Goal: Contribute content: Contribute content

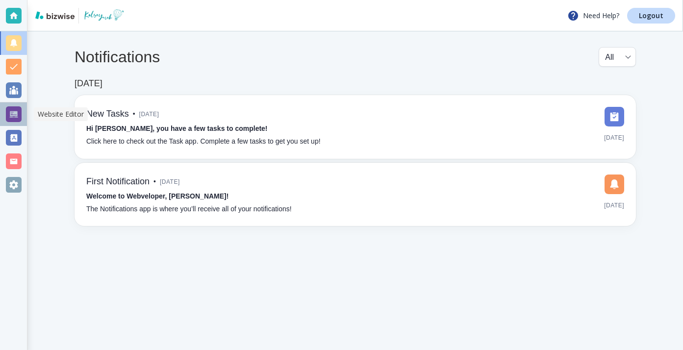
click at [23, 113] on div at bounding box center [13, 114] width 27 height 24
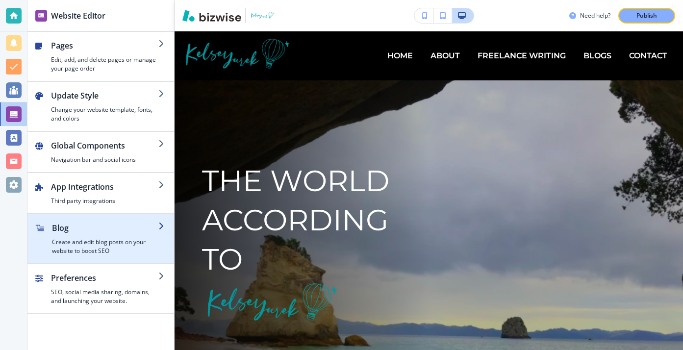
click at [99, 253] on h4 "Create and edit blog posts on your website to boost SEO" at bounding box center [105, 247] width 106 height 18
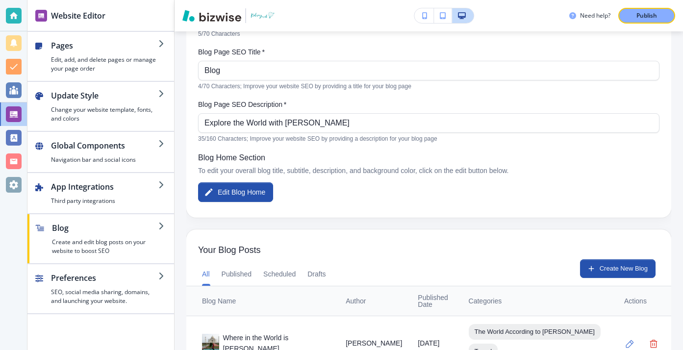
scroll to position [26, 0]
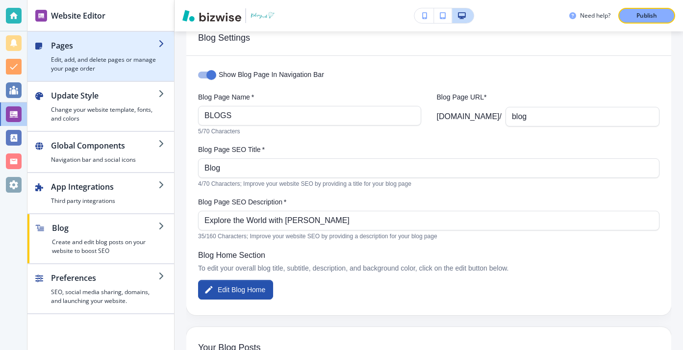
click at [147, 48] on h2 "Pages" at bounding box center [104, 46] width 107 height 12
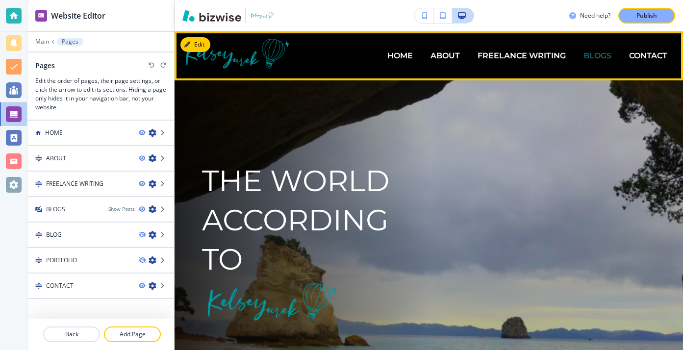
click at [610, 51] on p "BLOGS" at bounding box center [597, 55] width 28 height 11
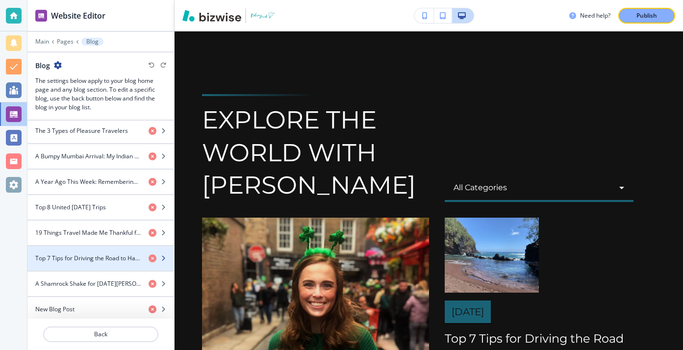
scroll to position [527, 0]
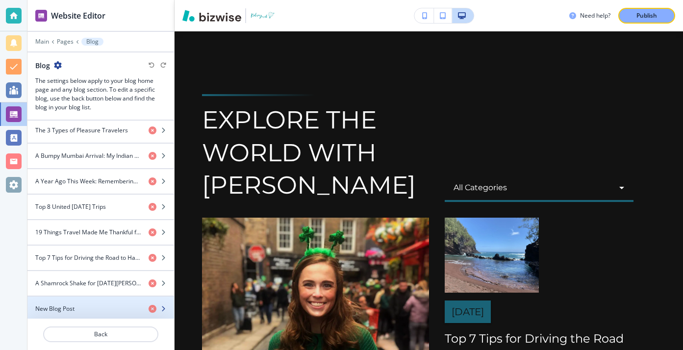
click at [85, 297] on div "button" at bounding box center [100, 301] width 147 height 8
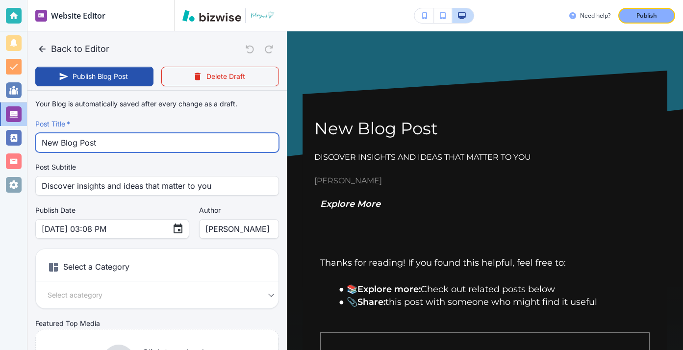
drag, startPoint x: 152, startPoint y: 145, endPoint x: 26, endPoint y: 144, distance: 126.0
click at [26, 144] on div "Website Editor Main Pages Blog Blog The settings below apply to your blog home …" at bounding box center [341, 175] width 683 height 350
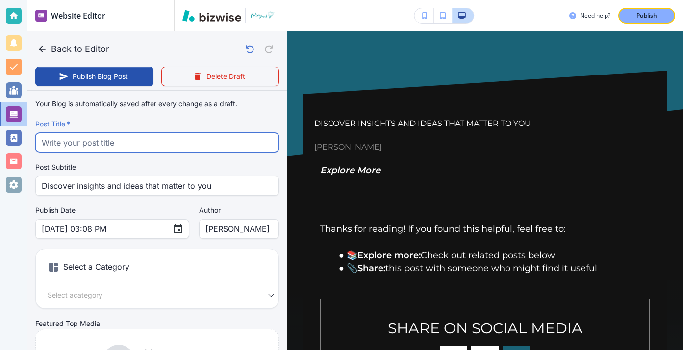
paste input "That Time I Kissed the Blarney Stone"
type input "That Time I Kissed the Blarney Stone"
type input "Aug 14, 2025 03:09 PM"
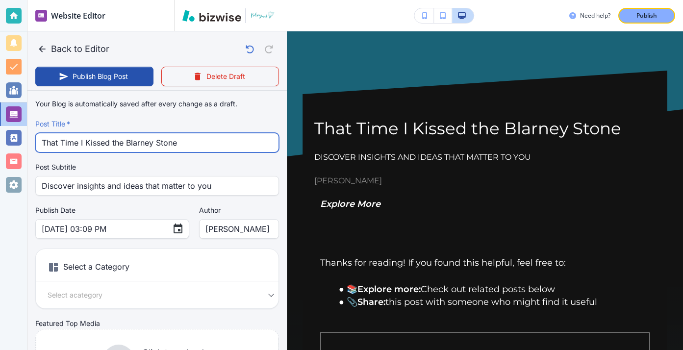
type input "That Time I Kissed the Blarney Stone"
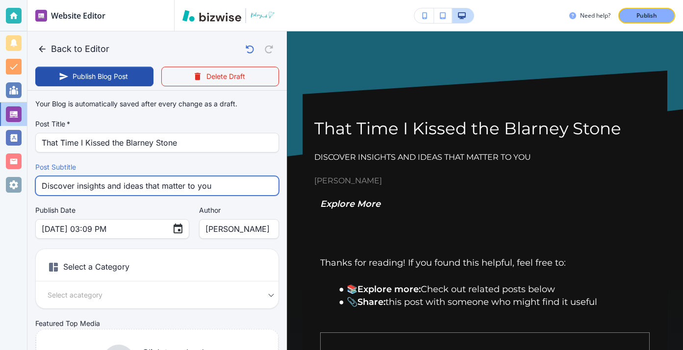
drag, startPoint x: 216, startPoint y: 188, endPoint x: -22, endPoint y: 176, distance: 238.1
click at [0, 0] on html "Website Editor Main Pages Blog Blog The settings below apply to your blog home …" at bounding box center [341, 0] width 683 height 0
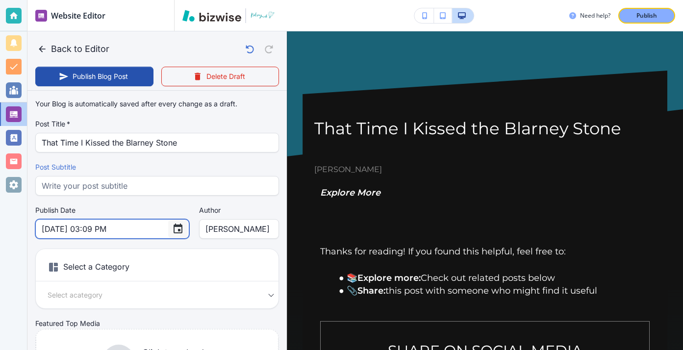
click at [172, 232] on icon "Choose date, selected date is Aug 14, 2025" at bounding box center [178, 229] width 12 height 12
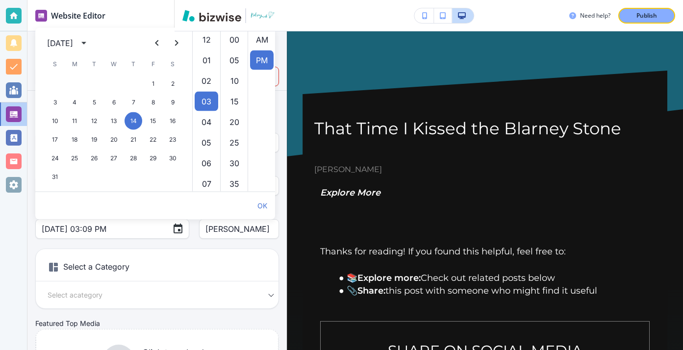
scroll to position [21, 0]
click at [152, 43] on icon "Previous month" at bounding box center [157, 43] width 12 height 12
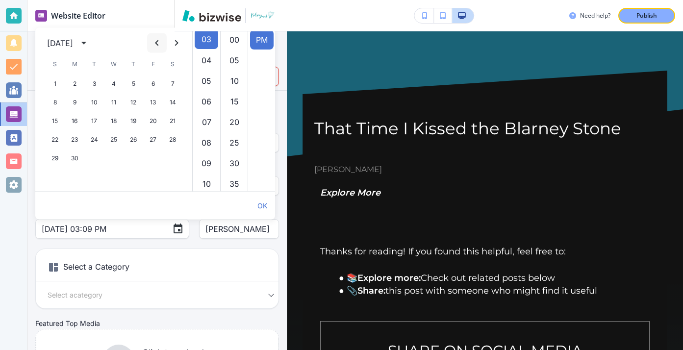
click at [152, 43] on icon "Previous month" at bounding box center [157, 43] width 12 height 12
click at [86, 43] on icon "calendar view is open, switch to year view" at bounding box center [83, 43] width 5 height 2
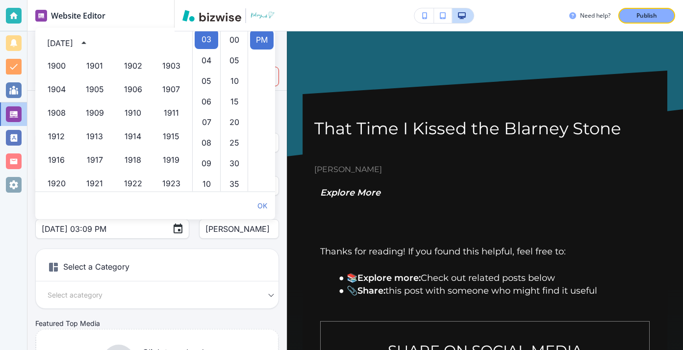
scroll to position [673, 0]
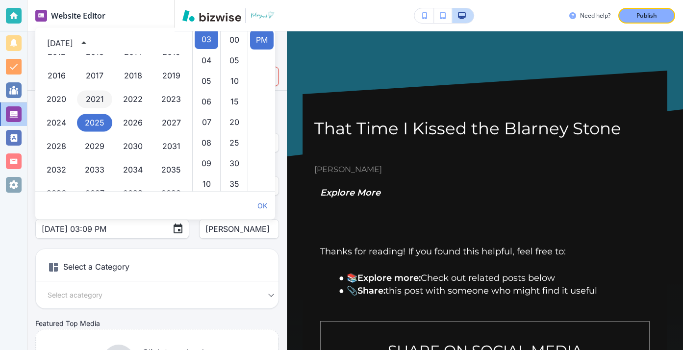
click at [101, 102] on button "2021" at bounding box center [94, 100] width 35 height 18
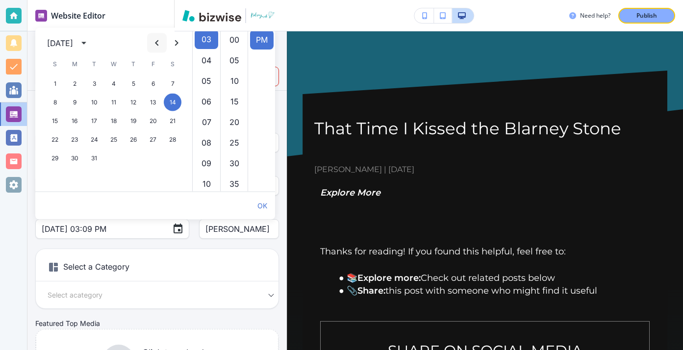
click at [159, 41] on icon "Previous month" at bounding box center [157, 43] width 12 height 12
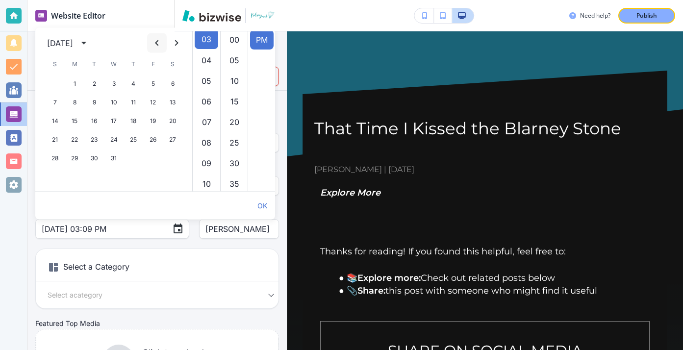
click at [159, 41] on icon "Previous month" at bounding box center [157, 43] width 12 height 12
click at [171, 43] on icon "Next month" at bounding box center [177, 43] width 12 height 12
click at [150, 138] on button "26" at bounding box center [153, 140] width 18 height 18
type input "[DATE] 03:09 PM"
click at [171, 258] on h6 "Select a Category" at bounding box center [157, 269] width 243 height 25
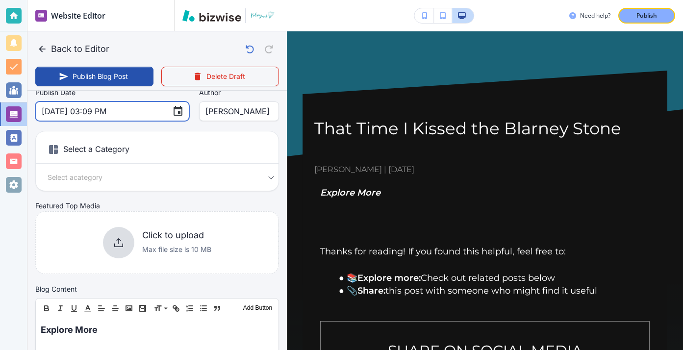
scroll to position [127, 0]
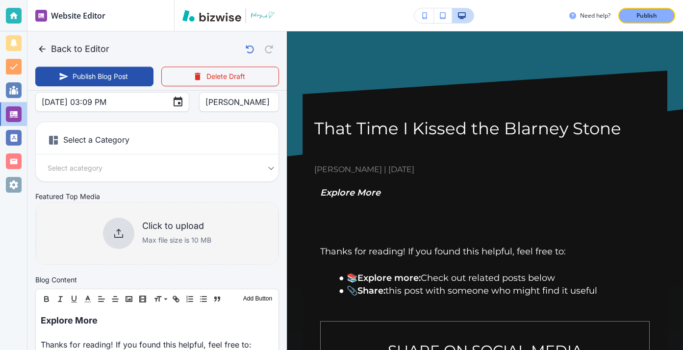
click at [189, 237] on p "Max file size is 10 MB" at bounding box center [176, 240] width 69 height 11
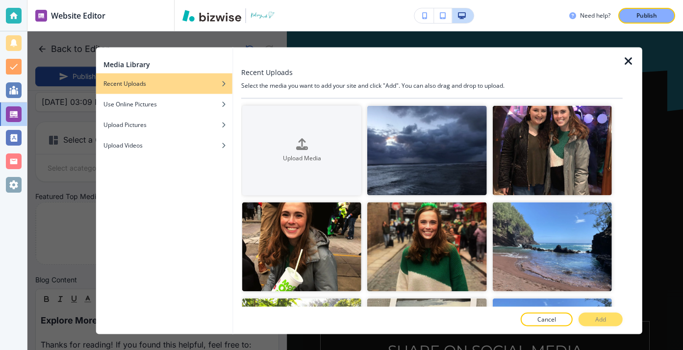
click at [58, 239] on div "Media Library Recent Uploads Use Online Pictures Upload Pictures Upload Videos …" at bounding box center [368, 190] width 683 height 319
click at [633, 58] on icon "button" at bounding box center [629, 61] width 12 height 12
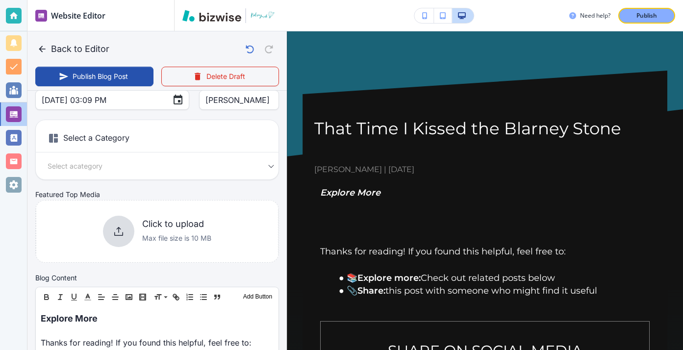
scroll to position [156, 0]
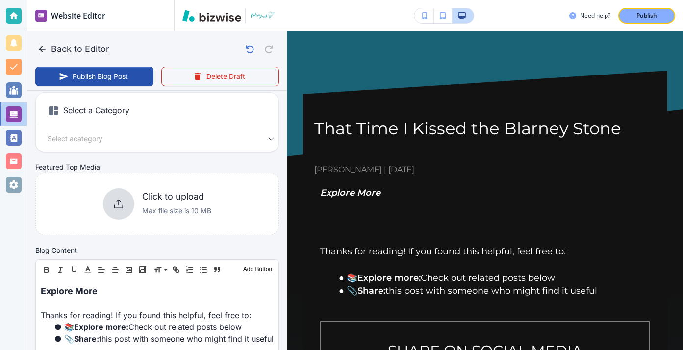
click at [140, 217] on div "Click to upload Max file size is 10 MB" at bounding box center [157, 203] width 108 height 31
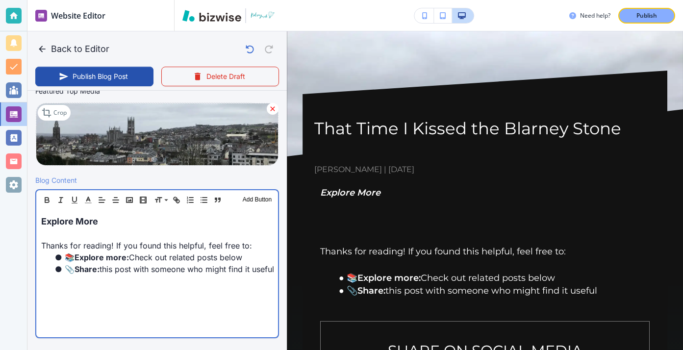
scroll to position [233, 0]
drag, startPoint x: 156, startPoint y: 220, endPoint x: 35, endPoint y: 218, distance: 121.1
click at [35, 218] on div "Header 1 Header 2 Header 3 Body Text Add Button Explore More Thanks for reading…" at bounding box center [157, 263] width 244 height 149
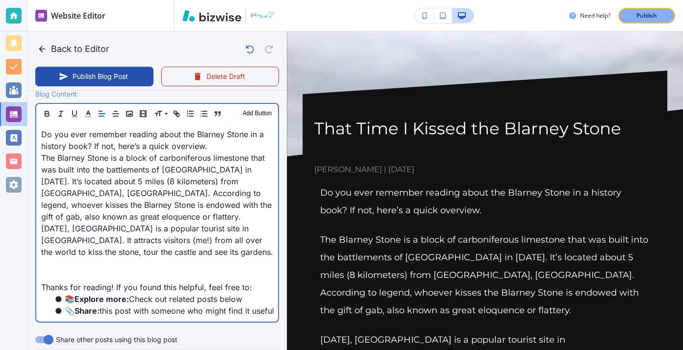
scroll to position [378, 0]
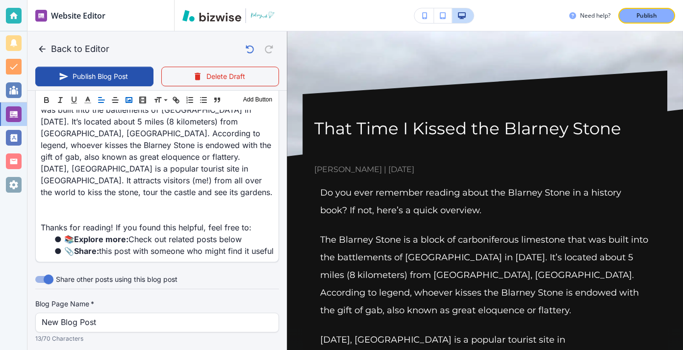
click at [127, 101] on polyline "button" at bounding box center [129, 100] width 4 height 2
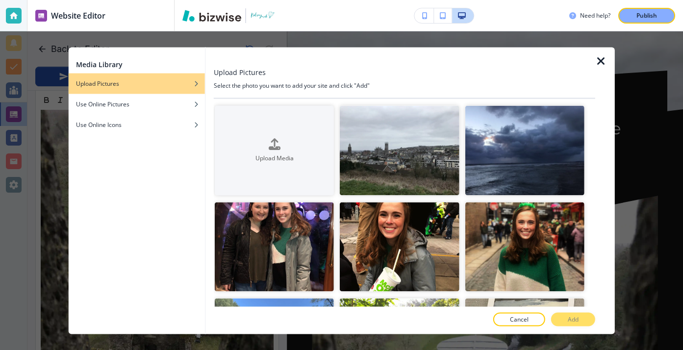
click at [606, 54] on div at bounding box center [605, 191] width 20 height 287
click at [600, 61] on icon "button" at bounding box center [601, 61] width 12 height 12
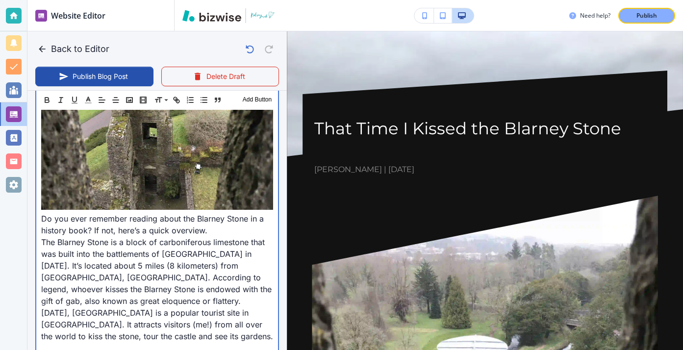
click at [169, 220] on p "Do you ever remember reading about the Blarney Stone in a history book? If not,…" at bounding box center [157, 69] width 232 height 336
click at [170, 196] on img at bounding box center [157, 54] width 232 height 309
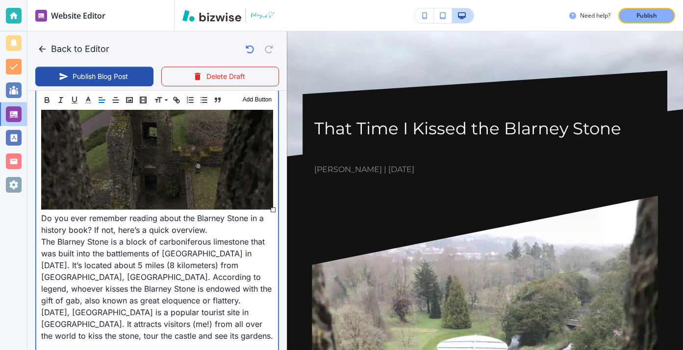
scroll to position [632, 0]
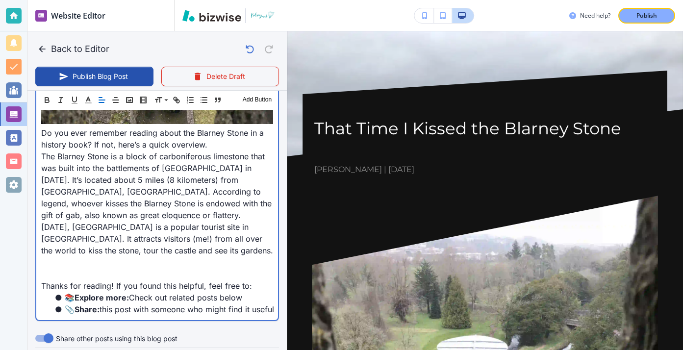
click at [138, 248] on p "[DATE], [GEOGRAPHIC_DATA] is a popular tourist site in [GEOGRAPHIC_DATA]. It at…" at bounding box center [157, 238] width 232 height 35
click at [138, 260] on p at bounding box center [157, 262] width 232 height 12
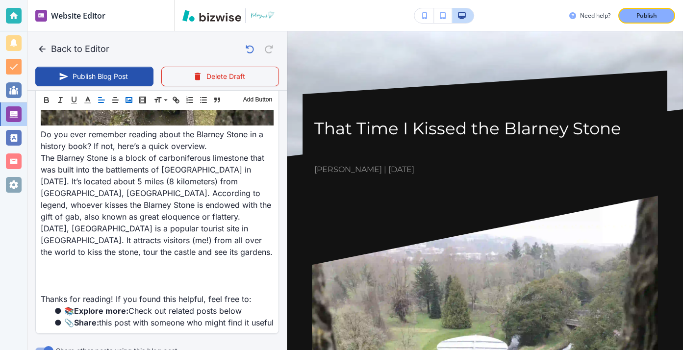
click at [133, 104] on button "button" at bounding box center [129, 100] width 14 height 12
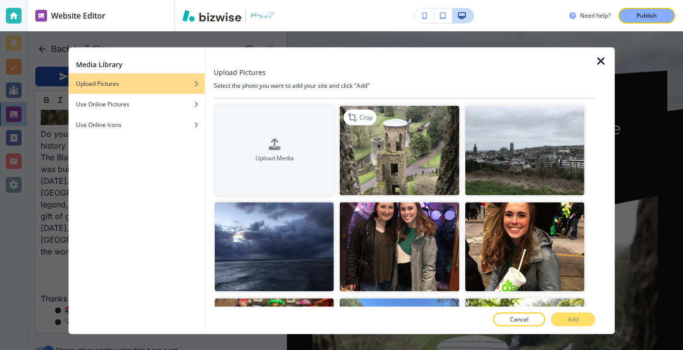
click at [355, 167] on img "button" at bounding box center [399, 151] width 119 height 90
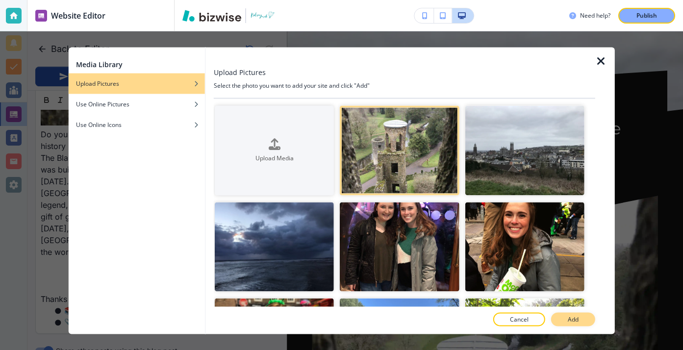
click at [576, 317] on p "Add" at bounding box center [573, 319] width 11 height 9
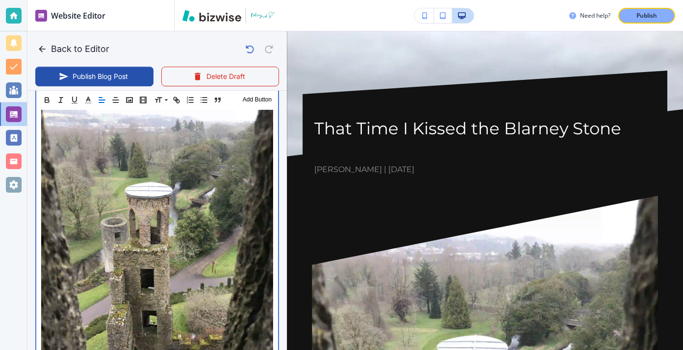
scroll to position [459, 0]
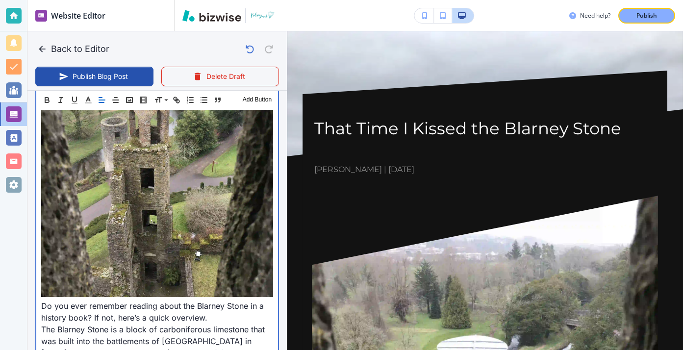
click at [42, 305] on p "Do you ever remember reading about the Blarney Stone in a history book? If not,…" at bounding box center [157, 156] width 232 height 336
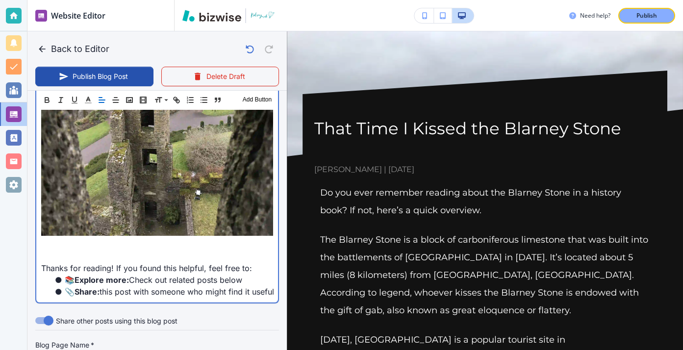
scroll to position [740, 0]
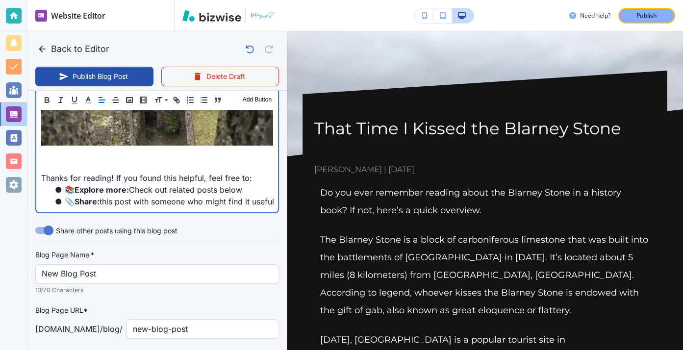
click at [63, 151] on p at bounding box center [157, 155] width 232 height 12
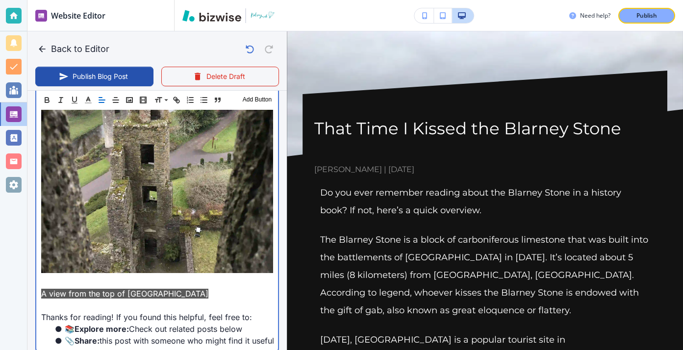
scroll to position [677, 0]
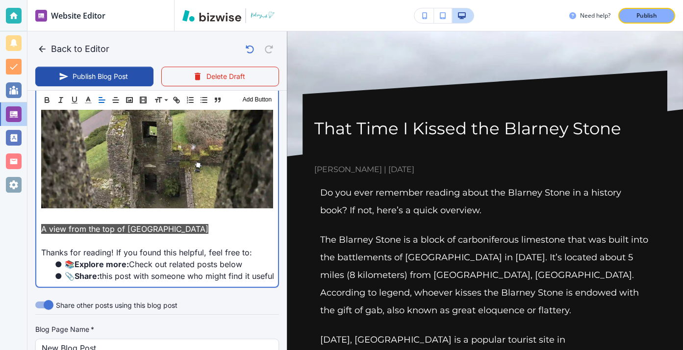
click at [189, 234] on p "A view from the top of [GEOGRAPHIC_DATA]" at bounding box center [157, 229] width 232 height 12
drag, startPoint x: 192, startPoint y: 229, endPoint x: 35, endPoint y: 217, distance: 157.4
click at [35, 217] on div "Header 1 Header 2 Header 3 Body Text Add Button Do you ever remember reading ab…" at bounding box center [157, 17] width 244 height 544
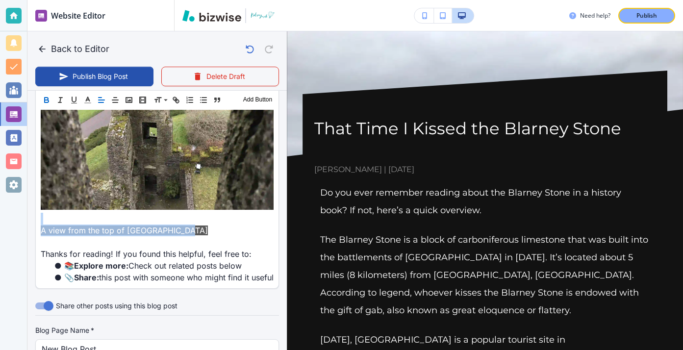
click at [49, 101] on icon "button" at bounding box center [46, 100] width 9 height 9
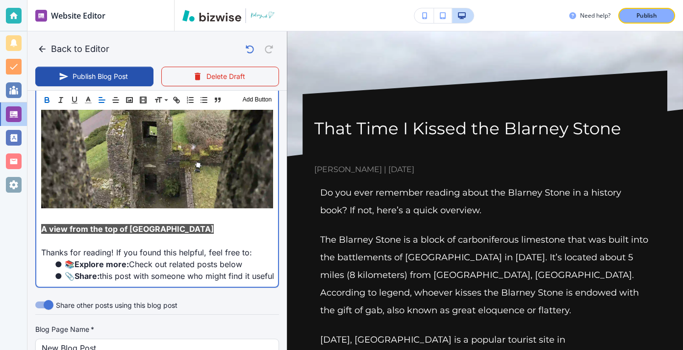
click at [197, 227] on p "A view from the top of [GEOGRAPHIC_DATA]" at bounding box center [157, 229] width 232 height 12
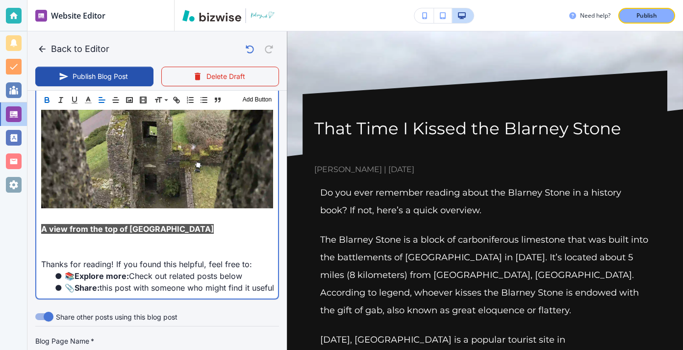
click at [89, 241] on p "﻿" at bounding box center [157, 241] width 232 height 12
click at [89, 251] on p at bounding box center [157, 253] width 232 height 12
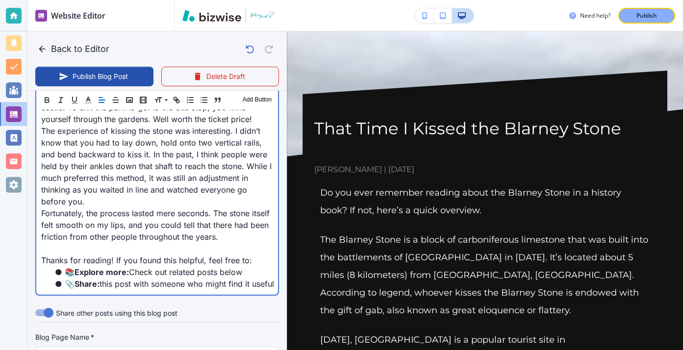
scroll to position [1154, 0]
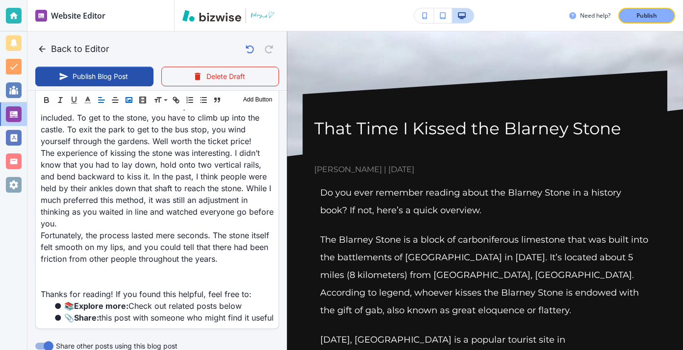
click at [128, 102] on rect "button" at bounding box center [129, 100] width 6 height 5
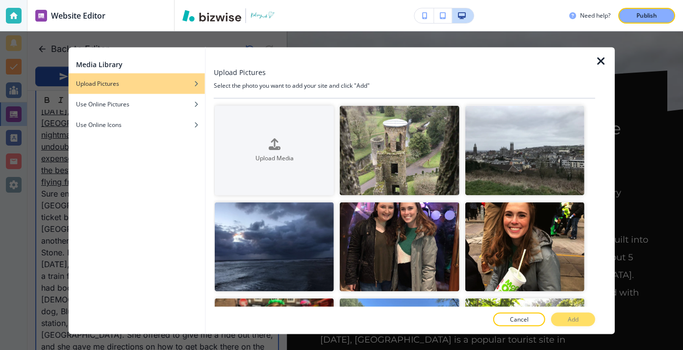
scroll to position [1467, 0]
click at [603, 59] on icon "button" at bounding box center [601, 61] width 12 height 12
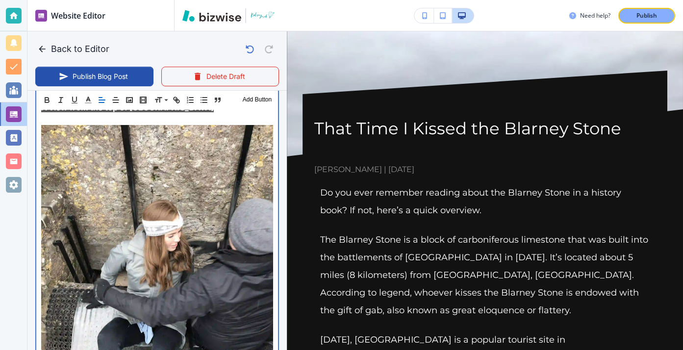
click at [223, 186] on img at bounding box center [157, 279] width 232 height 309
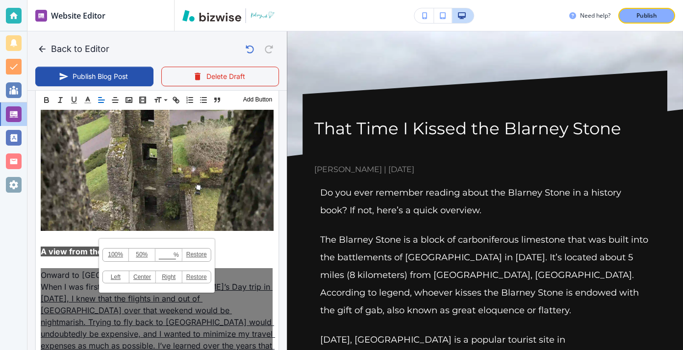
scroll to position [656, 0]
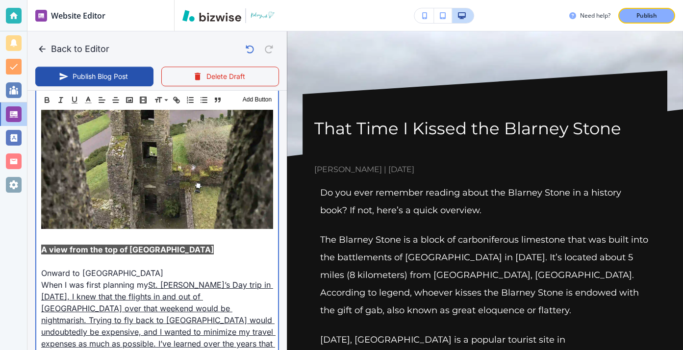
click at [61, 259] on p at bounding box center [157, 261] width 232 height 12
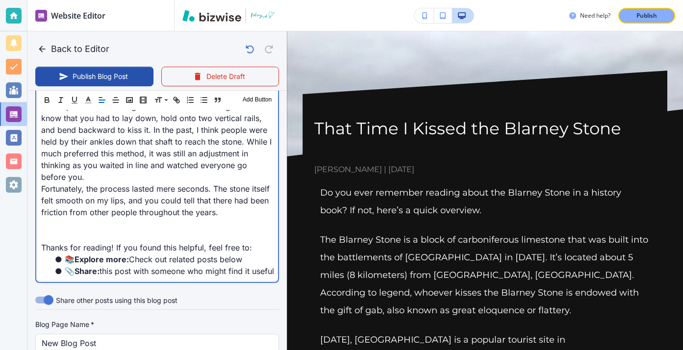
scroll to position [1176, 0]
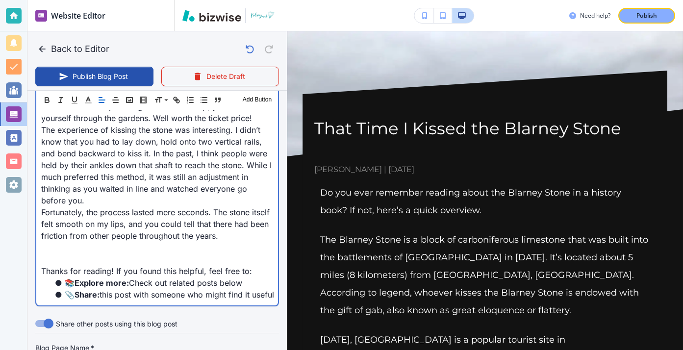
click at [148, 242] on p at bounding box center [157, 248] width 232 height 12
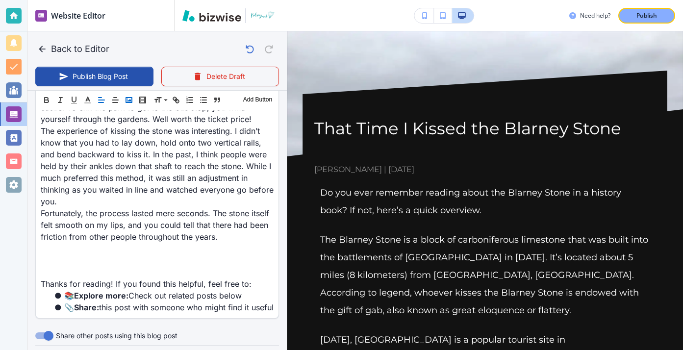
click at [130, 100] on polyline "button" at bounding box center [129, 100] width 4 height 2
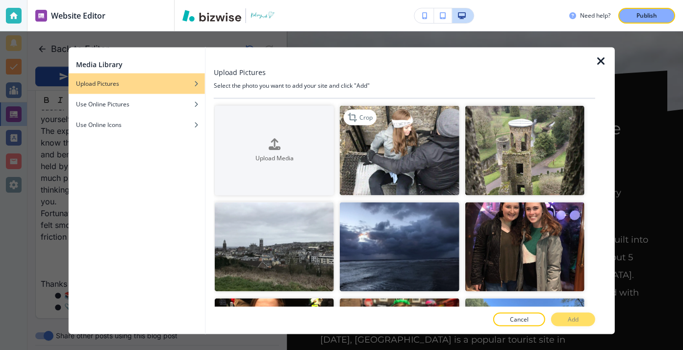
click at [397, 135] on img "button" at bounding box center [399, 151] width 119 height 90
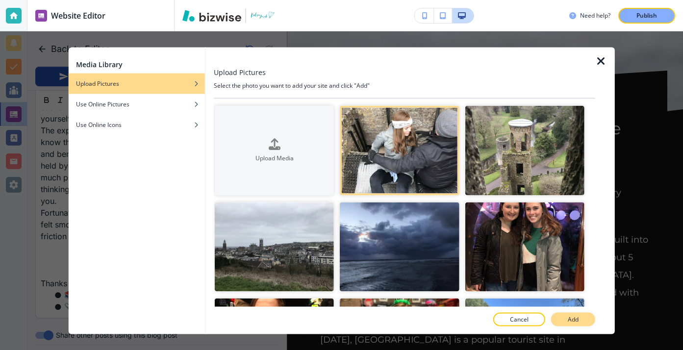
click at [567, 318] on button "Add" at bounding box center [573, 320] width 44 height 14
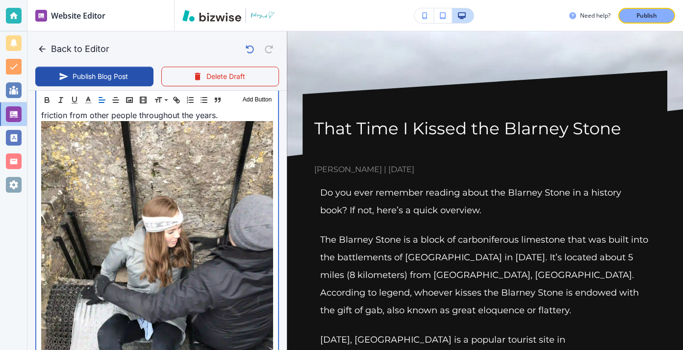
scroll to position [1370, 0]
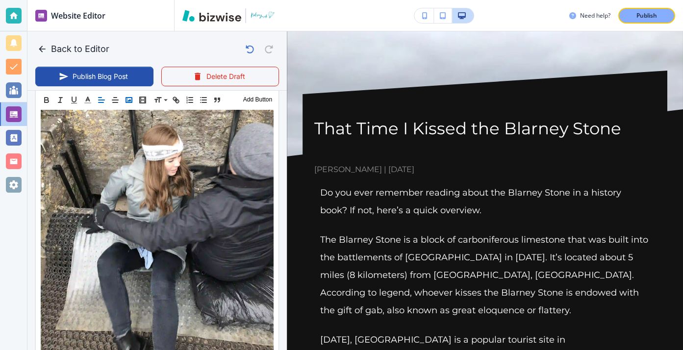
click at [126, 99] on icon "button" at bounding box center [129, 100] width 9 height 9
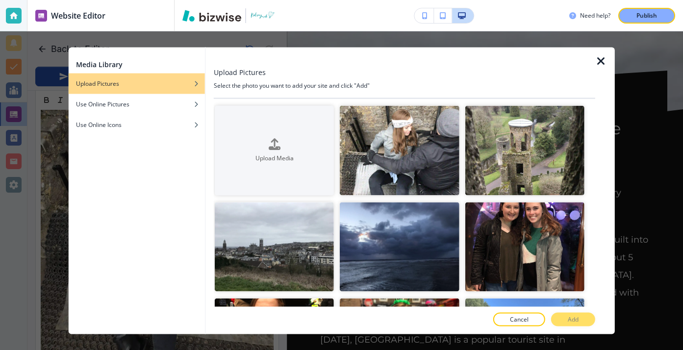
click at [597, 66] on icon "button" at bounding box center [601, 61] width 12 height 12
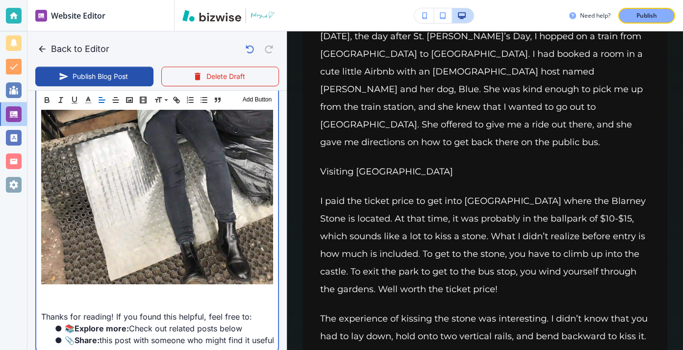
scroll to position [1753, 0]
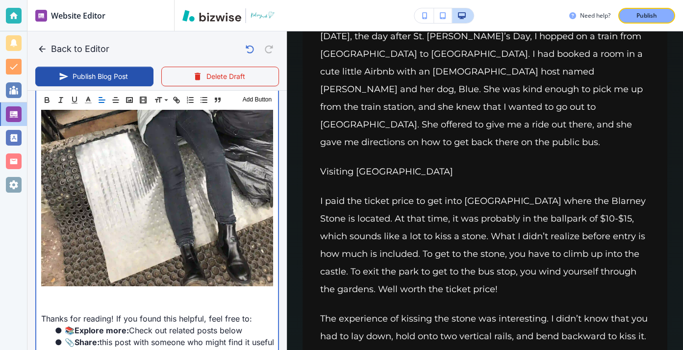
click at [233, 313] on p "Thanks for reading! If you found this helpful, feel free to:" at bounding box center [157, 319] width 232 height 12
click at [223, 289] on p at bounding box center [157, 295] width 232 height 12
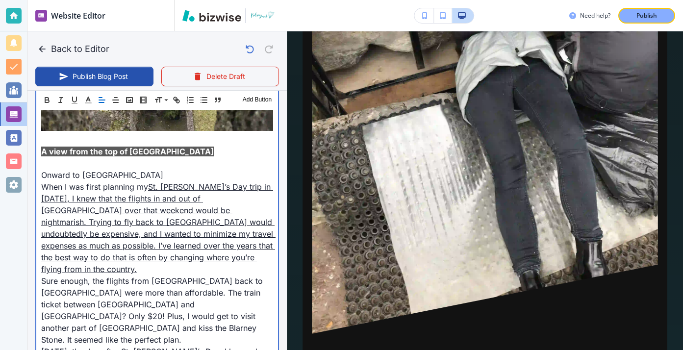
scroll to position [719, 0]
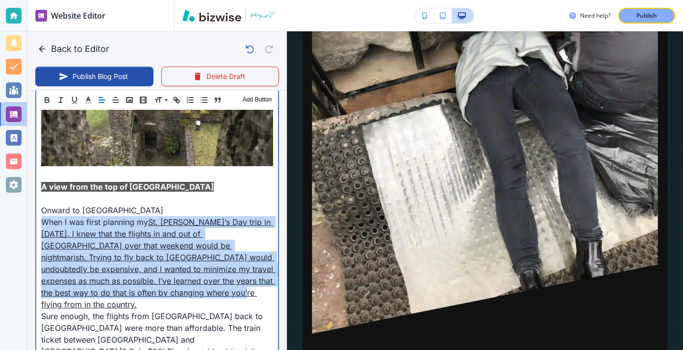
drag, startPoint x: 143, startPoint y: 294, endPoint x: 40, endPoint y: 219, distance: 127.5
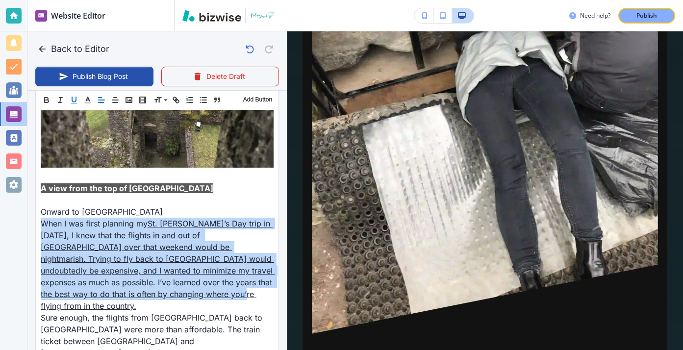
click at [75, 101] on icon "button" at bounding box center [74, 100] width 9 height 9
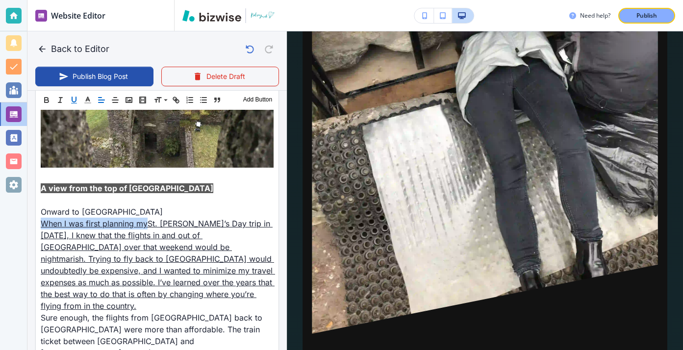
click at [75, 100] on icon "button" at bounding box center [74, 100] width 9 height 9
click at [74, 100] on icon "button" at bounding box center [74, 100] width 9 height 9
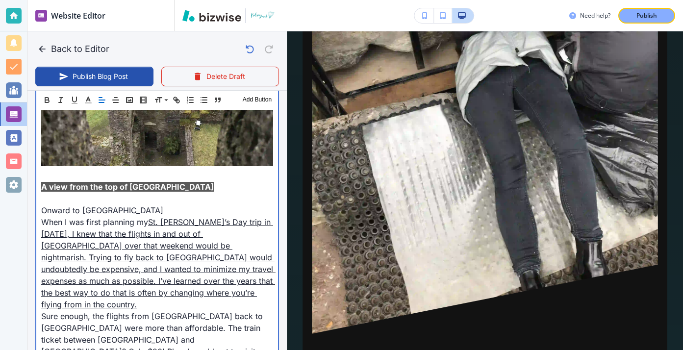
click at [151, 221] on link "St. Patrick’s Day trip in 2018, I knew that the flights in and out of Dublin ov…" at bounding box center [158, 263] width 234 height 92
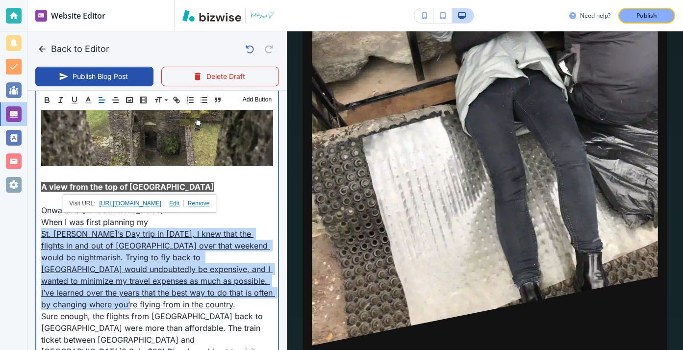
drag, startPoint x: 235, startPoint y: 293, endPoint x: 18, endPoint y: 239, distance: 223.8
click at [17, 238] on div "Website Editor Main Pages Blog Blog The settings below apply to your blog home …" at bounding box center [341, 175] width 683 height 350
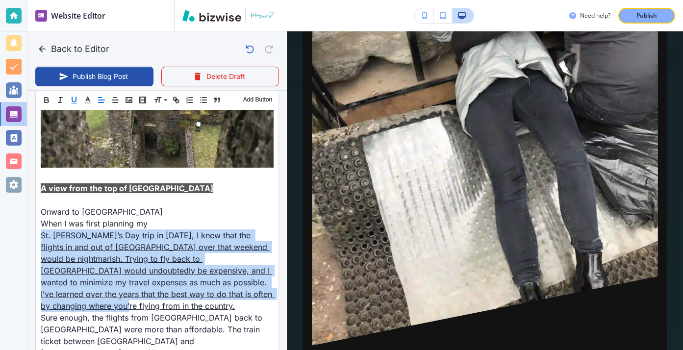
click at [74, 98] on icon "button" at bounding box center [74, 100] width 9 height 9
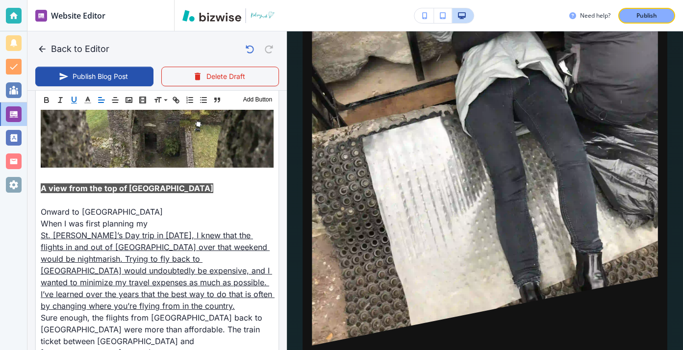
click at [74, 98] on icon "button" at bounding box center [74, 100] width 9 height 9
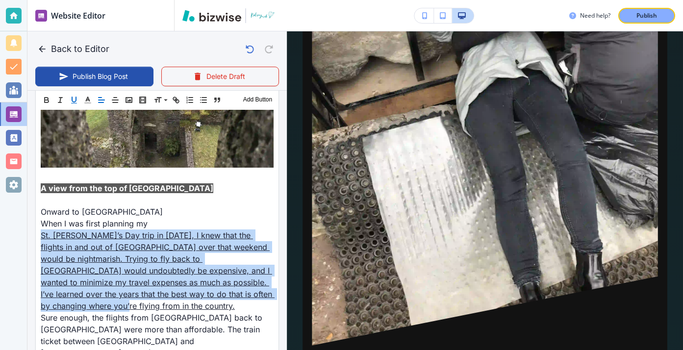
click at [74, 98] on icon "button" at bounding box center [74, 100] width 9 height 9
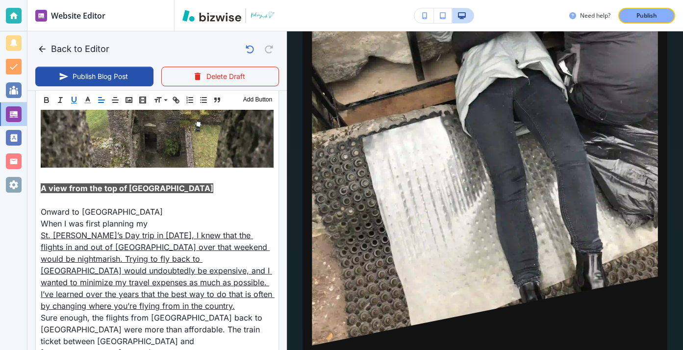
click at [74, 98] on icon "button" at bounding box center [74, 100] width 9 height 9
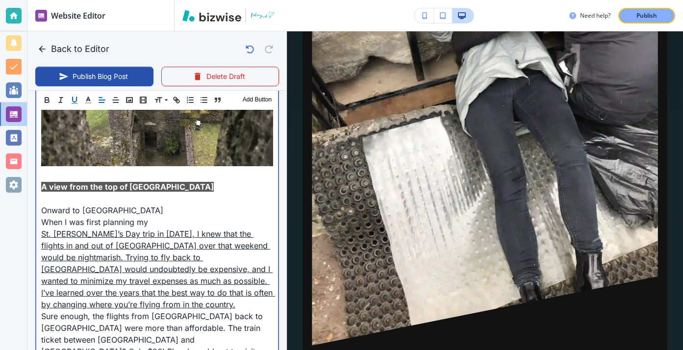
click at [238, 298] on p "St. Patrick’s Day trip in 2018, I knew that the flights in and out of Dublin ov…" at bounding box center [157, 269] width 232 height 82
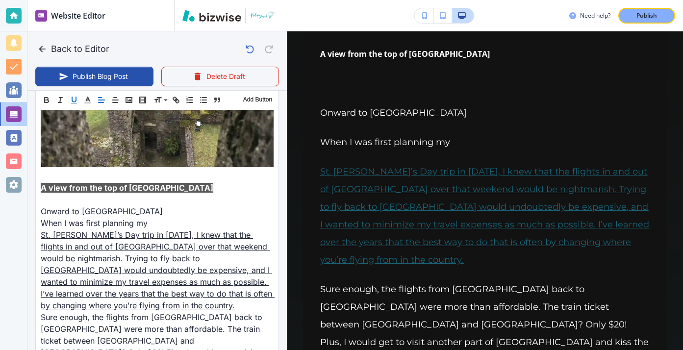
scroll to position [719, 0]
click at [341, 169] on link "St. Patrick’s Day trip in 2018, I knew that the flights in and out of Dublin ov…" at bounding box center [484, 215] width 329 height 99
click at [352, 207] on link "St. Patrick’s Day trip in 2018, I knew that the flights in and out of Dublin ov…" at bounding box center [484, 215] width 329 height 99
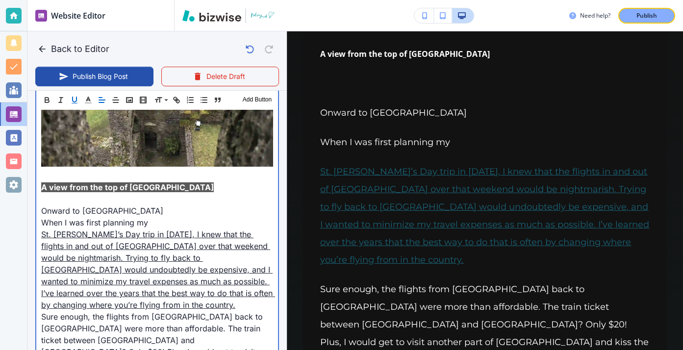
scroll to position [719, 0]
click at [146, 234] on link "St. Patrick’s Day trip in 2018, I knew that the flights in and out of Dublin ov…" at bounding box center [158, 269] width 234 height 80
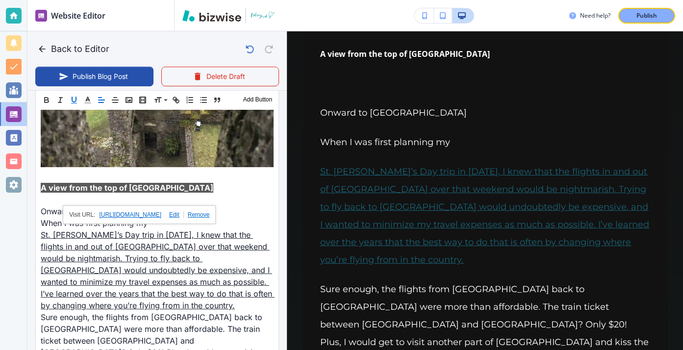
scroll to position [262, 0]
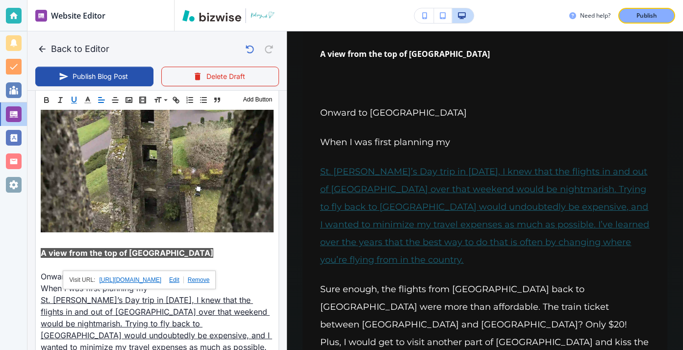
click at [210, 276] on link at bounding box center [197, 279] width 26 height 7
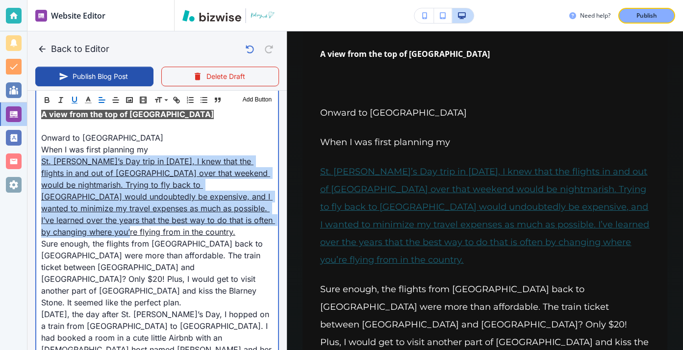
scroll to position [0, 0]
drag, startPoint x: 244, startPoint y: 220, endPoint x: 38, endPoint y: 162, distance: 213.7
click at [83, 165] on link "St. Patrick’s Day trip in 2018, I knew that the flights in and out of Dublin ov…" at bounding box center [158, 196] width 234 height 80
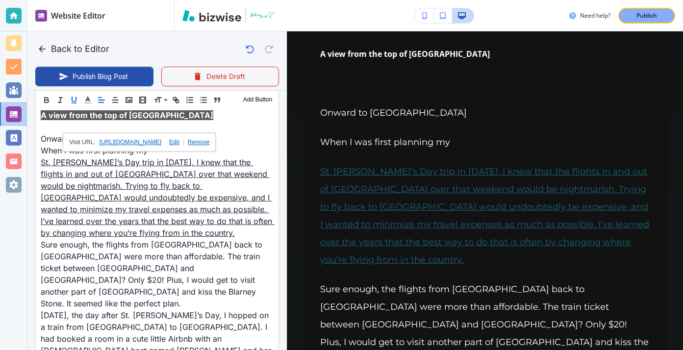
click at [184, 141] on link at bounding box center [172, 142] width 23 height 7
type input "https://www.kelseyyurek.com/my-blog?p=a-shamrock-shake-for-st-patricks-day"
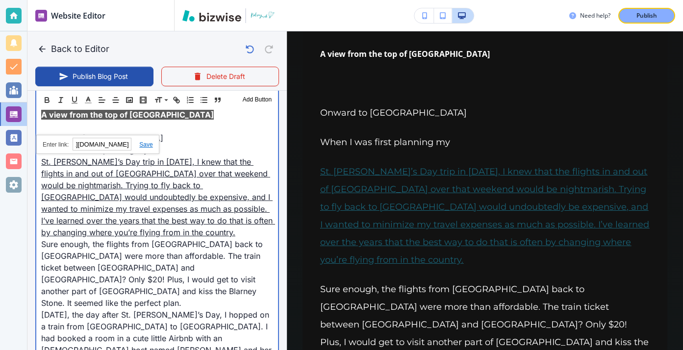
scroll to position [792, 0]
click at [168, 142] on p "Onward to [GEOGRAPHIC_DATA]" at bounding box center [157, 138] width 232 height 12
click at [124, 161] on link "St. Patrick’s Day trip in 2018, I knew that the flights in and out of Dublin ov…" at bounding box center [158, 196] width 234 height 80
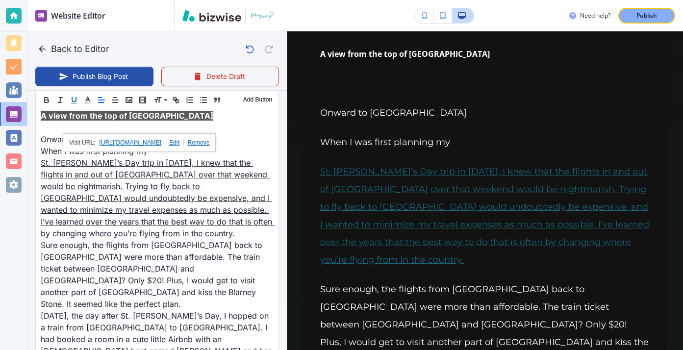
click at [210, 143] on link at bounding box center [197, 142] width 26 height 7
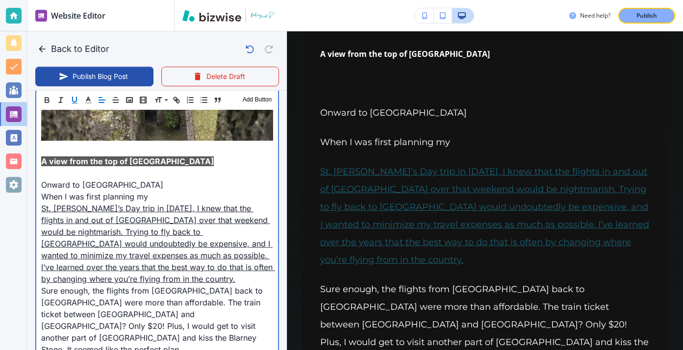
scroll to position [749, 0]
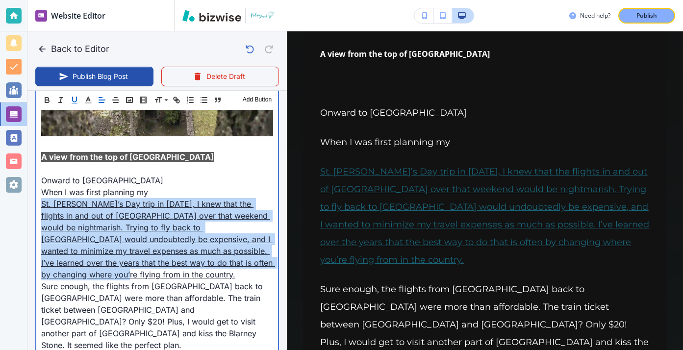
drag, startPoint x: 240, startPoint y: 265, endPoint x: 39, endPoint y: 209, distance: 208.5
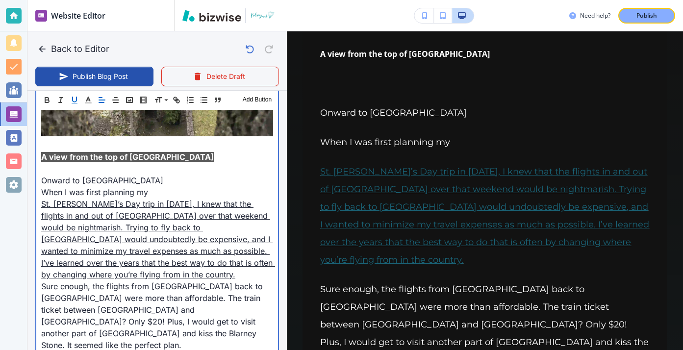
click at [79, 202] on link "St. Patrick’s Day trip in 2018, I knew that the flights in and out of Dublin ov…" at bounding box center [158, 239] width 234 height 80
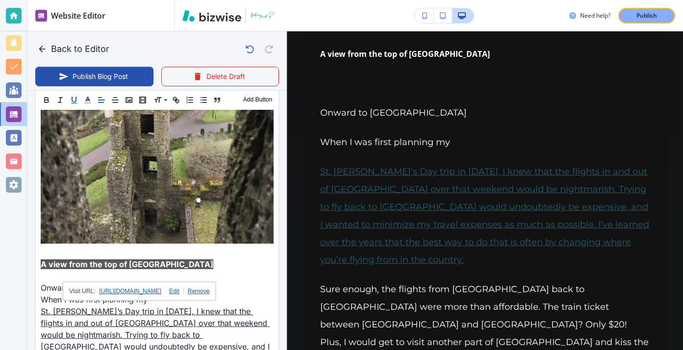
click at [210, 288] on link at bounding box center [197, 291] width 26 height 7
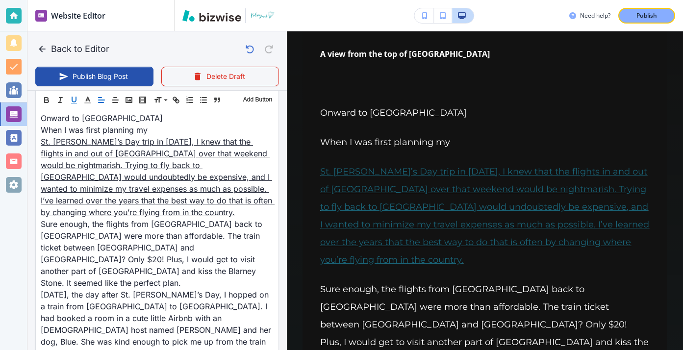
scroll to position [812, 0]
click at [370, 174] on link "St. Patrick’s Day trip in 2018, I knew that the flights in and out of Dublin ov…" at bounding box center [484, 215] width 329 height 99
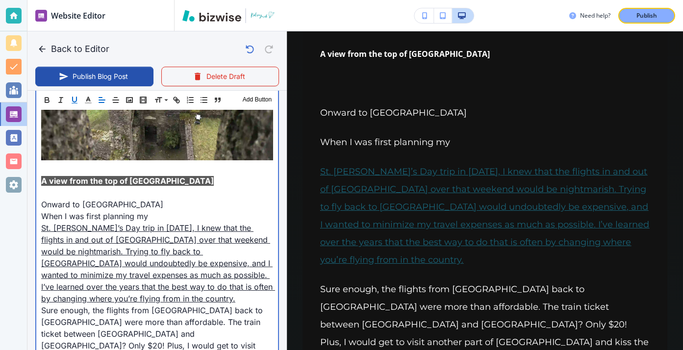
click at [126, 202] on p "Onward to [GEOGRAPHIC_DATA]" at bounding box center [157, 205] width 232 height 12
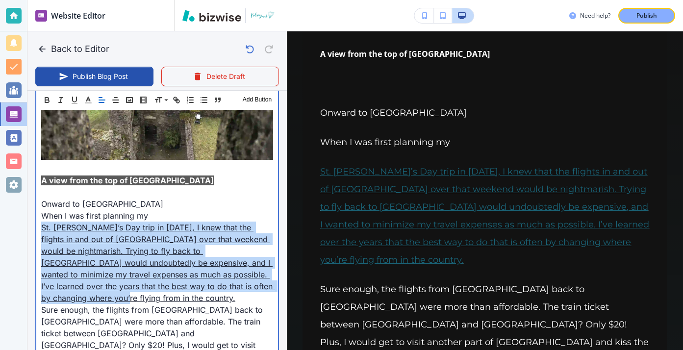
drag, startPoint x: 35, startPoint y: 227, endPoint x: 247, endPoint y: 282, distance: 218.8
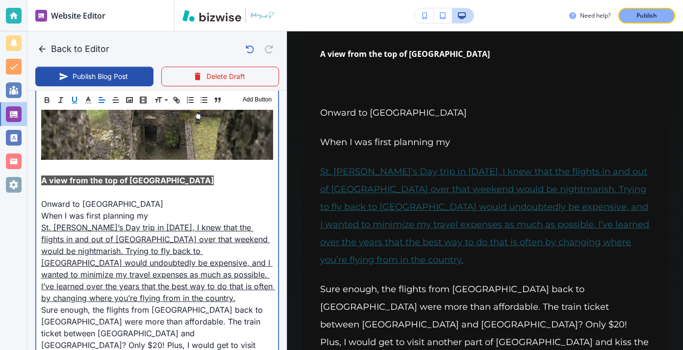
click at [166, 224] on link "St. Patrick’s Day trip in 2018, I knew that the flights in and out of Dublin ov…" at bounding box center [158, 263] width 234 height 80
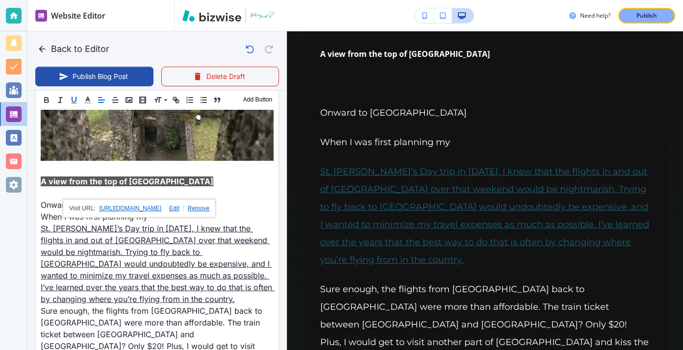
scroll to position [725, 0]
click at [184, 206] on link at bounding box center [172, 208] width 23 height 7
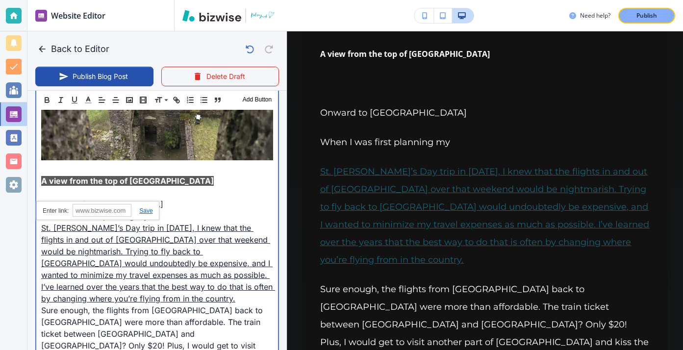
scroll to position [726, 0]
click at [194, 214] on p "When I was first planning my" at bounding box center [157, 216] width 232 height 12
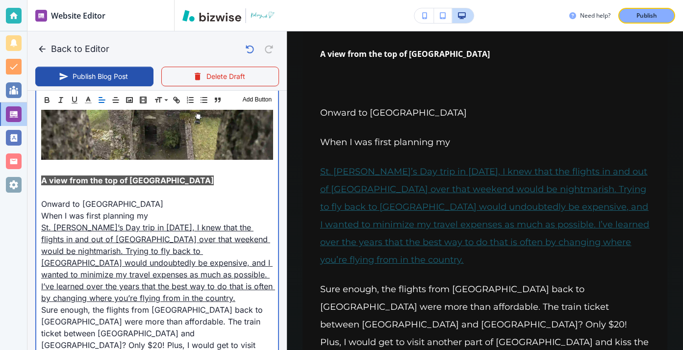
click at [191, 229] on link "St. Patrick’s Day trip in 2018, I knew that the flights in and out of Dublin ov…" at bounding box center [158, 263] width 234 height 80
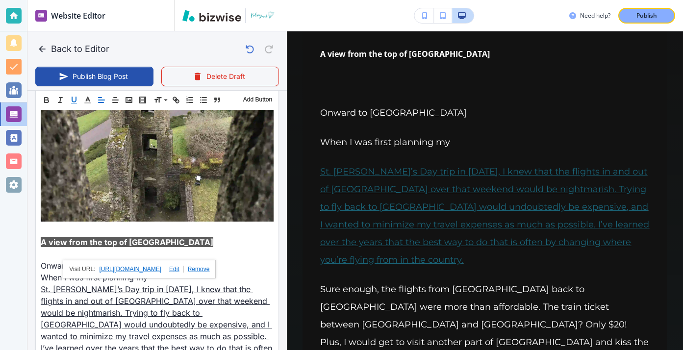
click at [210, 266] on link at bounding box center [197, 269] width 26 height 7
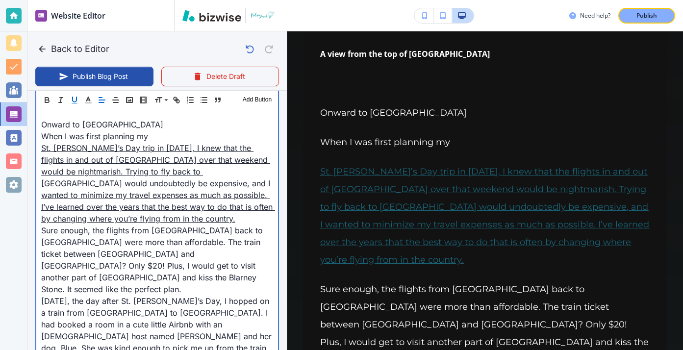
scroll to position [841, 0]
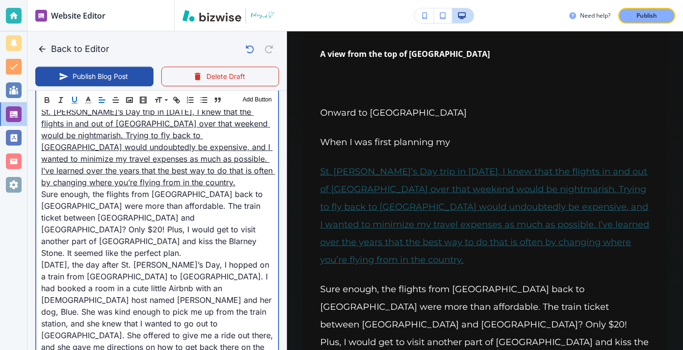
click at [266, 155] on link "St. Patrick’s Day trip in 2018, I knew that the flights in and out of Dublin ov…" at bounding box center [158, 147] width 234 height 80
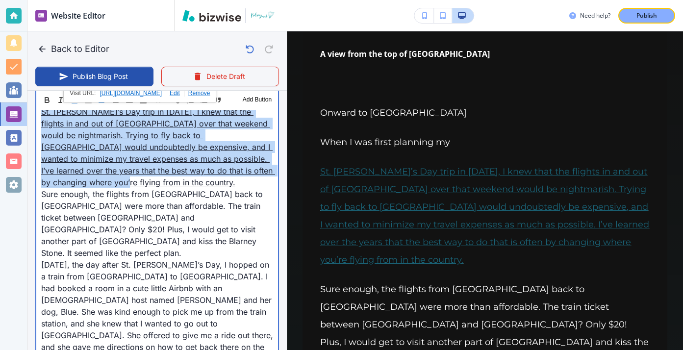
drag, startPoint x: 257, startPoint y: 176, endPoint x: 79, endPoint y: 105, distance: 191.5
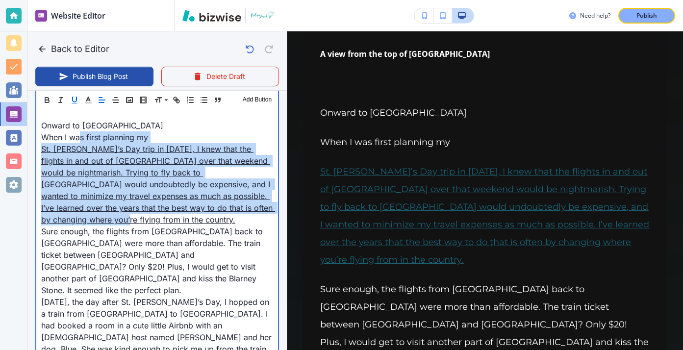
scroll to position [778, 0]
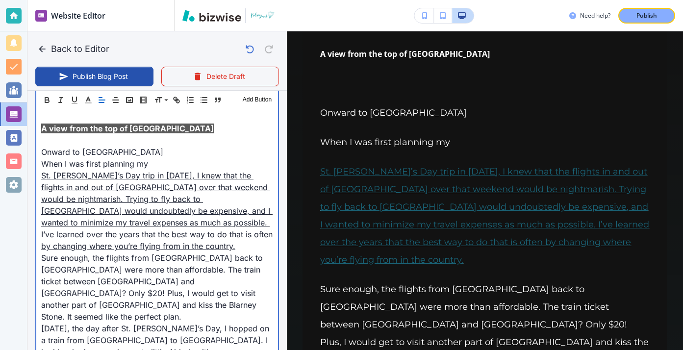
click at [137, 238] on link "St. Patrick’s Day trip in 2018, I knew that the flights in and out of Dublin ov…" at bounding box center [158, 211] width 234 height 80
click at [140, 201] on link "St. Patrick’s Day trip in 2018, I knew that the flights in and out of Dublin ov…" at bounding box center [158, 211] width 234 height 80
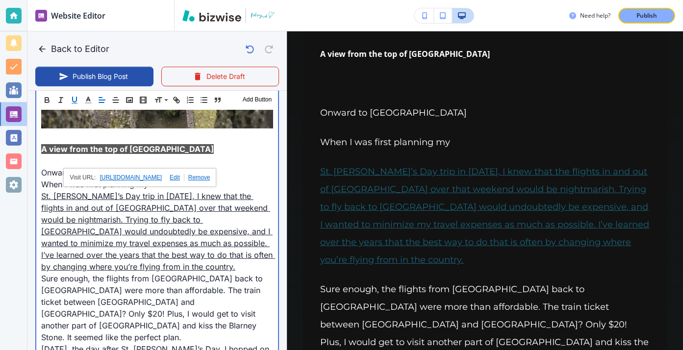
scroll to position [749, 0]
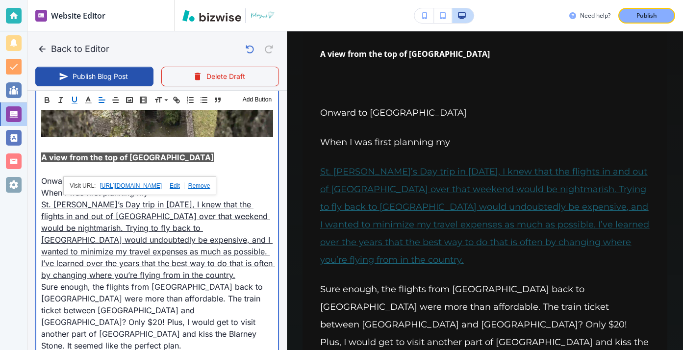
click at [226, 217] on link "St. Patrick’s Day trip in 2018, I knew that the flights in and out of Dublin ov…" at bounding box center [158, 240] width 234 height 80
click at [229, 172] on p at bounding box center [157, 169] width 232 height 12
click at [187, 185] on p "Onward to [GEOGRAPHIC_DATA]" at bounding box center [157, 181] width 232 height 12
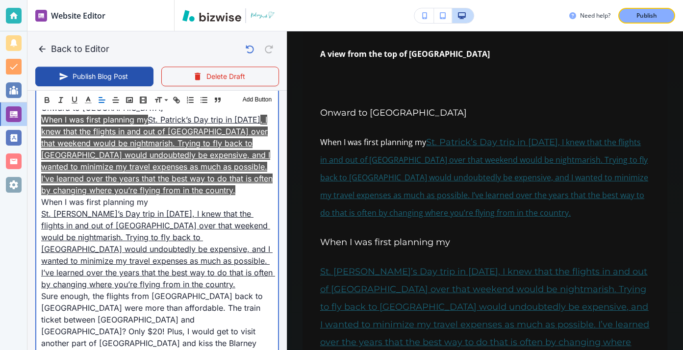
scroll to position [822, 0]
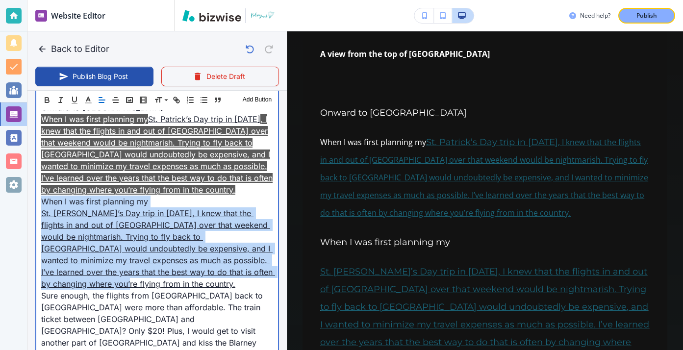
drag, startPoint x: 246, startPoint y: 271, endPoint x: 39, endPoint y: 206, distance: 216.9
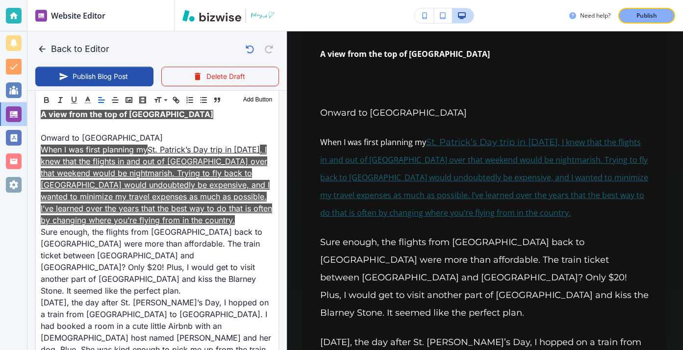
scroll to position [792, 0]
click at [337, 160] on link ", I knew that the flights in and out of [GEOGRAPHIC_DATA] over that weekend wou…" at bounding box center [484, 177] width 328 height 81
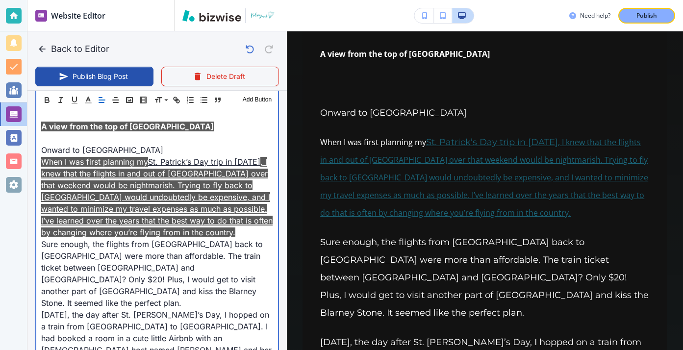
scroll to position [780, 0]
click at [159, 251] on p "Sure enough, the flights from [GEOGRAPHIC_DATA] back to [GEOGRAPHIC_DATA] were …" at bounding box center [157, 273] width 232 height 71
click at [160, 242] on p "Sure enough, the flights from [GEOGRAPHIC_DATA] back to [GEOGRAPHIC_DATA] were …" at bounding box center [157, 273] width 232 height 71
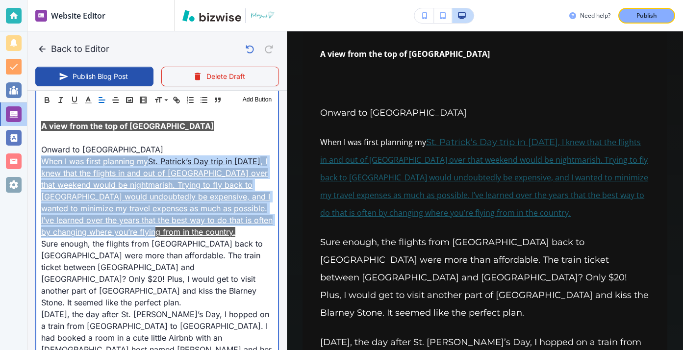
drag, startPoint x: 161, startPoint y: 233, endPoint x: 40, endPoint y: 167, distance: 138.4
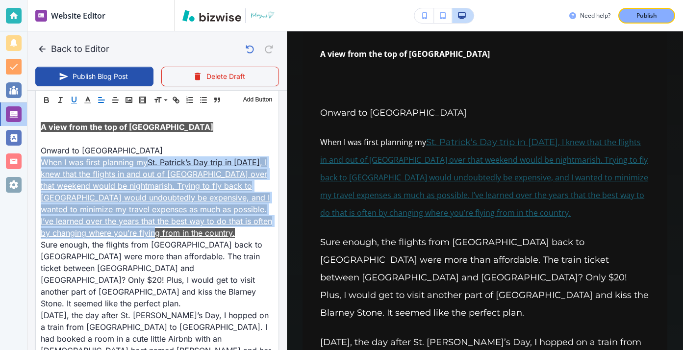
click at [76, 101] on icon "button" at bounding box center [74, 100] width 9 height 9
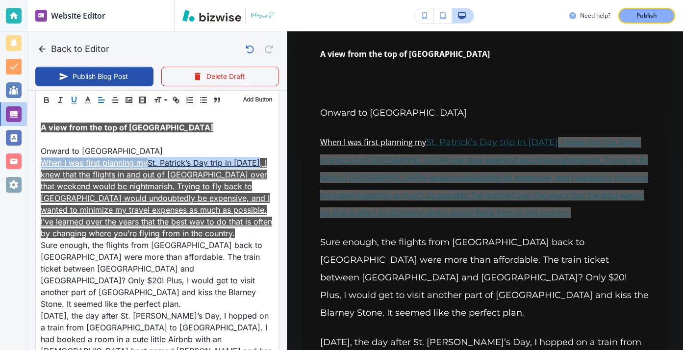
click at [76, 101] on icon "button" at bounding box center [74, 100] width 9 height 9
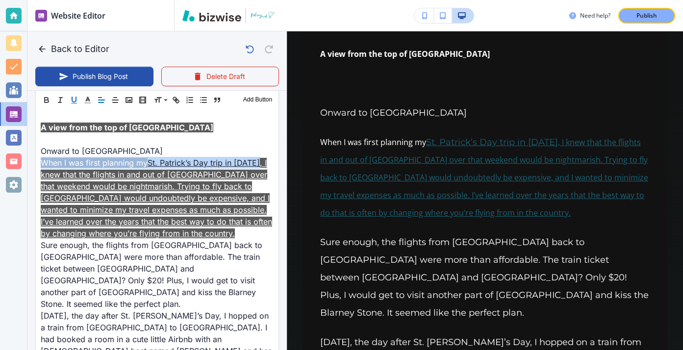
click at [76, 101] on icon "button" at bounding box center [74, 100] width 9 height 9
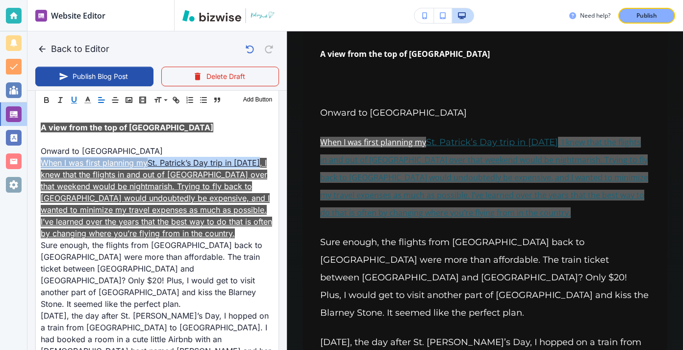
click at [76, 101] on icon "button" at bounding box center [74, 100] width 9 height 9
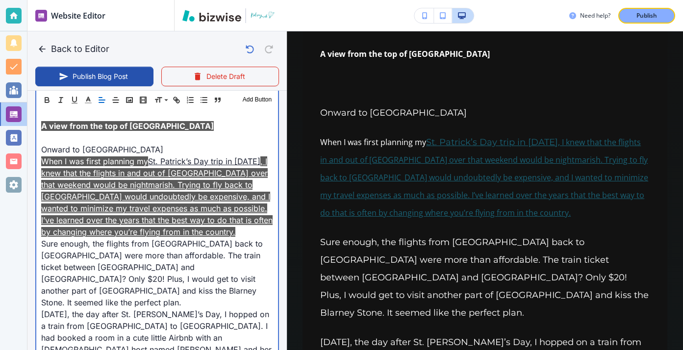
click at [200, 235] on p "When I was first planning my St. Patrick’s Day trip in 2018 , I knew that the f…" at bounding box center [157, 196] width 232 height 82
click at [199, 235] on p "When I was first planning my St. Patrick’s Day trip in 2018 , I knew that the f…" at bounding box center [157, 196] width 232 height 82
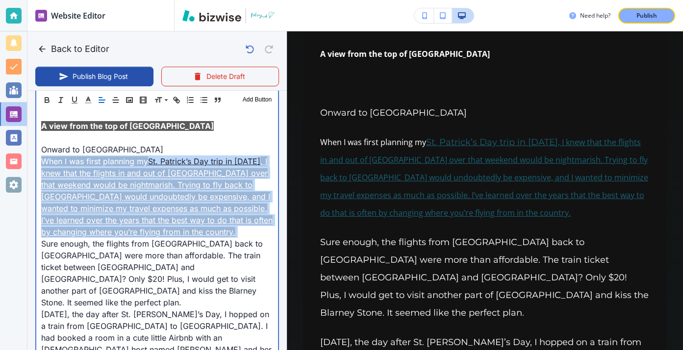
drag, startPoint x: 199, startPoint y: 235, endPoint x: 167, endPoint y: 213, distance: 39.2
click at [167, 213] on p "When I was first planning my St. Patrick’s Day trip in 2018 , I knew that the f…" at bounding box center [157, 196] width 232 height 82
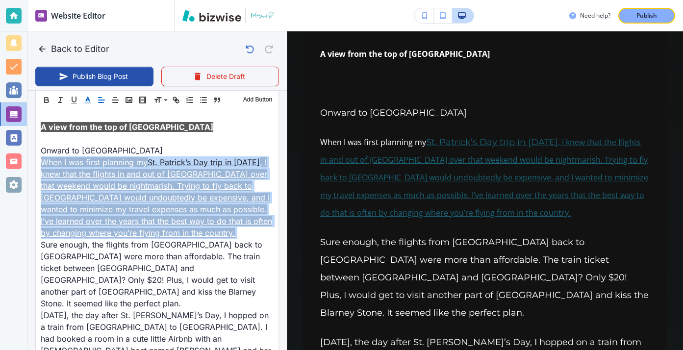
click at [89, 99] on polyline "button" at bounding box center [87, 99] width 3 height 4
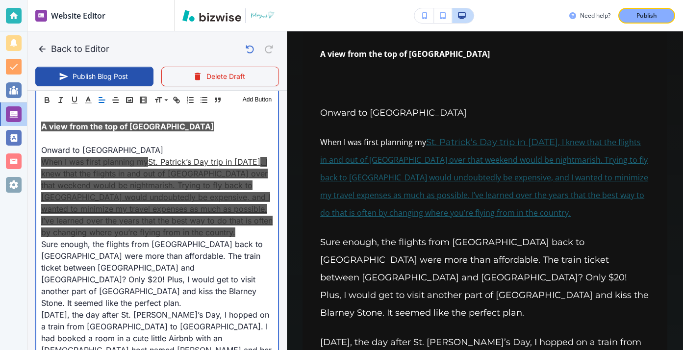
click at [251, 141] on p at bounding box center [157, 138] width 232 height 12
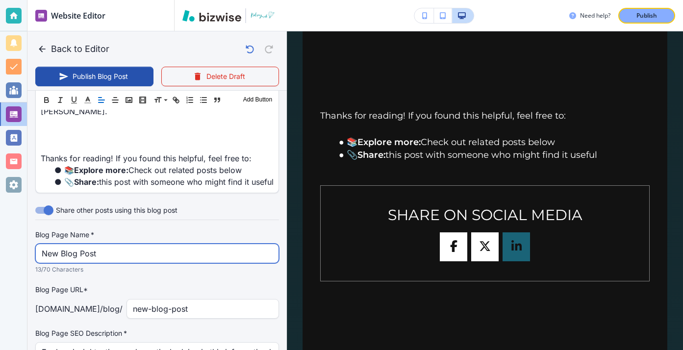
scroll to position [2026, 0]
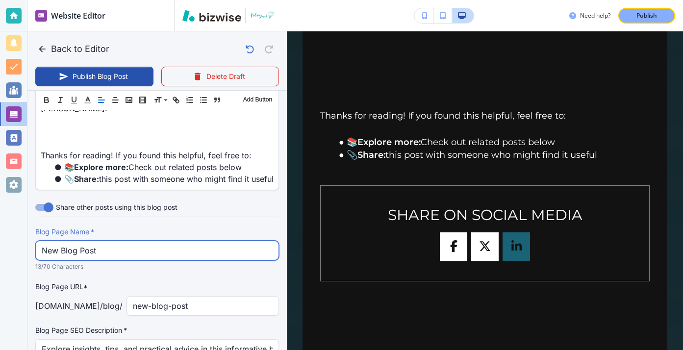
drag, startPoint x: 179, startPoint y: 183, endPoint x: 46, endPoint y: 177, distance: 133.5
click at [46, 241] on input "New Blog Post" at bounding box center [157, 250] width 231 height 19
type input "N"
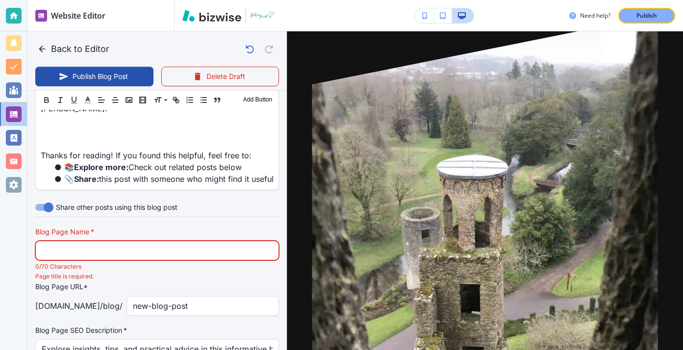
scroll to position [0, 0]
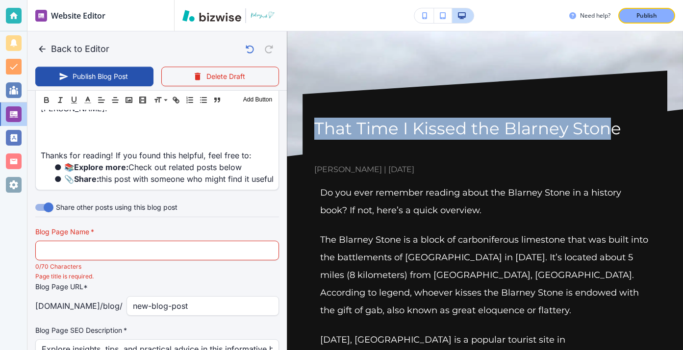
drag, startPoint x: 318, startPoint y: 129, endPoint x: 611, endPoint y: 134, distance: 293.2
click at [611, 134] on h1 "That Time I Kissed the Blarney Stone" at bounding box center [484, 129] width 341 height 22
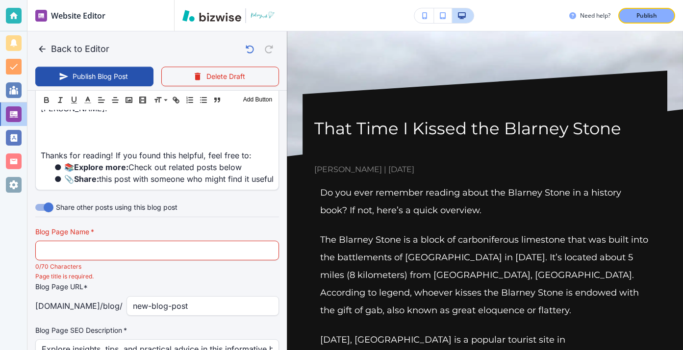
click at [631, 131] on h1 "That Time I Kissed the Blarney Stone" at bounding box center [484, 129] width 341 height 22
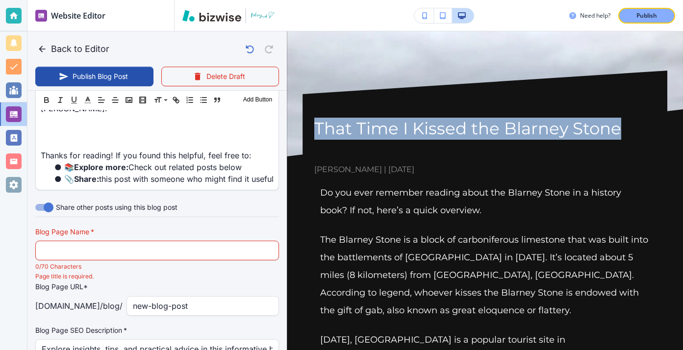
drag, startPoint x: 631, startPoint y: 133, endPoint x: 390, endPoint y: 104, distance: 242.4
copy h1 "That Time I Kissed the Blarney Stone"
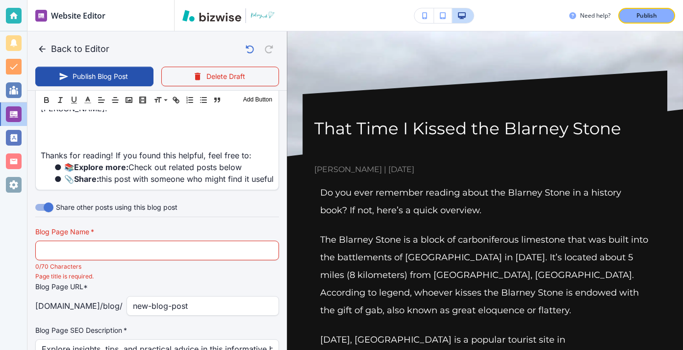
click at [277, 227] on div "Blog Page Name   * Blog Page Name   * 0/70 Characters" at bounding box center [157, 249] width 244 height 45
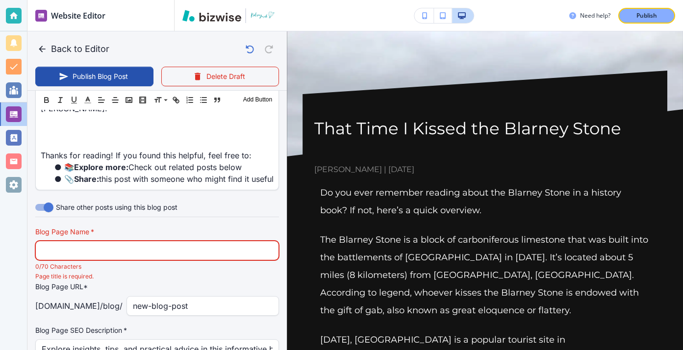
click at [240, 241] on input "text" at bounding box center [157, 250] width 231 height 19
paste input "That Time I Kissed the Blarney Stone"
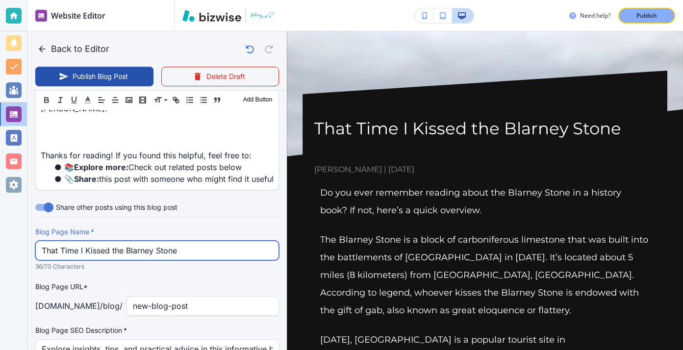
type input "That Time I Kissed the Blarney Stone"
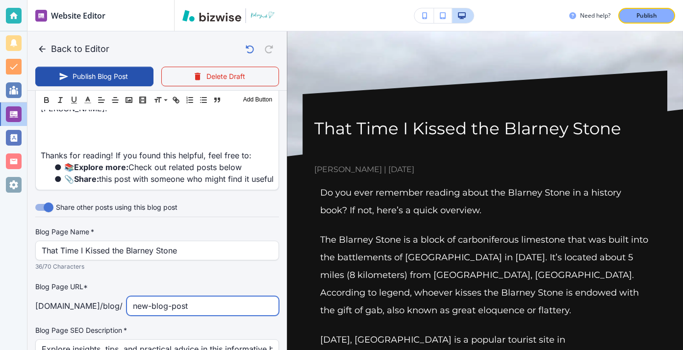
drag, startPoint x: 232, startPoint y: 239, endPoint x: 102, endPoint y: 226, distance: 131.1
click at [102, 281] on div "Blog Page URL* [DOMAIN_NAME] /blog / new-blog-post ​" at bounding box center [157, 298] width 244 height 34
type input "that-time-i-kissed-the-blarney-stone"
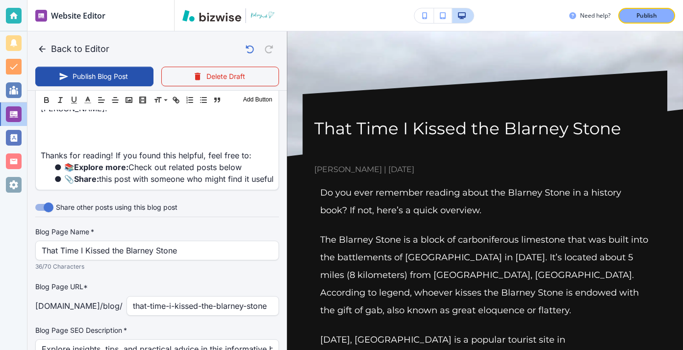
drag, startPoint x: 40, startPoint y: 279, endPoint x: 233, endPoint y: 284, distance: 193.2
click at [235, 339] on div "Explore insights, tips, and practical advice in this informative blog post. Dis…" at bounding box center [157, 349] width 244 height 20
drag, startPoint x: 277, startPoint y: 280, endPoint x: 96, endPoint y: 264, distance: 182.6
click at [96, 326] on div "Blog Page SEO Description   * Explore insights, tips, and practical advice in t…" at bounding box center [157, 353] width 244 height 54
click at [89, 340] on input "Explore insights, tips, and practical advice in this informative blog post. Dis…" at bounding box center [157, 349] width 231 height 19
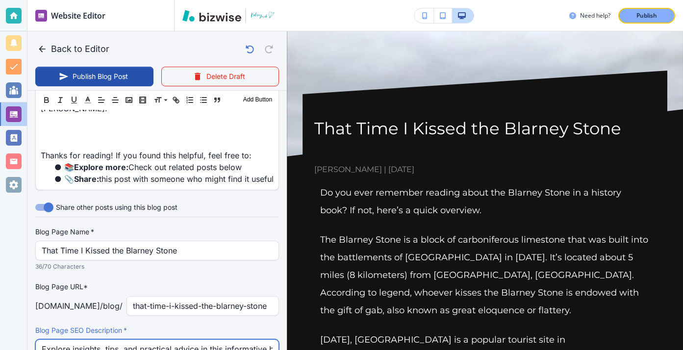
scroll to position [0, 24]
drag, startPoint x: 43, startPoint y: 277, endPoint x: 274, endPoint y: 302, distance: 231.8
click at [274, 326] on div "Blog Page SEO Description   * Explore insights, tips, and practical advice in t…" at bounding box center [157, 353] width 244 height 54
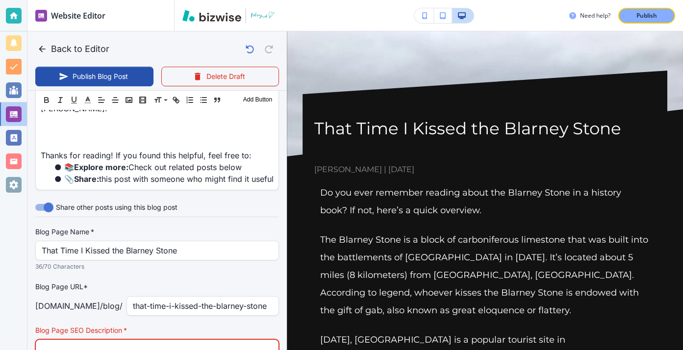
scroll to position [0, 0]
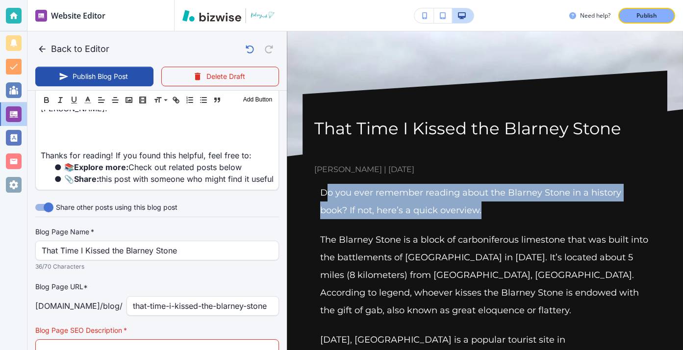
drag, startPoint x: 325, startPoint y: 190, endPoint x: 461, endPoint y: 209, distance: 137.7
click at [462, 210] on p "Do you ever remember reading about the Blarney Stone in a history book? If not,…" at bounding box center [484, 201] width 329 height 35
click at [461, 209] on p "Do you ever remember reading about the Blarney Stone in a history book? If not,…" at bounding box center [484, 201] width 329 height 35
drag, startPoint x: 461, startPoint y: 209, endPoint x: 317, endPoint y: 192, distance: 145.6
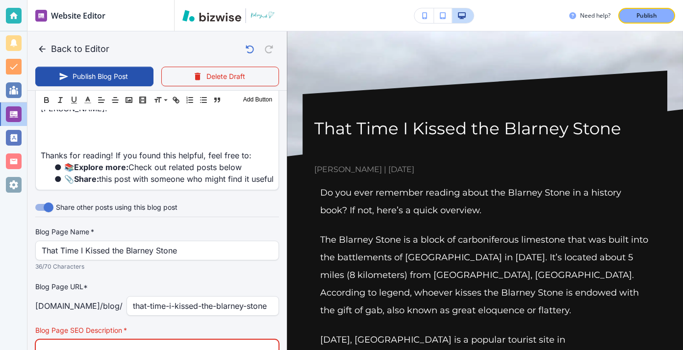
click at [204, 340] on input "text" at bounding box center [157, 349] width 231 height 19
paste input "Do you ever remember reading about the Blarney Stone in a history book? If not,…"
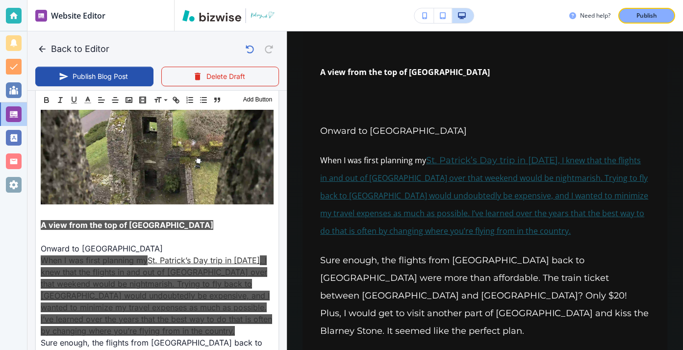
scroll to position [679, 0]
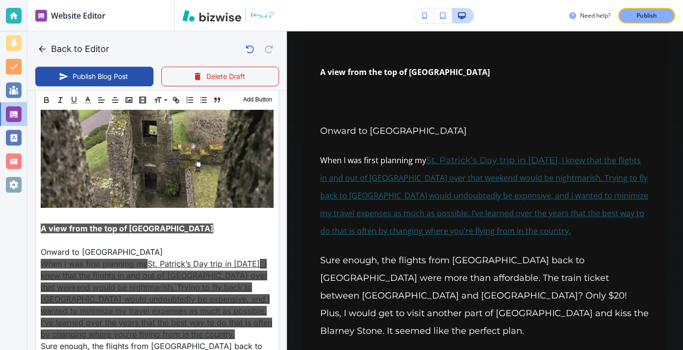
type input "Do you ever remember reading about the Blarney Stone in a history book? If not,…"
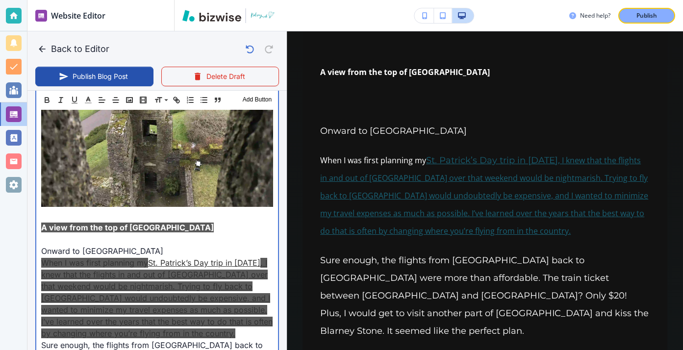
click at [205, 233] on p "A view from the top of [GEOGRAPHIC_DATA]" at bounding box center [157, 228] width 232 height 12
click at [148, 261] on span "When I was first planning my" at bounding box center [94, 262] width 107 height 10
click at [147, 263] on span "When I was first planning my" at bounding box center [94, 262] width 107 height 10
click at [151, 262] on link "St. Patrick’s Day trip in [DATE]" at bounding box center [204, 262] width 112 height 10
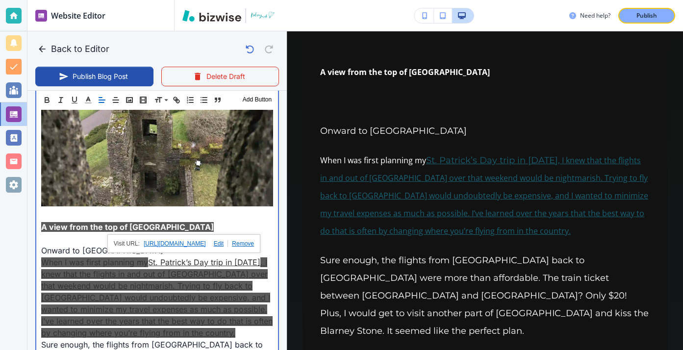
click at [256, 262] on link ", I knew that the flights in and out of [GEOGRAPHIC_DATA] over that weekend wou…" at bounding box center [156, 297] width 231 height 80
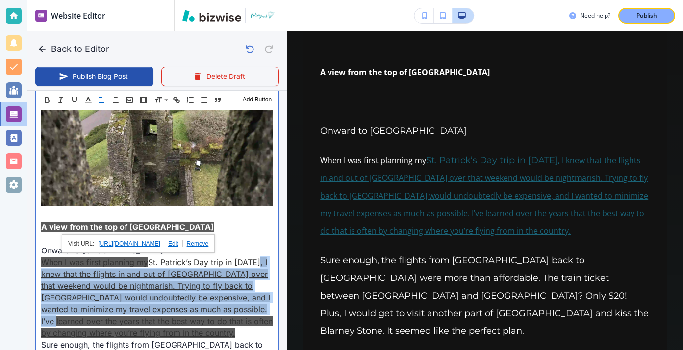
scroll to position [0, 1]
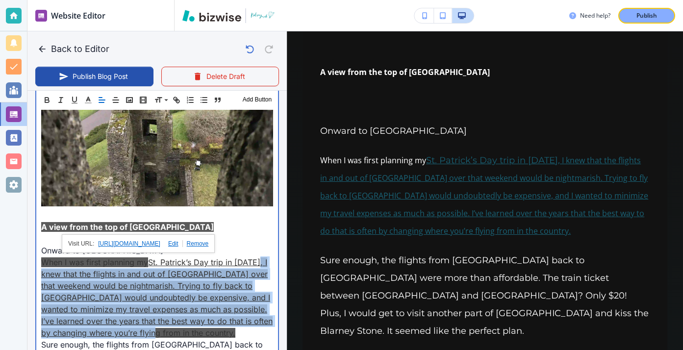
drag, startPoint x: 253, startPoint y: 262, endPoint x: 269, endPoint y: 328, distance: 67.7
click at [269, 329] on p "When I was first planning my St. Patrick’s Day trip in 2018 , I knew that the f…" at bounding box center [157, 297] width 232 height 82
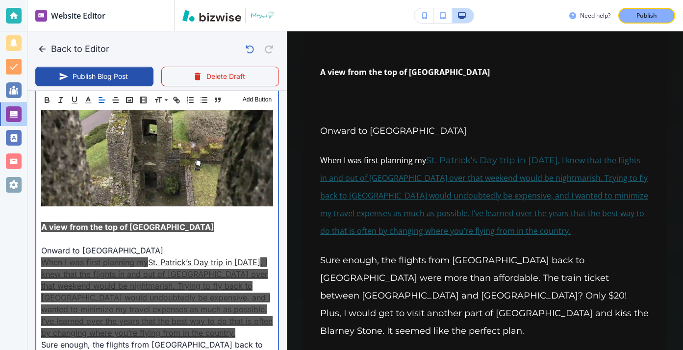
click at [242, 265] on link "St. Patrick’s Day trip in [DATE]" at bounding box center [204, 262] width 112 height 10
click at [228, 228] on p "A view from the top of [GEOGRAPHIC_DATA]" at bounding box center [157, 227] width 232 height 12
click at [53, 236] on p at bounding box center [157, 239] width 232 height 12
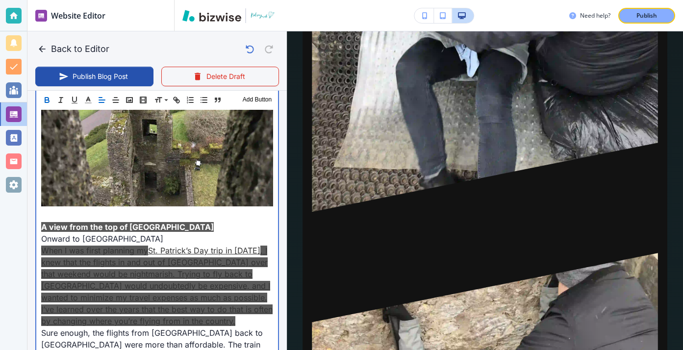
scroll to position [1914, 0]
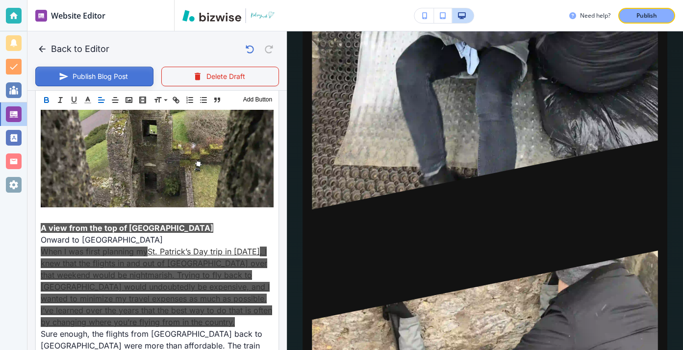
click at [90, 75] on button "Publish Blog Post" at bounding box center [94, 77] width 118 height 20
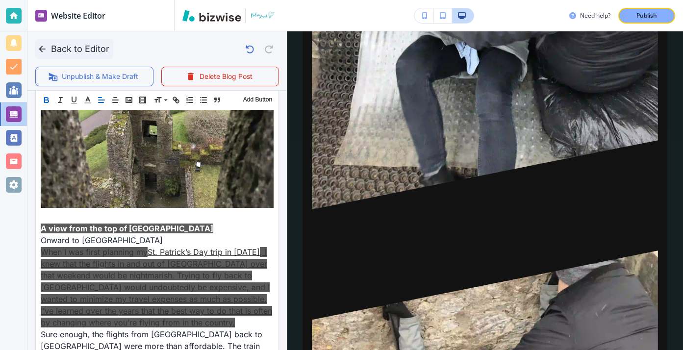
click at [48, 50] on button "Back to Editor" at bounding box center [74, 49] width 78 height 20
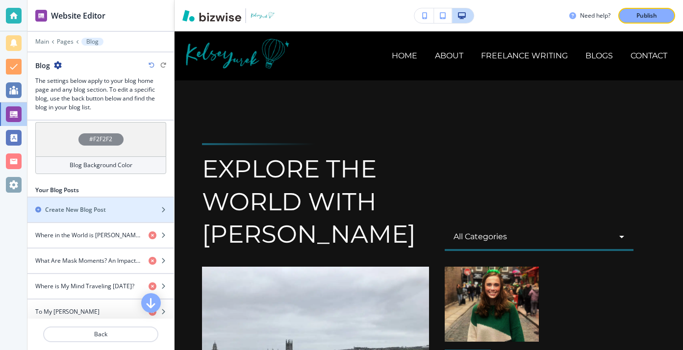
scroll to position [336, 0]
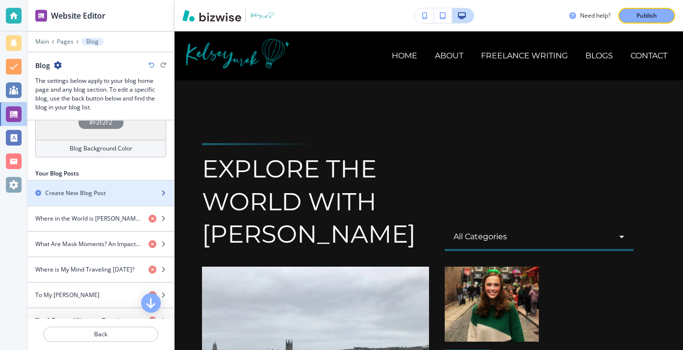
click at [129, 189] on div "Create New Blog Post" at bounding box center [89, 193] width 125 height 9
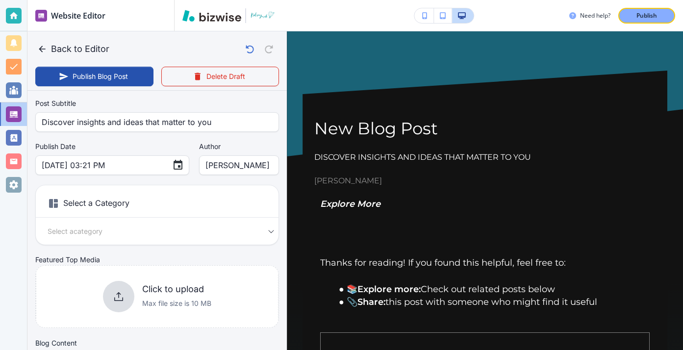
scroll to position [148, 0]
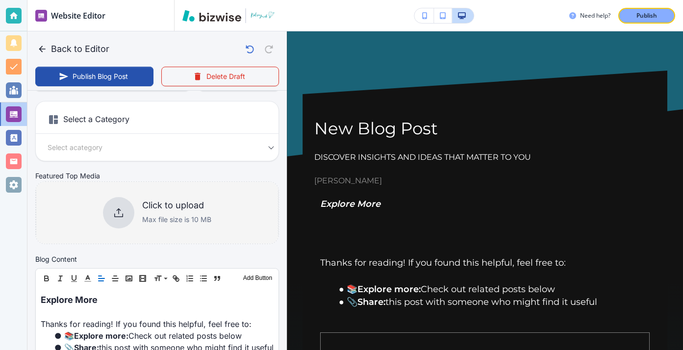
click at [154, 229] on div "Click to upload Max file size is 10 MB" at bounding box center [157, 212] width 243 height 79
type input "Aug 14, 2025 03:23 PM"
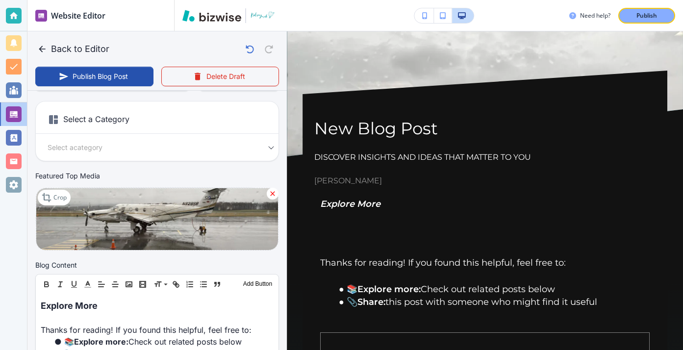
click at [215, 120] on h6 "Select a Category" at bounding box center [157, 121] width 243 height 25
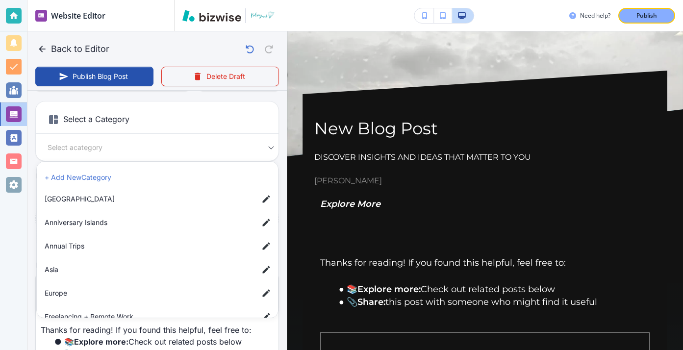
click at [232, 0] on body "Website Editor Main Pages Blog Blog The settings below apply to your blog home …" at bounding box center [341, 0] width 683 height 0
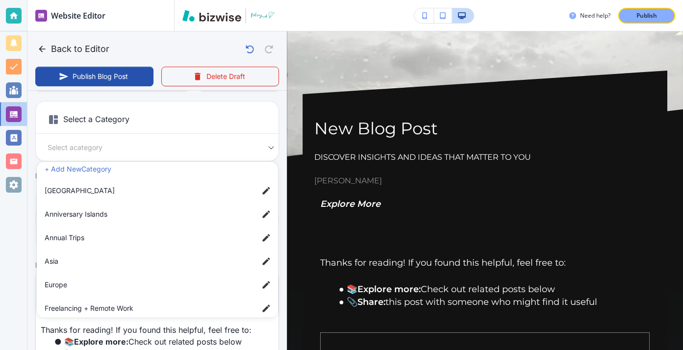
click at [150, 283] on span "Europe" at bounding box center [148, 284] width 206 height 11
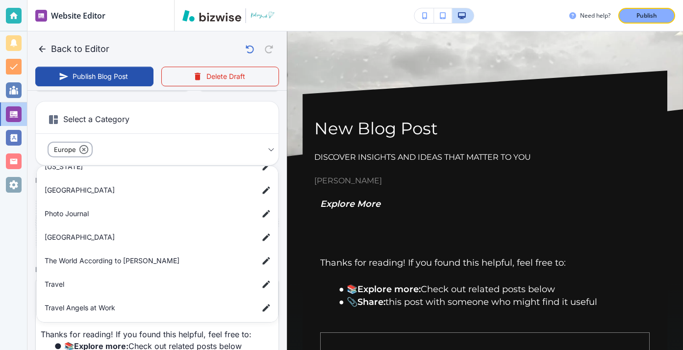
scroll to position [181, 0]
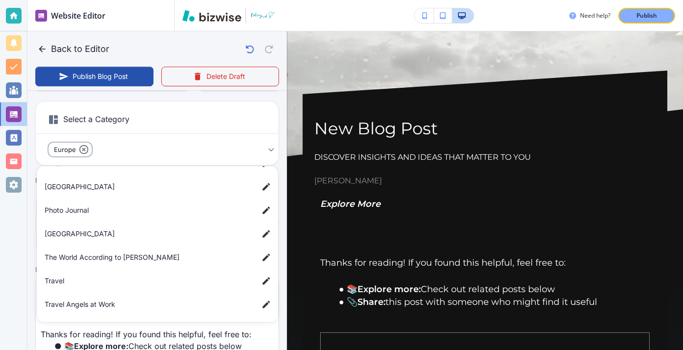
click at [129, 280] on span "Travel" at bounding box center [148, 281] width 206 height 11
type input "a50a6f385796766b77c22,a7d5d0a3501f3a2933ba1"
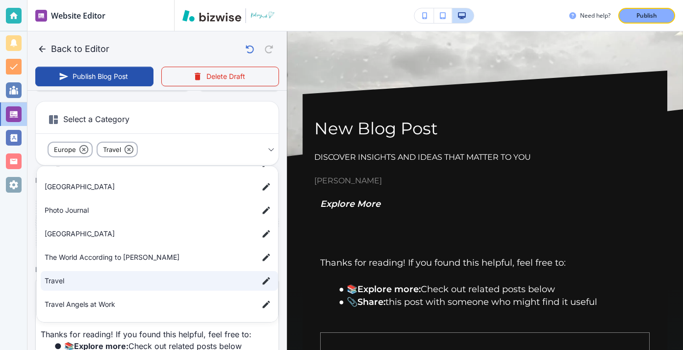
click at [86, 150] on div at bounding box center [341, 175] width 683 height 350
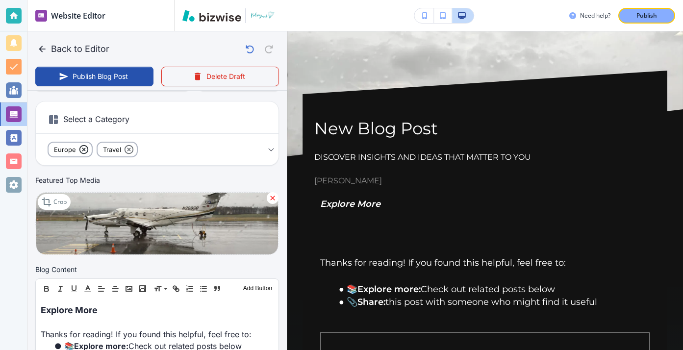
click at [82, 150] on icon at bounding box center [83, 149] width 9 height 9
type input "Aug 14, 2025 03:24 PM"
type input "a7d5d0a3501f3a2933ba1"
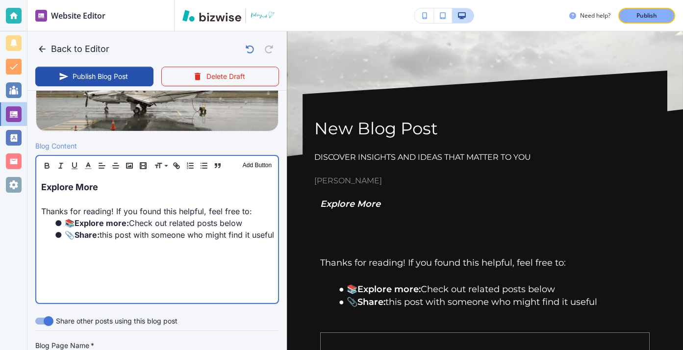
scroll to position [272, 0]
drag, startPoint x: 115, startPoint y: 196, endPoint x: 31, endPoint y: 172, distance: 87.2
click at [31, 172] on div "Blog Content Header 1 Header 2 Header 3 Body Text Add Button Explore More Thank…" at bounding box center [156, 225] width 259 height 171
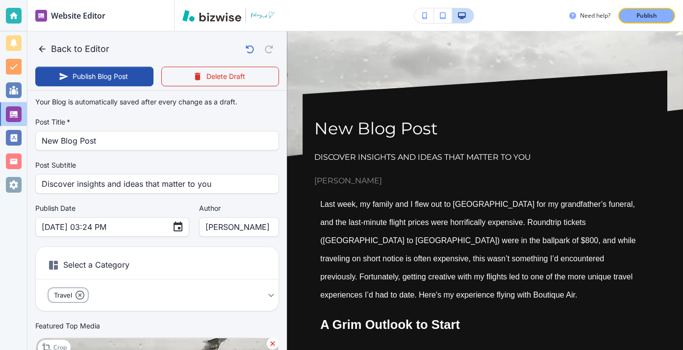
scroll to position [0, 0]
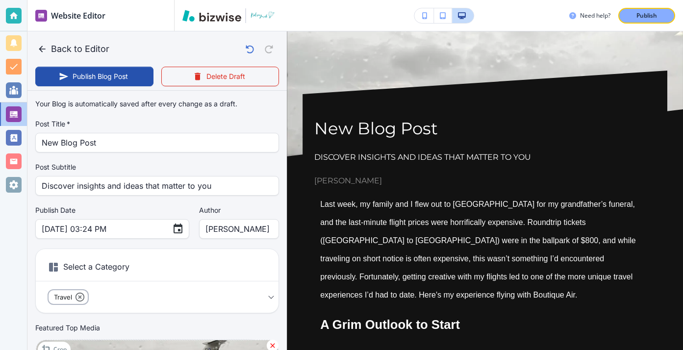
click at [215, 156] on div "Your Blog is automatically saved after every change as a draft. Post Title   * …" at bounding box center [157, 253] width 244 height 317
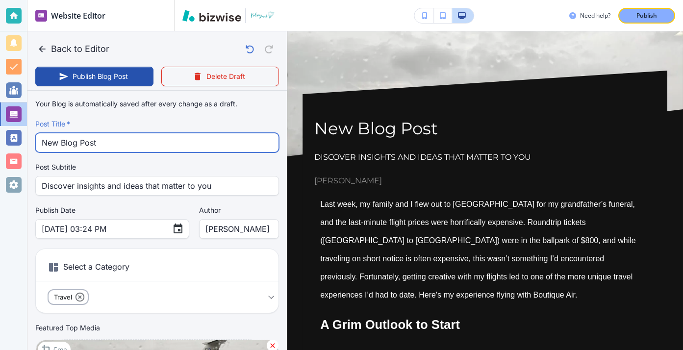
drag, startPoint x: 212, startPoint y: 150, endPoint x: 178, endPoint y: 130, distance: 38.9
click at [177, 130] on div "Post Title   * New Blog Post Post Title   *" at bounding box center [157, 135] width 244 height 33
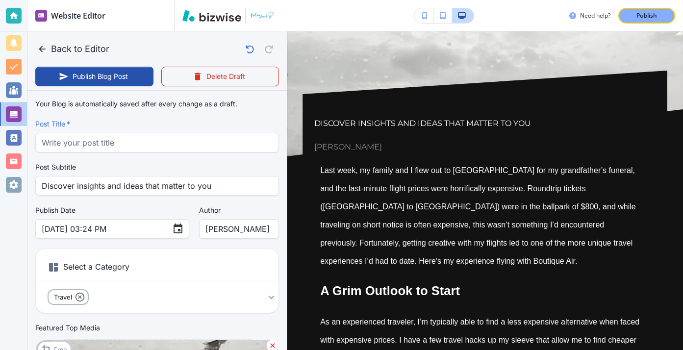
click at [216, 132] on div "Post Title   * Post Title   *" at bounding box center [157, 135] width 244 height 33
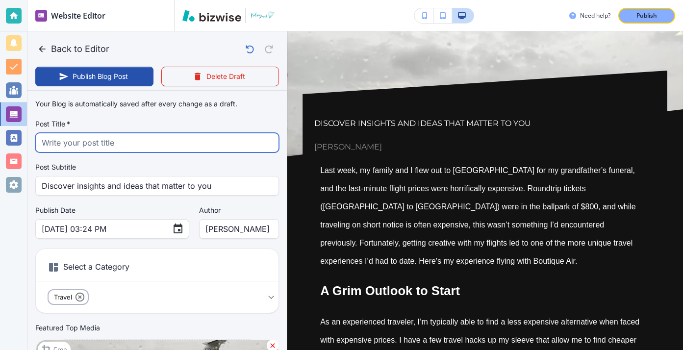
click at [215, 146] on input "text" at bounding box center [157, 142] width 231 height 19
paste input "My Experience Flying with Boutique Air"
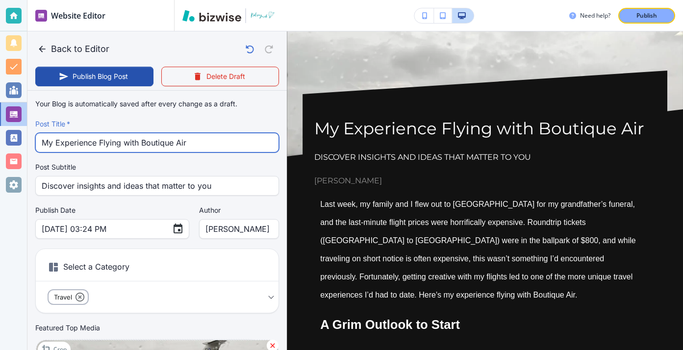
type input "My Experience Flying with Boutique Air"
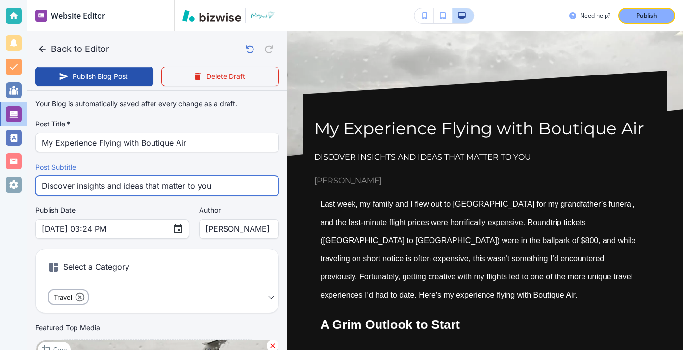
drag, startPoint x: 246, startPoint y: 183, endPoint x: 75, endPoint y: 154, distance: 173.4
click at [74, 154] on div "Your Blog is automatically saved after every change as a draft. Post Title   * …" at bounding box center [157, 253] width 244 height 317
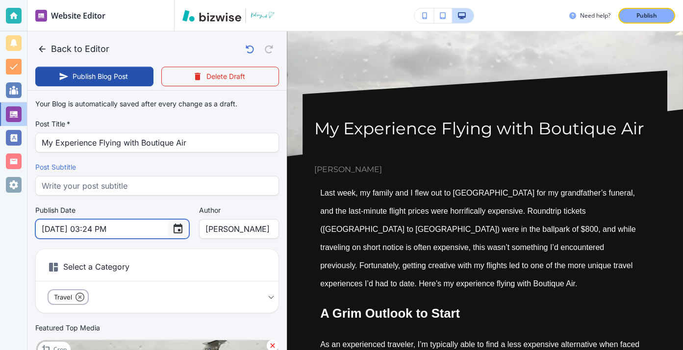
click at [174, 230] on icon "Choose date, selected date is Aug 14, 2025" at bounding box center [178, 229] width 9 height 10
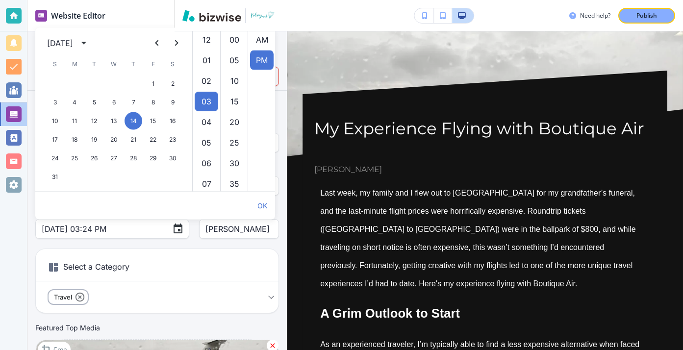
scroll to position [21, 0]
click at [50, 99] on button "3" at bounding box center [55, 103] width 18 height 18
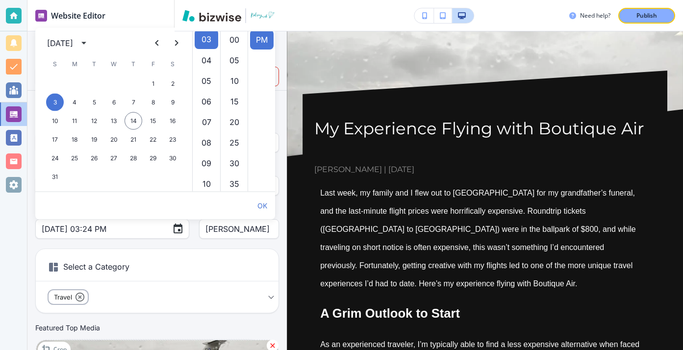
click at [73, 45] on div "[DATE]" at bounding box center [60, 43] width 26 height 12
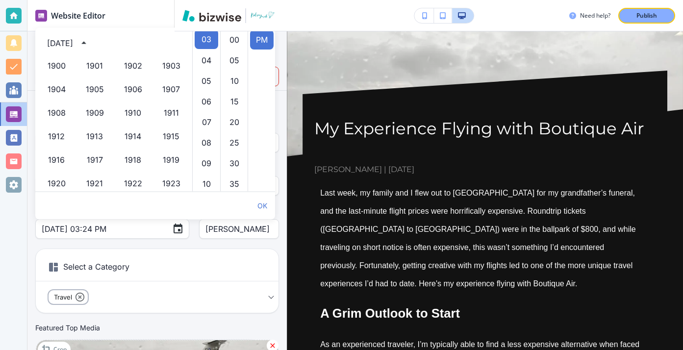
scroll to position [673, 0]
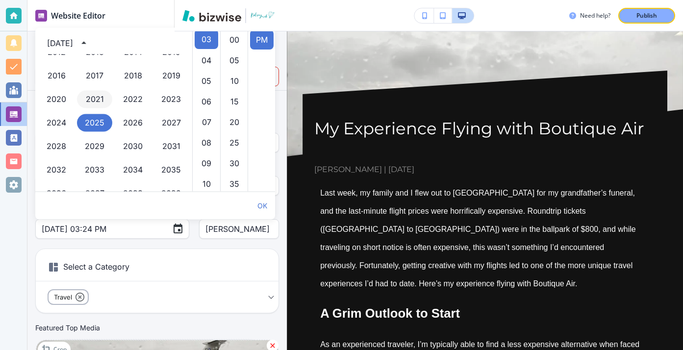
click at [96, 101] on button "2021" at bounding box center [94, 100] width 35 height 18
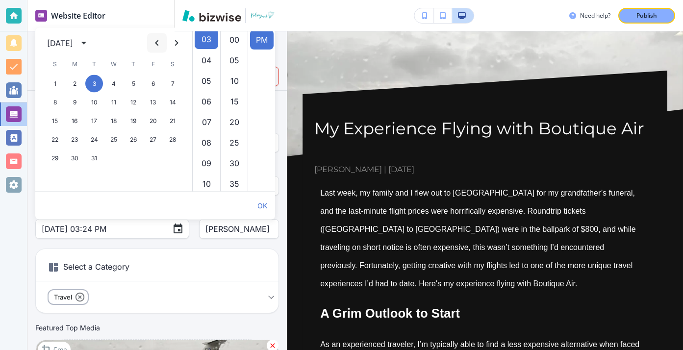
click at [161, 40] on icon "Previous month" at bounding box center [157, 43] width 12 height 12
click at [162, 40] on icon "Previous month" at bounding box center [157, 43] width 12 height 12
click at [161, 40] on icon "Previous month" at bounding box center [157, 43] width 12 height 12
click at [174, 86] on button "3" at bounding box center [173, 84] width 18 height 18
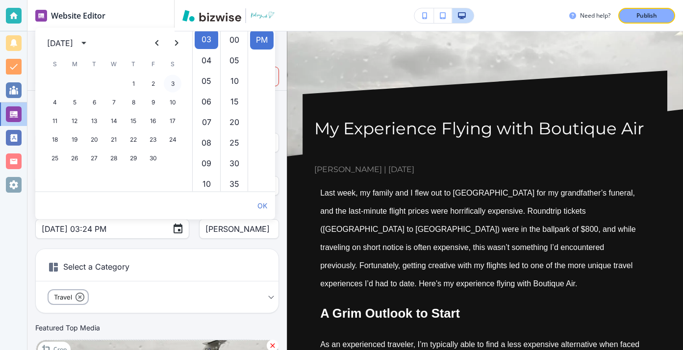
type input "[DATE] 03:24 PM"
click at [149, 248] on div "Your Blog is automatically saved after every change as a draft. Post Title   * …" at bounding box center [157, 253] width 244 height 317
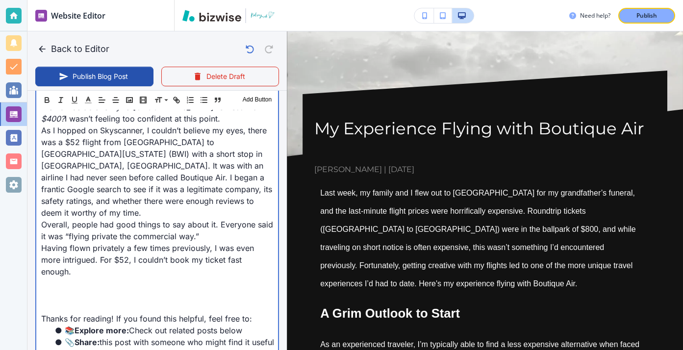
click at [153, 289] on p at bounding box center [157, 295] width 232 height 12
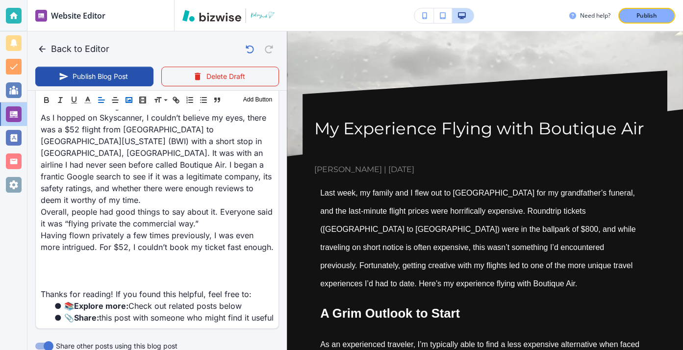
click at [127, 101] on icon "button" at bounding box center [129, 100] width 9 height 9
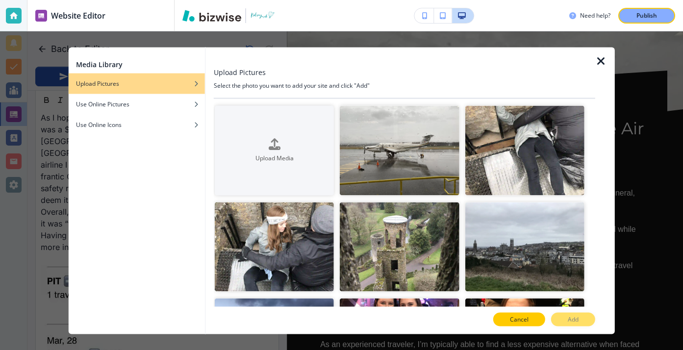
click at [533, 324] on button "Cancel" at bounding box center [519, 320] width 52 height 14
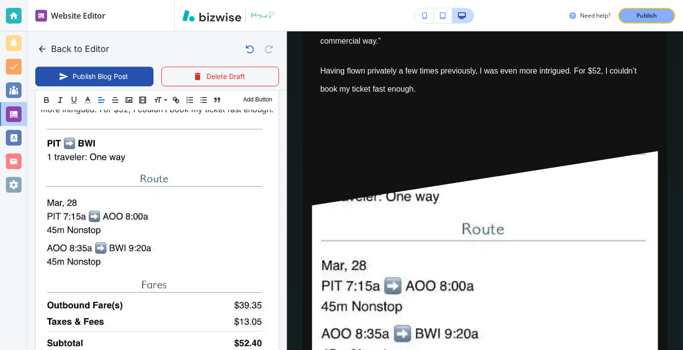
scroll to position [913, 0]
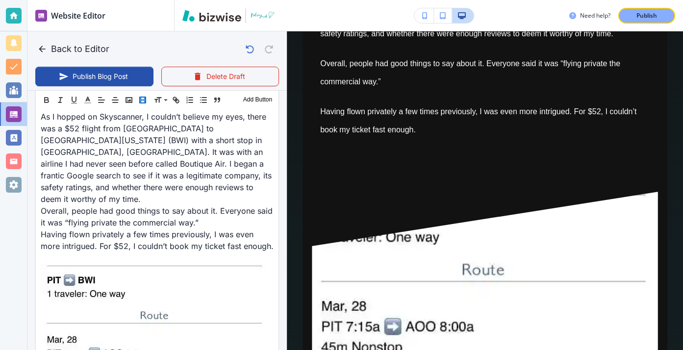
click at [146, 100] on rect "button" at bounding box center [143, 100] width 6 height 6
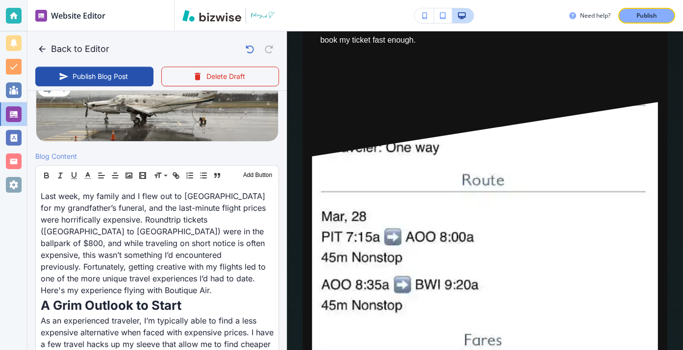
scroll to position [1086, 0]
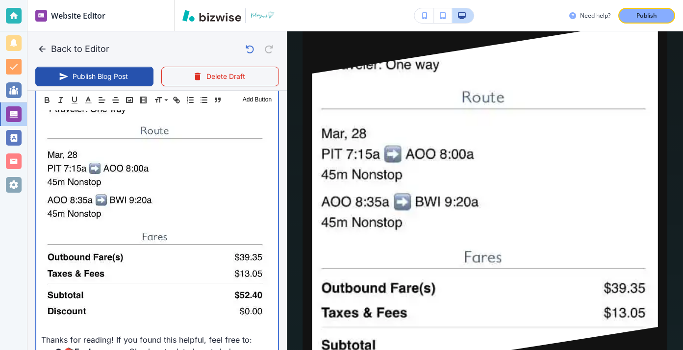
click at [87, 322] on p at bounding box center [157, 328] width 232 height 12
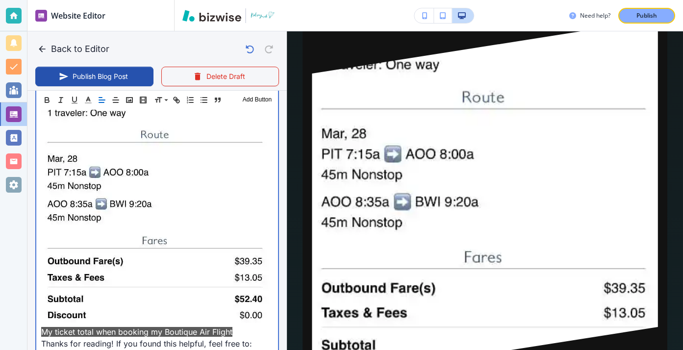
scroll to position [1093, 0]
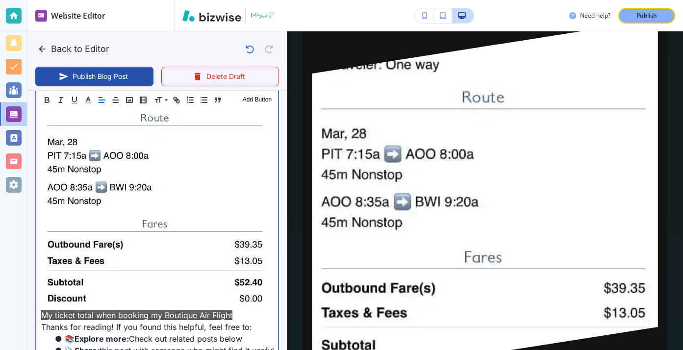
click at [205, 310] on span "My ticket total when booking my Boutique Air Flight" at bounding box center [136, 315] width 191 height 10
drag, startPoint x: 247, startPoint y: 244, endPoint x: 32, endPoint y: 243, distance: 214.7
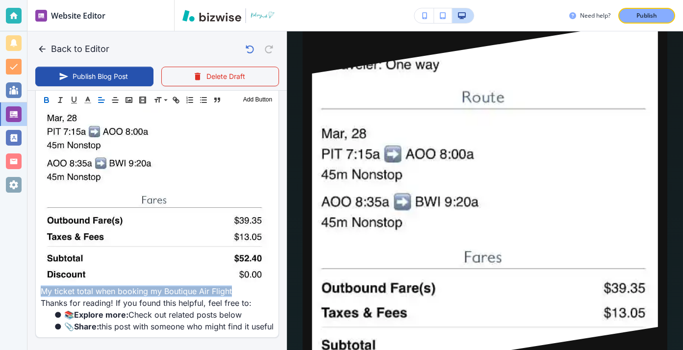
click at [46, 100] on icon "button" at bounding box center [47, 101] width 4 height 2
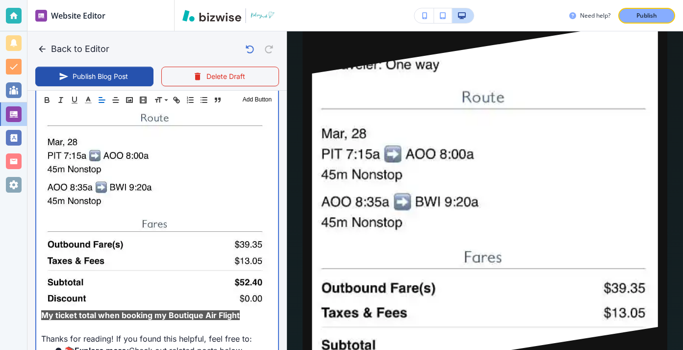
click at [201, 321] on p at bounding box center [157, 327] width 232 height 12
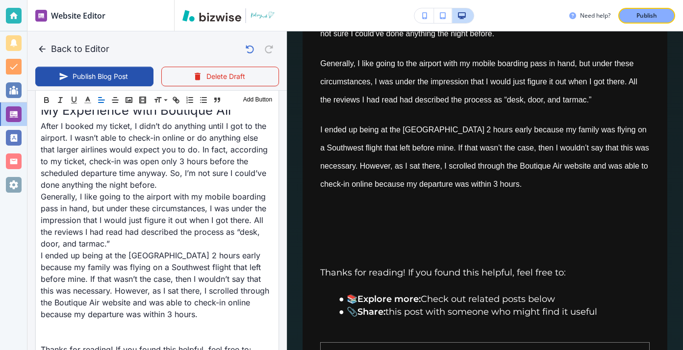
scroll to position [1289, 0]
click at [134, 103] on button "button" at bounding box center [129, 100] width 14 height 12
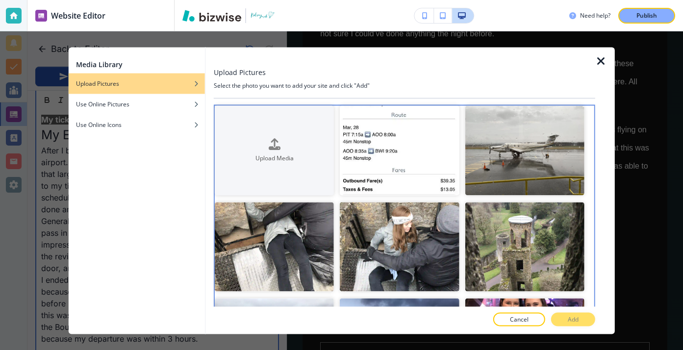
scroll to position [1289, 0]
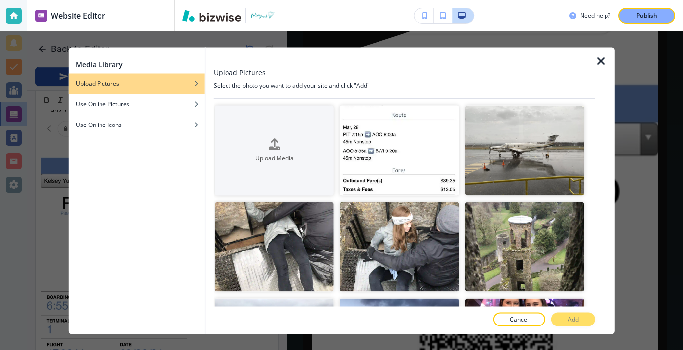
click at [598, 56] on icon "button" at bounding box center [601, 61] width 12 height 12
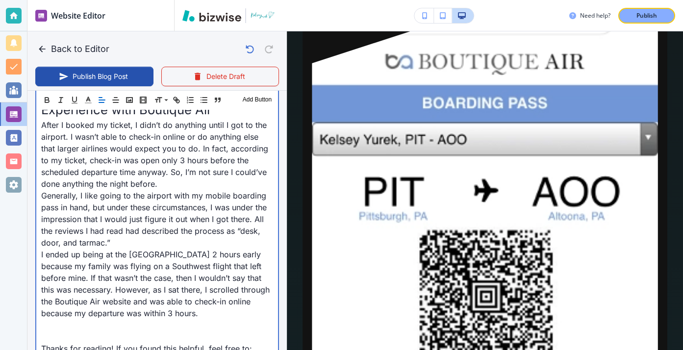
click at [99, 319] on p at bounding box center [157, 325] width 232 height 12
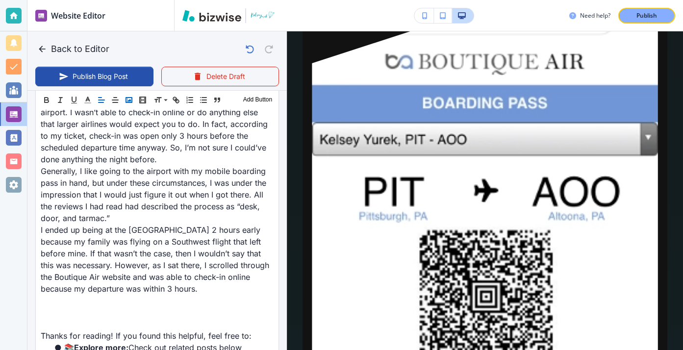
click at [129, 101] on polyline "button" at bounding box center [129, 100] width 4 height 2
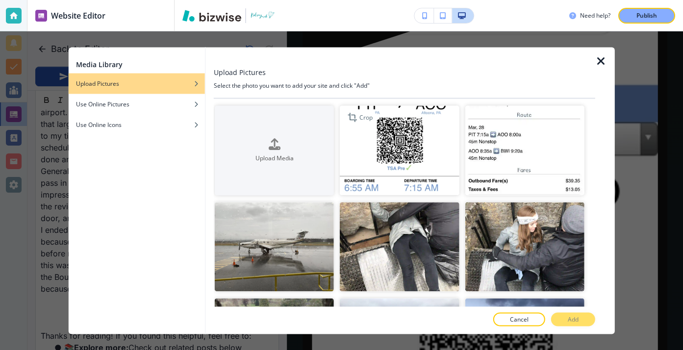
click at [405, 148] on img "button" at bounding box center [399, 151] width 119 height 90
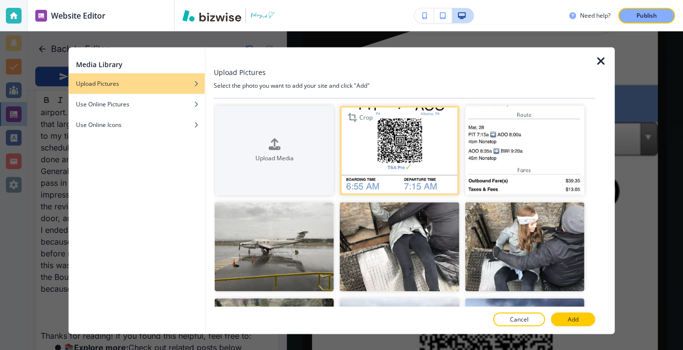
scroll to position [1637, 0]
click at [584, 318] on button "Add" at bounding box center [573, 320] width 44 height 14
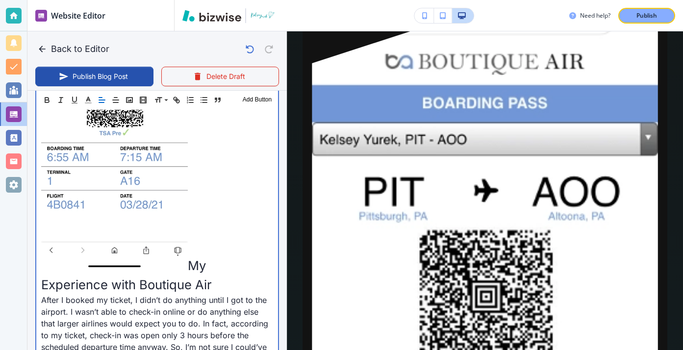
scroll to position [1460, 0]
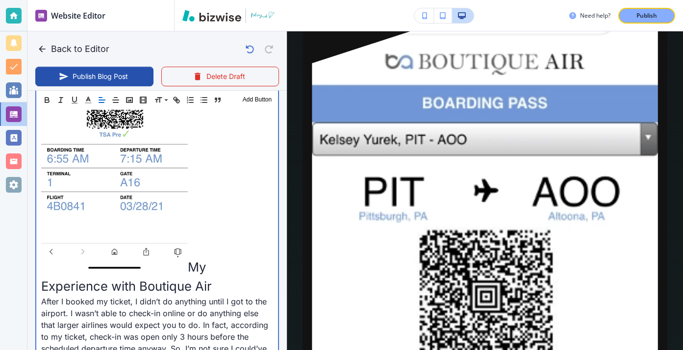
click at [42, 259] on span "My Experience with Boutique Air" at bounding box center [126, 276] width 171 height 34
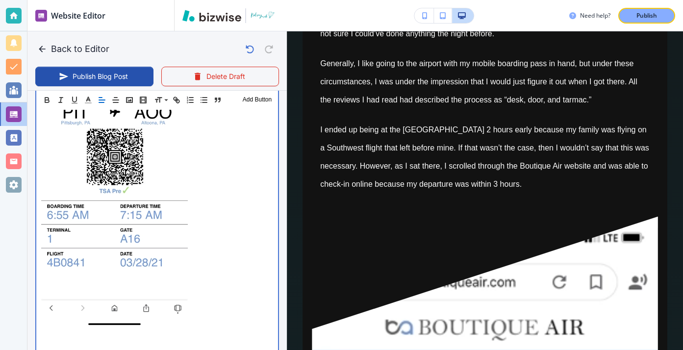
scroll to position [1623, 0]
click at [50, 343] on p at bounding box center [157, 349] width 232 height 12
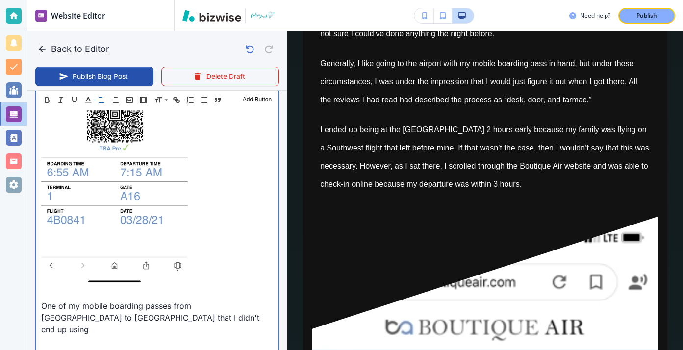
scroll to position [1608, 0]
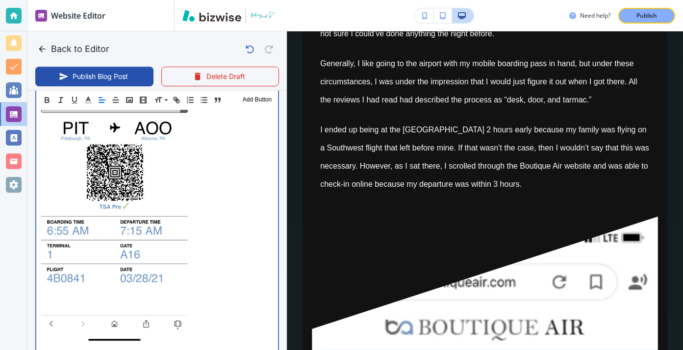
drag, startPoint x: 145, startPoint y: 308, endPoint x: 24, endPoint y: 291, distance: 122.9
click at [23, 291] on div "Website Editor Main Pages Blog Blog The settings below apply to your blog home …" at bounding box center [341, 175] width 683 height 350
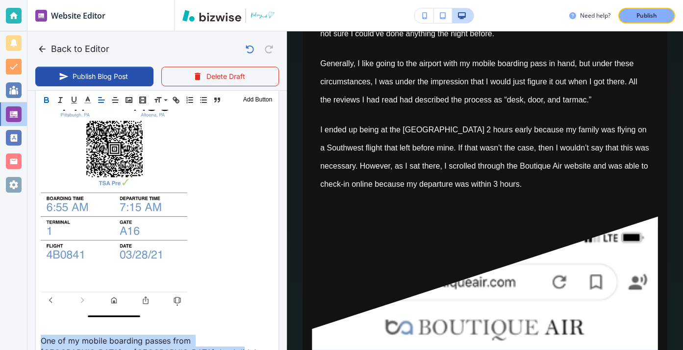
click at [43, 96] on icon "button" at bounding box center [46, 100] width 9 height 9
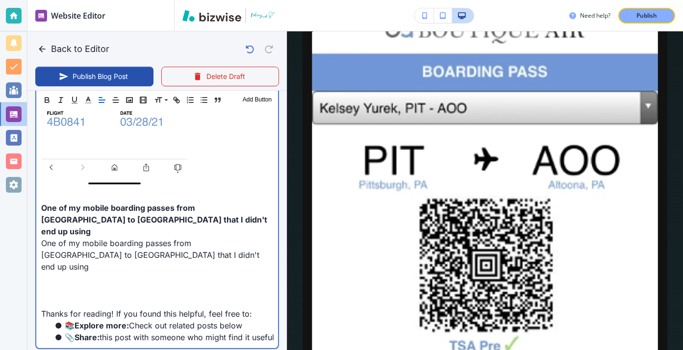
scroll to position [1764, 0]
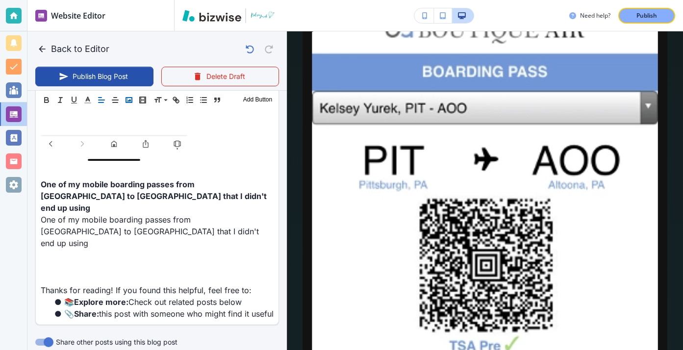
click at [132, 98] on rect "button" at bounding box center [129, 100] width 6 height 5
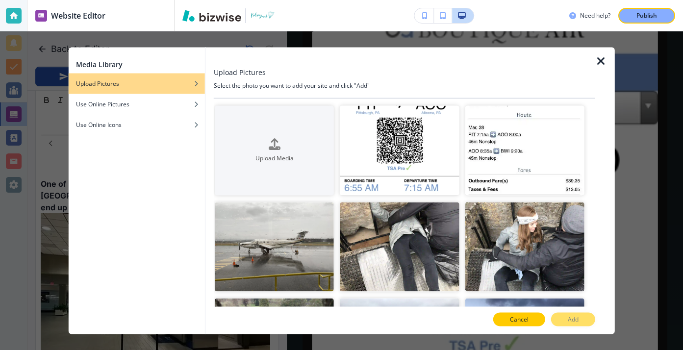
click at [517, 313] on button "Cancel" at bounding box center [519, 320] width 52 height 14
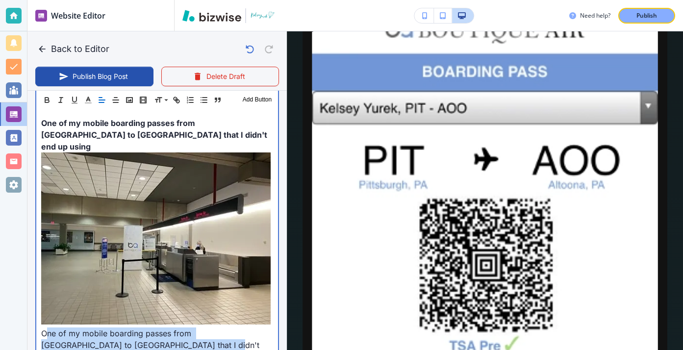
drag, startPoint x: 202, startPoint y: 261, endPoint x: 46, endPoint y: 248, distance: 156.9
click at [46, 248] on p "One of my mobile boarding passes from [GEOGRAPHIC_DATA] to [GEOGRAPHIC_DATA] th…" at bounding box center [157, 257] width 232 height 210
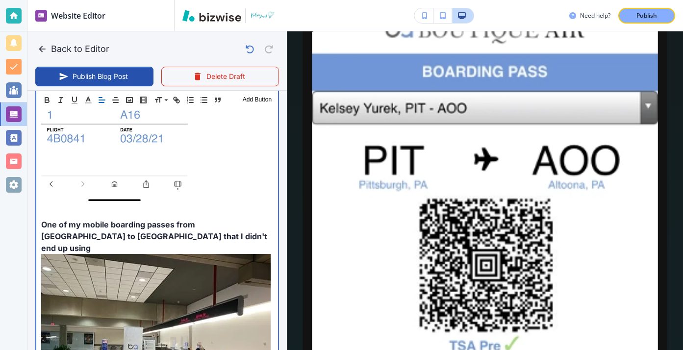
scroll to position [1693, 0]
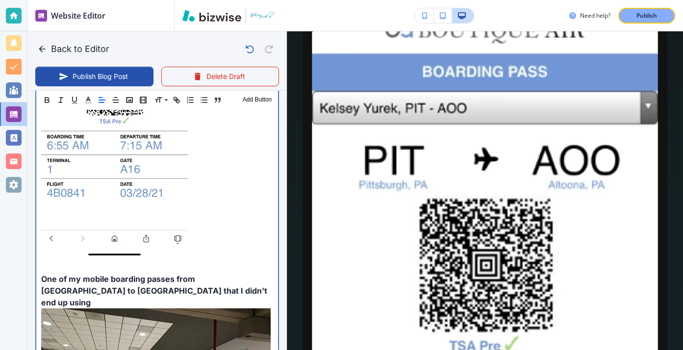
click at [177, 273] on p "One of my mobile boarding passes from [GEOGRAPHIC_DATA] to [GEOGRAPHIC_DATA] th…" at bounding box center [157, 290] width 232 height 35
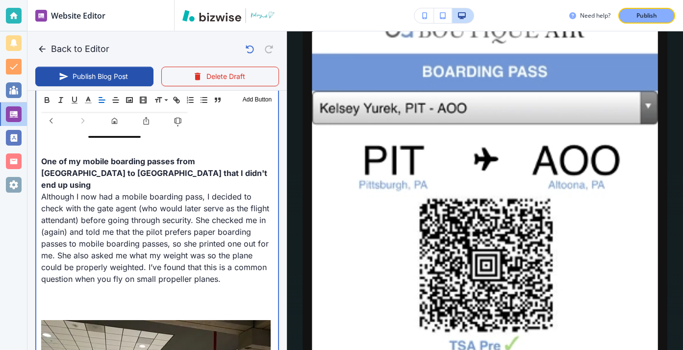
scroll to position [1813, 0]
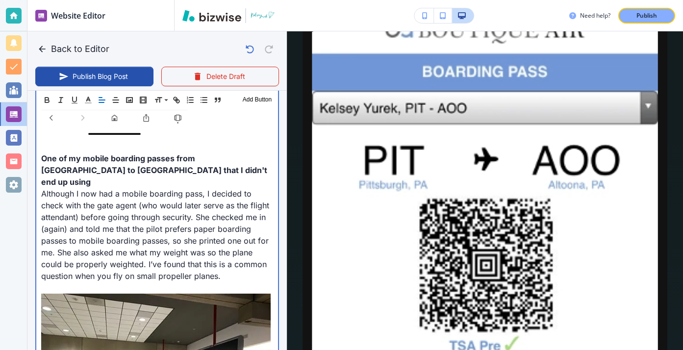
click at [103, 282] on p at bounding box center [157, 288] width 232 height 12
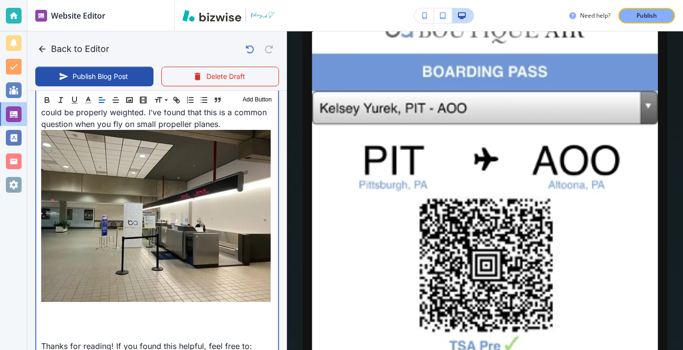
scroll to position [1993, 0]
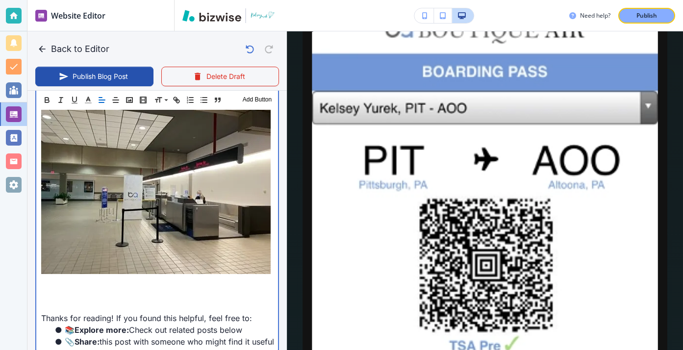
click at [94, 277] on p at bounding box center [157, 283] width 232 height 12
click at [139, 277] on p at bounding box center [157, 283] width 232 height 12
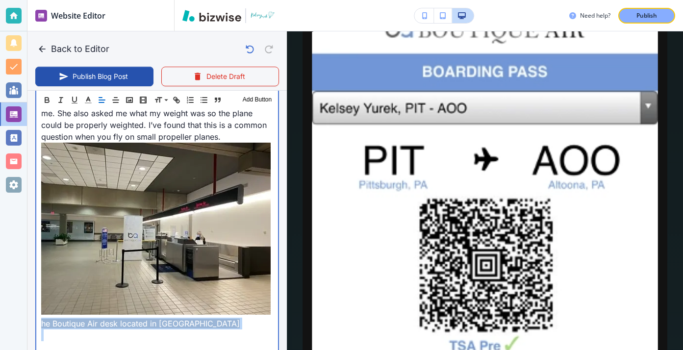
scroll to position [0, 1]
drag, startPoint x: 39, startPoint y: 238, endPoint x: 306, endPoint y: 248, distance: 267.3
click at [682, 250] on div "Back to Editor Publish Blog Post Delete Draft Your Blog is automatically saved …" at bounding box center [683, 175] width 0 height 350
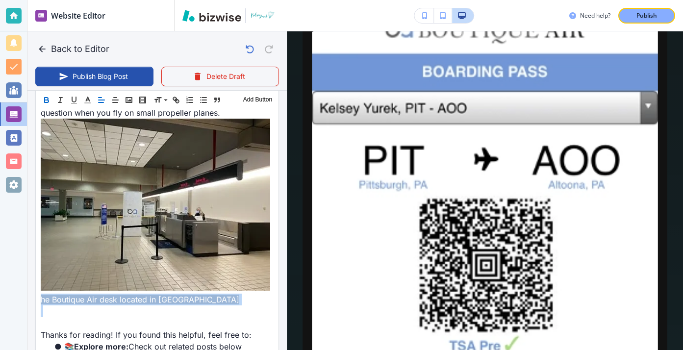
scroll to position [0, 0]
click at [46, 102] on icon "button" at bounding box center [46, 100] width 9 height 9
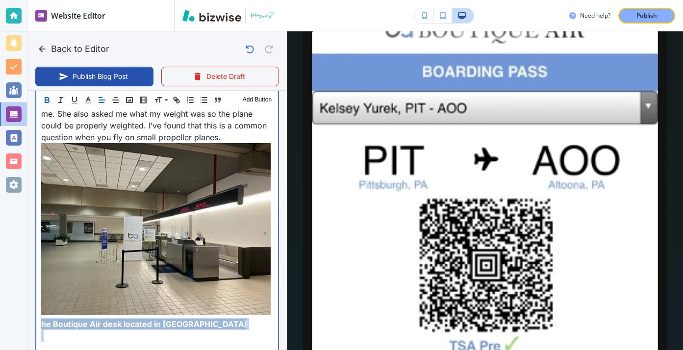
scroll to position [1953, 0]
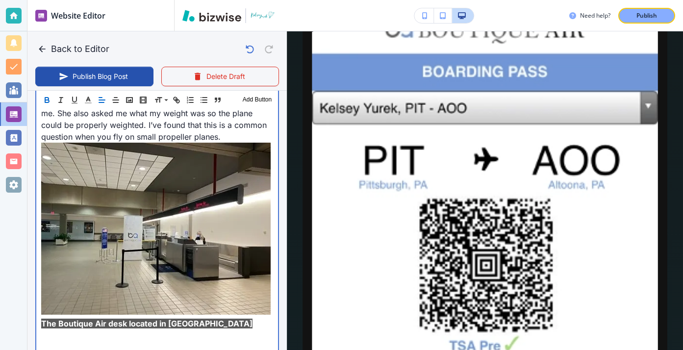
click at [57, 341] on p at bounding box center [157, 347] width 232 height 12
click at [209, 318] on p "The Boutique Air desk located in [GEOGRAPHIC_DATA]" at bounding box center [157, 324] width 232 height 12
click at [187, 329] on p at bounding box center [157, 335] width 232 height 12
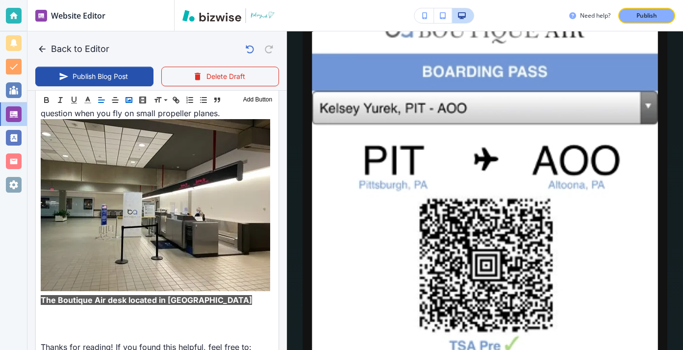
click at [132, 99] on icon "button" at bounding box center [129, 100] width 9 height 9
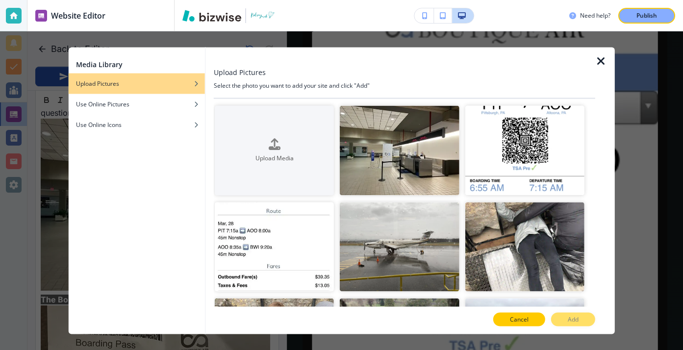
click at [525, 314] on button "Cancel" at bounding box center [519, 320] width 52 height 14
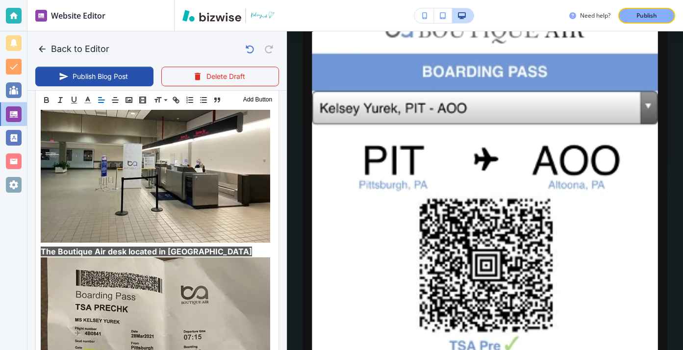
scroll to position [2079, 0]
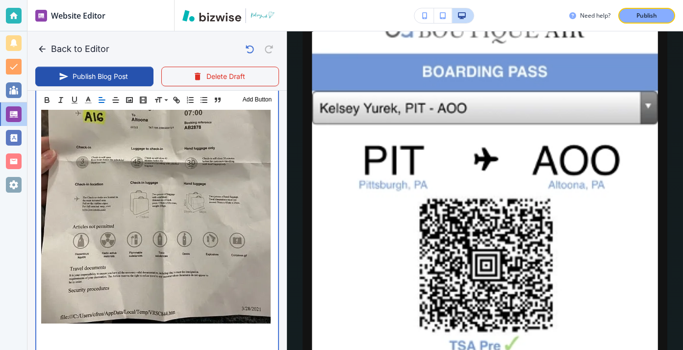
click at [134, 327] on p at bounding box center [157, 333] width 232 height 12
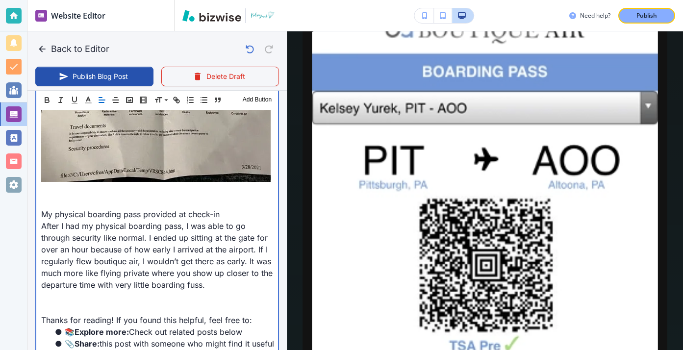
scroll to position [2571, 0]
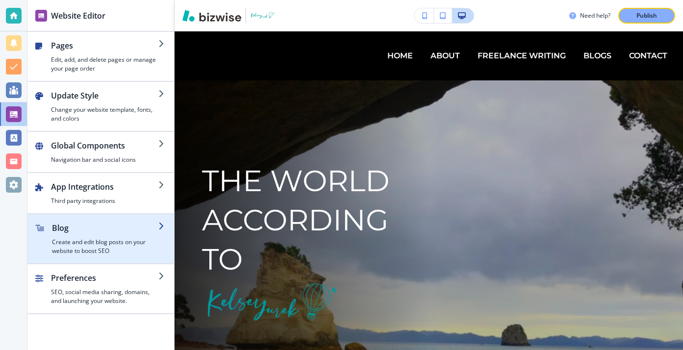
click at [134, 224] on h2 "Blog" at bounding box center [105, 228] width 106 height 12
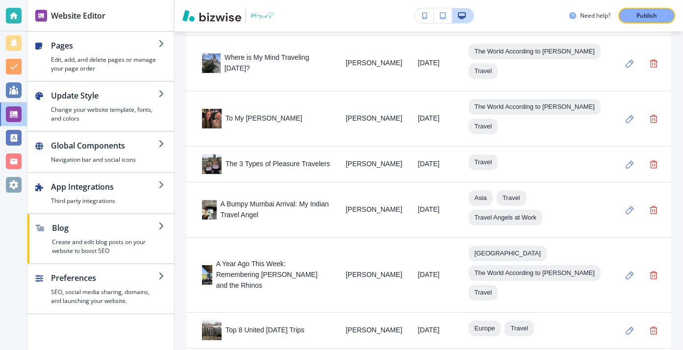
scroll to position [700, 0]
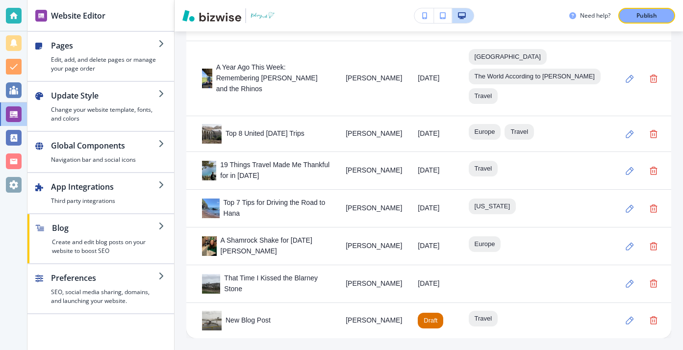
click at [338, 324] on td "New Blog Post" at bounding box center [261, 320] width 151 height 36
click at [268, 320] on div "New Blog Post" at bounding box center [266, 321] width 128 height 20
click at [632, 321] on icon "button" at bounding box center [630, 320] width 8 height 8
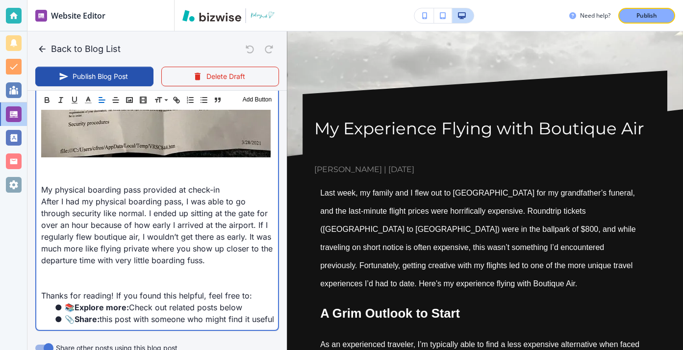
scroll to position [2431, 0]
click at [176, 196] on span "After I had my physical boarding pass, I was able to go through security like n…" at bounding box center [158, 230] width 234 height 69
click at [175, 266] on p at bounding box center [157, 272] width 232 height 12
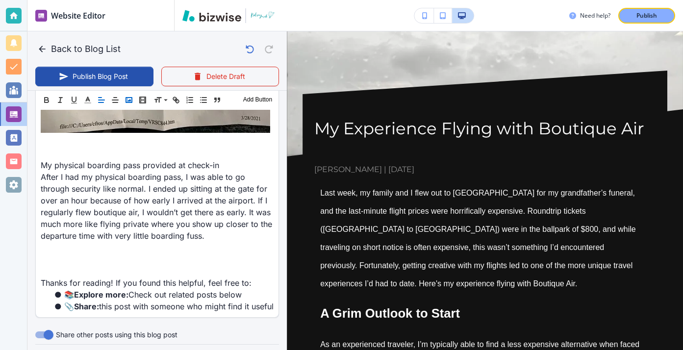
click at [125, 100] on icon "button" at bounding box center [129, 100] width 9 height 9
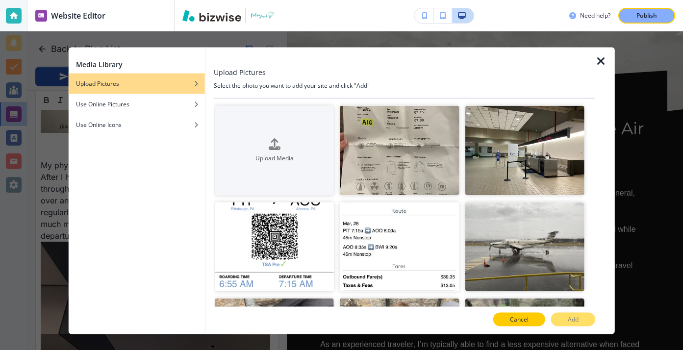
click at [526, 316] on p "Cancel" at bounding box center [519, 319] width 19 height 9
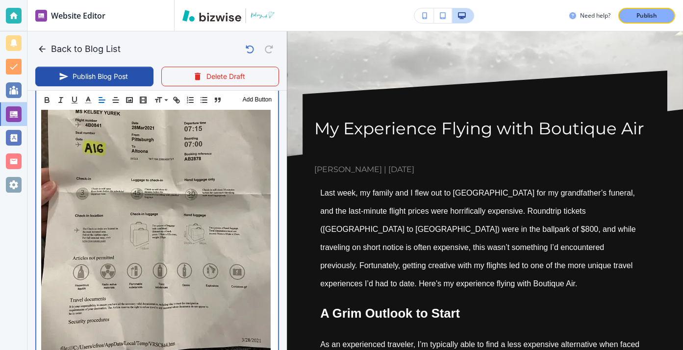
scroll to position [2234, 0]
drag, startPoint x: 42, startPoint y: 298, endPoint x: 230, endPoint y: 295, distance: 188.8
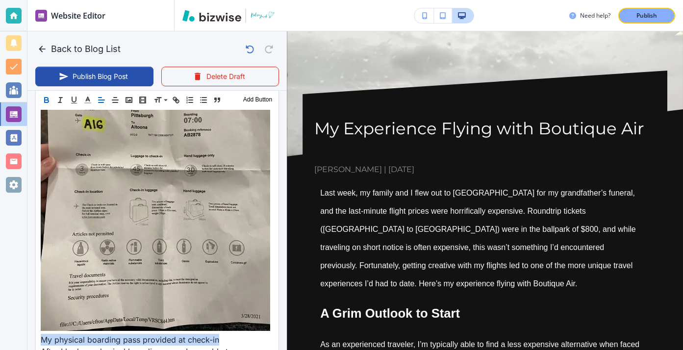
click at [48, 102] on icon "button" at bounding box center [47, 101] width 4 height 2
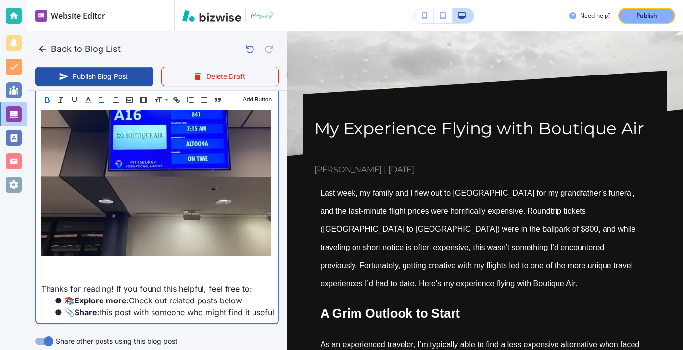
scroll to position [2589, 0]
click at [51, 259] on p at bounding box center [157, 265] width 232 height 12
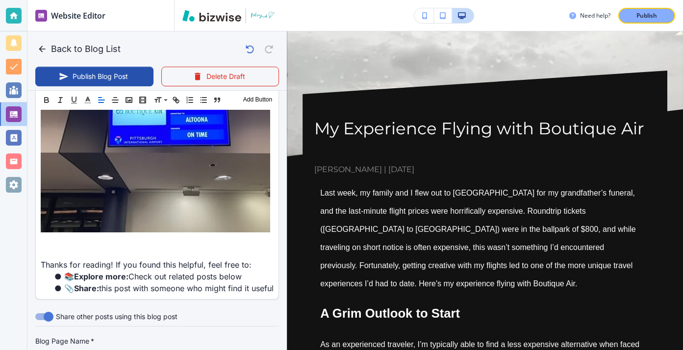
paste div
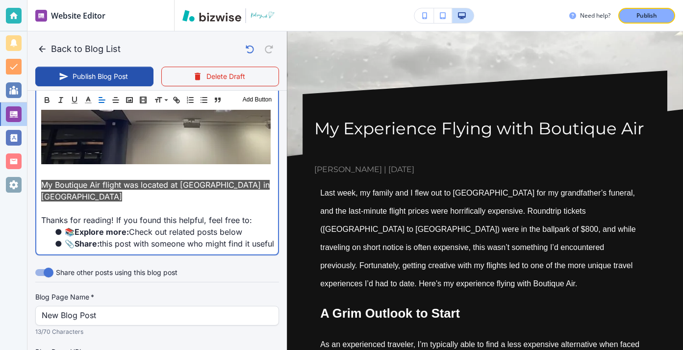
scroll to position [2580, 0]
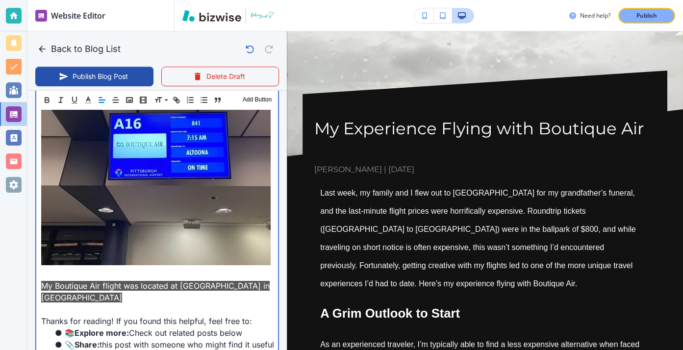
click at [51, 268] on p at bounding box center [157, 274] width 232 height 12
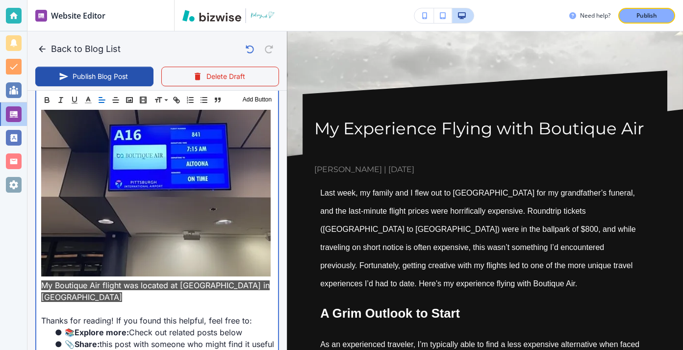
scroll to position [2612, 0]
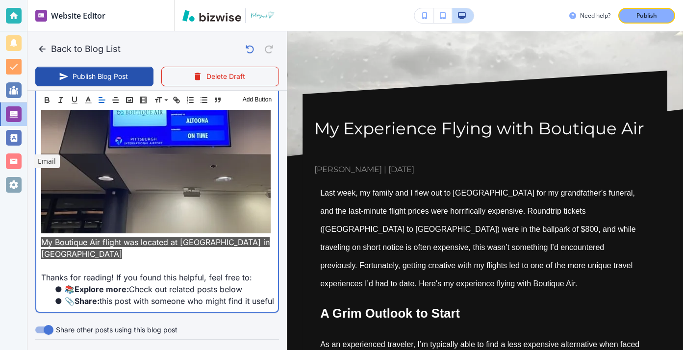
drag, startPoint x: 121, startPoint y: 186, endPoint x: 26, endPoint y: 171, distance: 95.3
click at [26, 171] on div "Website Editor Pages Edit, add, and delete pages or manage your page order Upda…" at bounding box center [341, 175] width 683 height 350
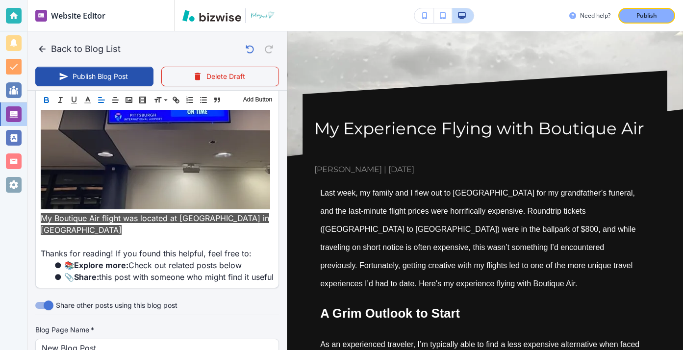
click at [50, 99] on icon "button" at bounding box center [46, 100] width 9 height 9
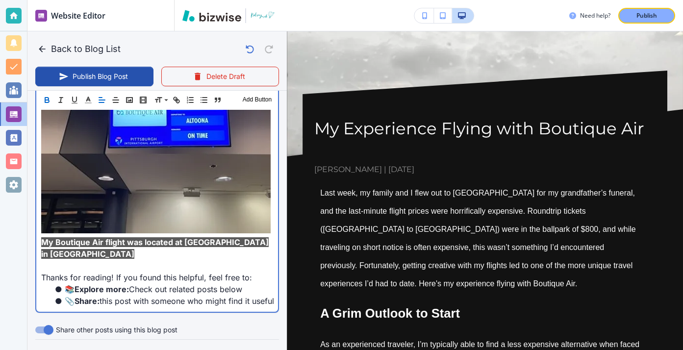
click at [125, 236] on p "My Boutique Air flight was located at [GEOGRAPHIC_DATA] in [GEOGRAPHIC_DATA]" at bounding box center [157, 248] width 232 height 24
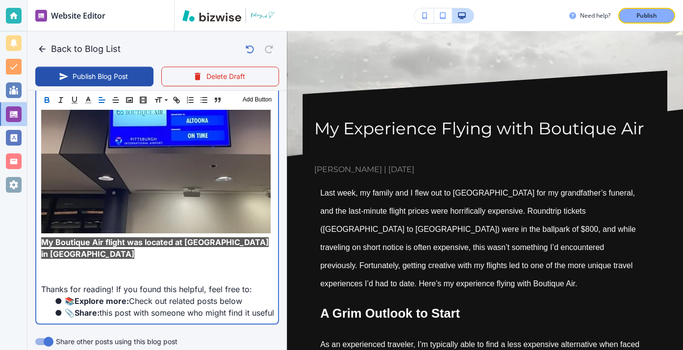
click at [118, 260] on p "﻿" at bounding box center [157, 266] width 232 height 12
click at [87, 272] on p at bounding box center [157, 278] width 232 height 12
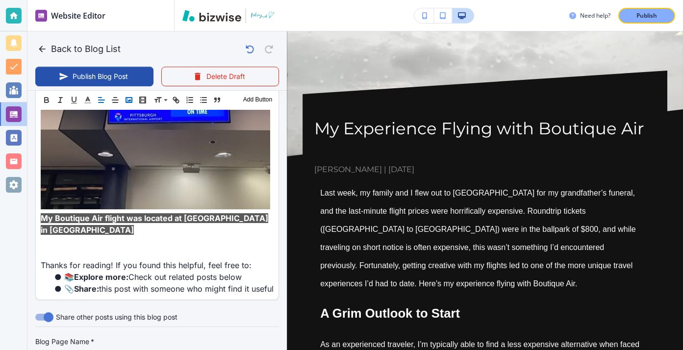
click at [128, 102] on rect "button" at bounding box center [129, 100] width 6 height 5
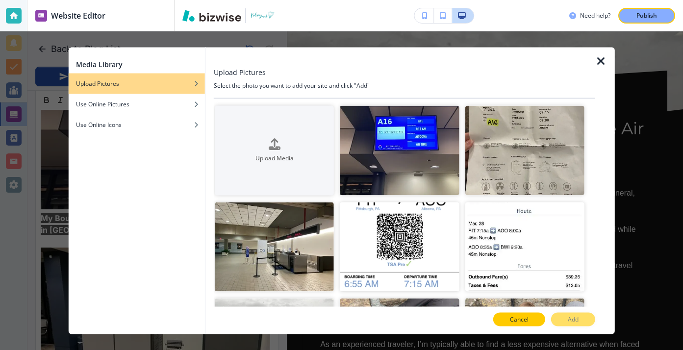
click at [501, 317] on button "Cancel" at bounding box center [519, 320] width 52 height 14
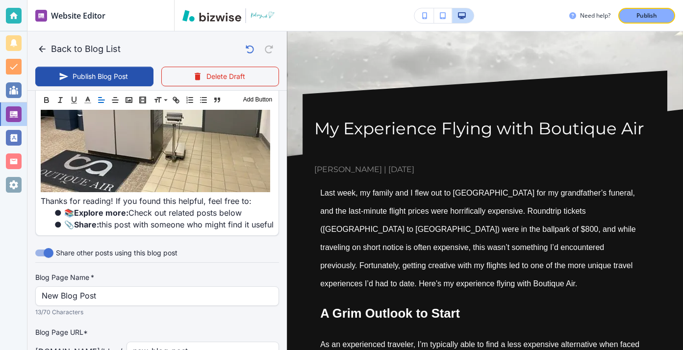
scroll to position [2793, 0]
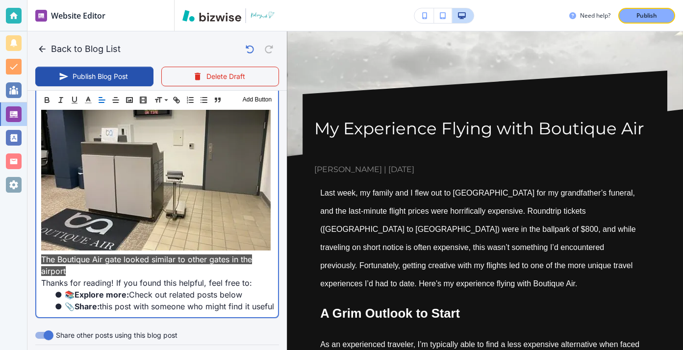
scroll to position [2797, 0]
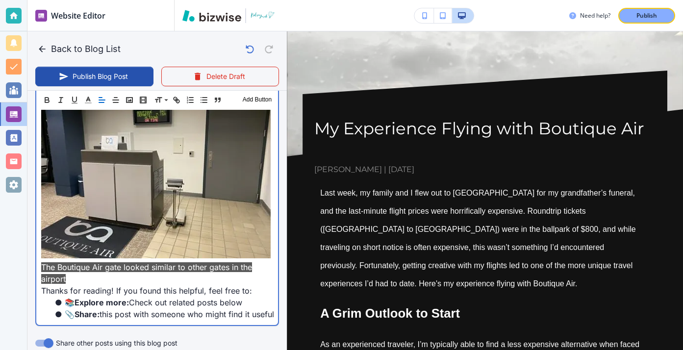
click at [78, 261] on p "The Boutique Air gate looked similar to other gates in the airport" at bounding box center [157, 273] width 232 height 24
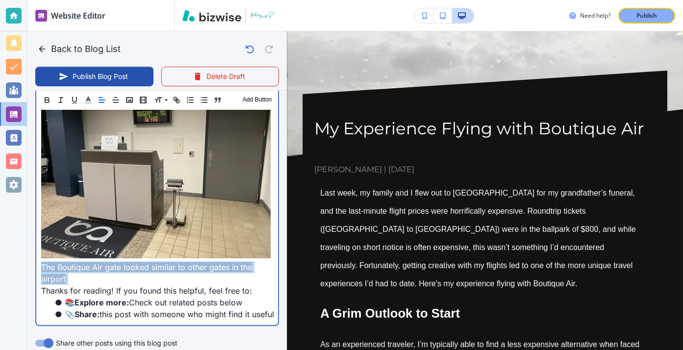
drag, startPoint x: 78, startPoint y: 212, endPoint x: 41, endPoint y: 199, distance: 39.8
click at [41, 261] on p "The Boutique Air gate looked similar to other gates in the airport" at bounding box center [157, 273] width 232 height 24
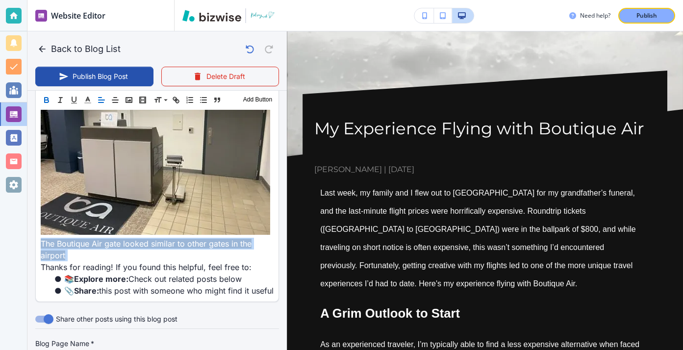
click at [48, 100] on icon "button" at bounding box center [47, 101] width 4 height 2
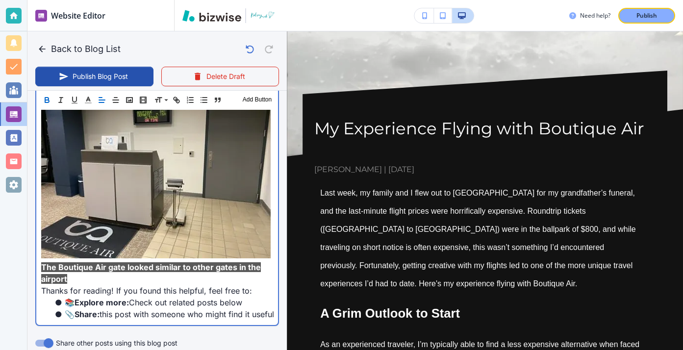
click at [74, 261] on p "The Boutique Air gate looked similar to other gates in the airport" at bounding box center [157, 273] width 232 height 24
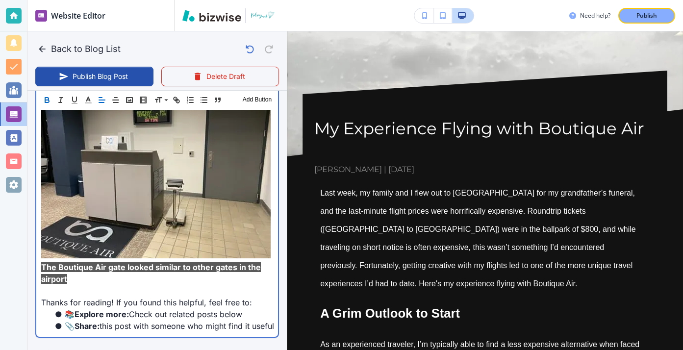
click at [68, 285] on p "﻿" at bounding box center [157, 291] width 232 height 12
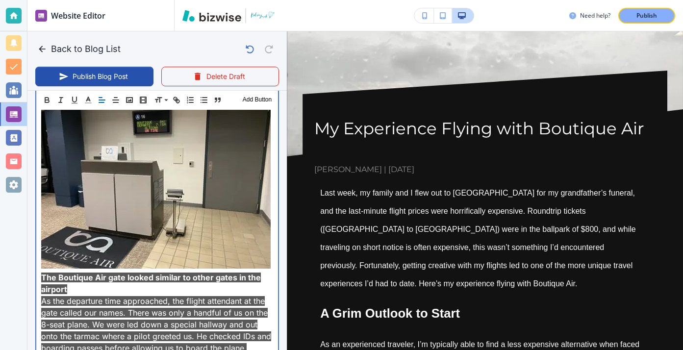
scroll to position [2771, 0]
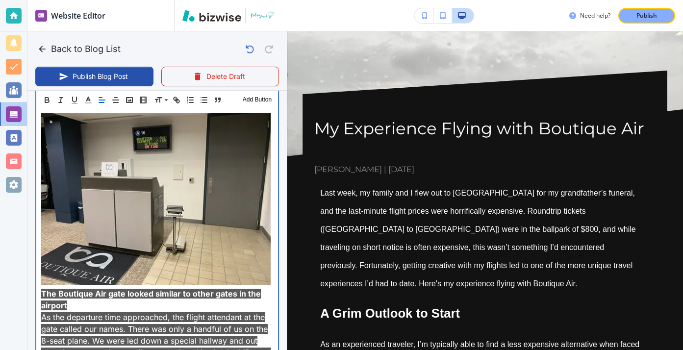
click at [258, 311] on p "﻿As the departure time approached, the flight attendant at the gate called our …" at bounding box center [157, 340] width 232 height 59
click at [252, 311] on p "﻿As the departure time approached, the flight attendant at the gate called our …" at bounding box center [157, 340] width 232 height 59
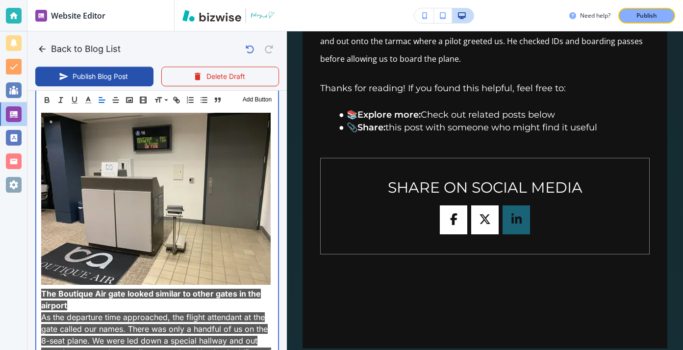
scroll to position [4341, 0]
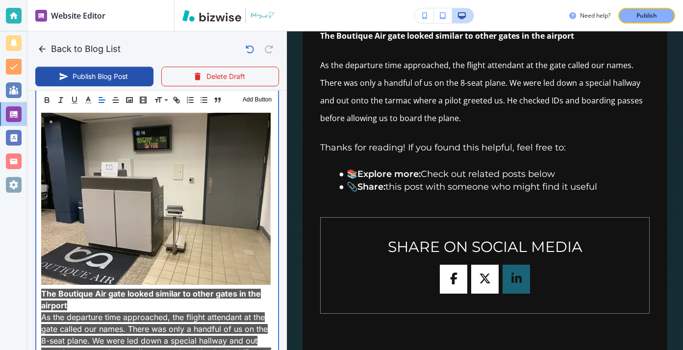
click at [248, 311] on p "﻿As the departure time approached, the flight attendant at the gate called our …" at bounding box center [157, 340] width 232 height 59
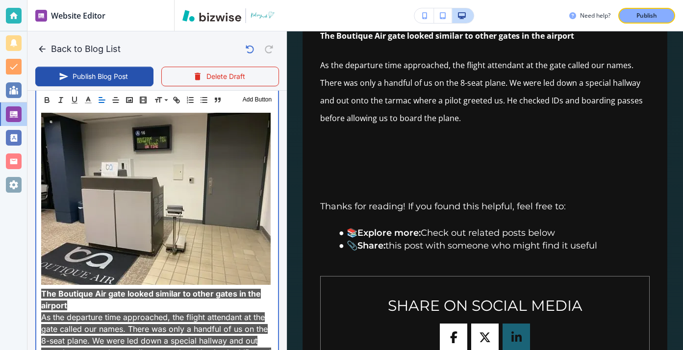
scroll to position [2771, 0]
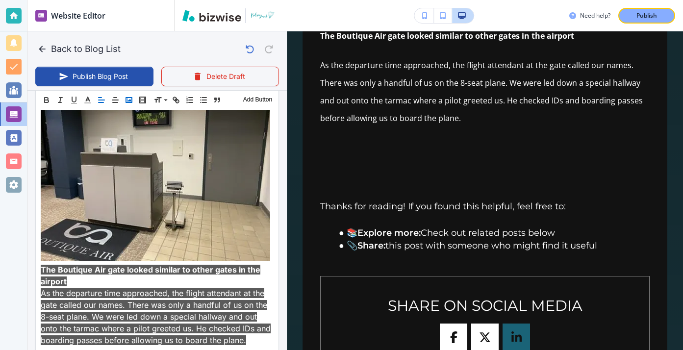
click at [129, 101] on icon "button" at bounding box center [129, 100] width 9 height 9
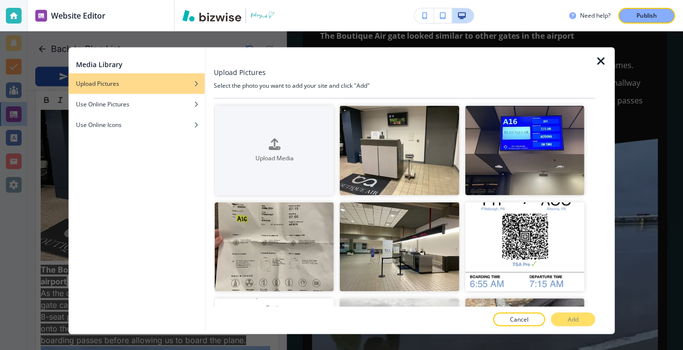
click at [508, 311] on div at bounding box center [404, 310] width 381 height 6
click at [508, 316] on button "Cancel" at bounding box center [519, 320] width 52 height 14
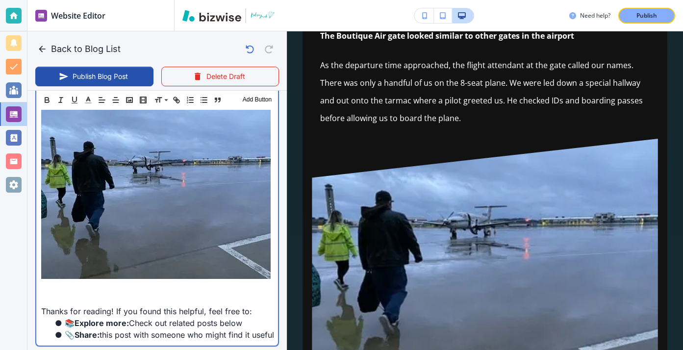
click at [264, 294] on p at bounding box center [157, 300] width 232 height 12
click at [57, 281] on p at bounding box center [157, 287] width 232 height 12
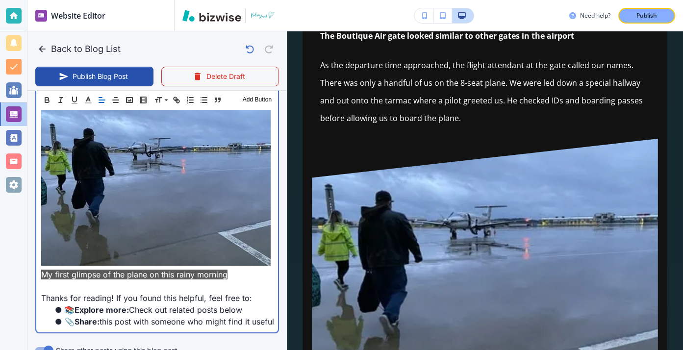
scroll to position [3025, 0]
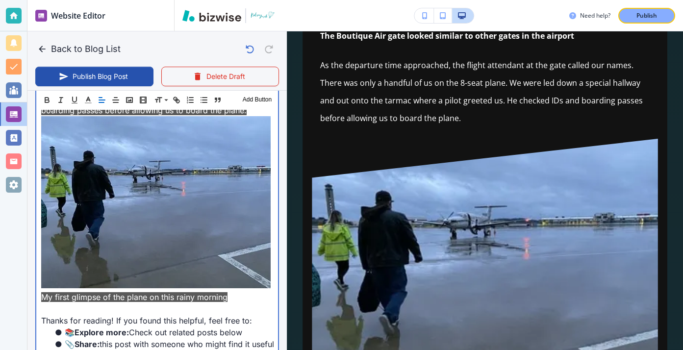
click at [44, 292] on span "My first glimpse of the plane on this rainy morning" at bounding box center [134, 297] width 186 height 10
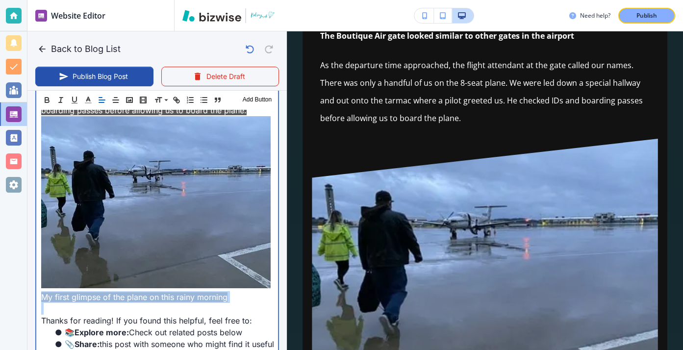
drag, startPoint x: 44, startPoint y: 227, endPoint x: 217, endPoint y: 242, distance: 174.2
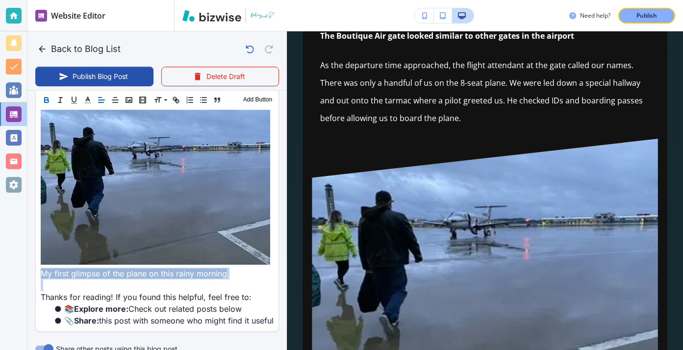
click at [43, 102] on icon "button" at bounding box center [46, 100] width 9 height 9
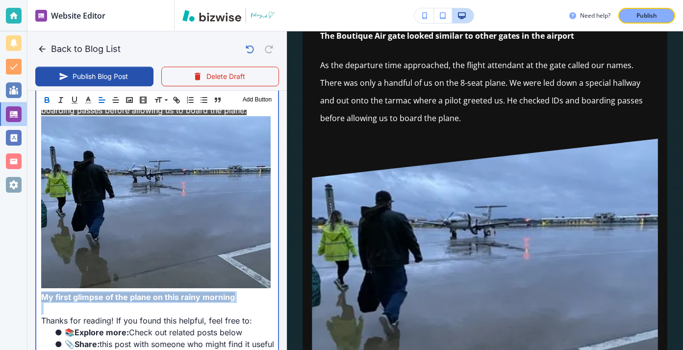
click at [239, 291] on p "My first glimpse of the plane on this rainy morning" at bounding box center [157, 297] width 232 height 12
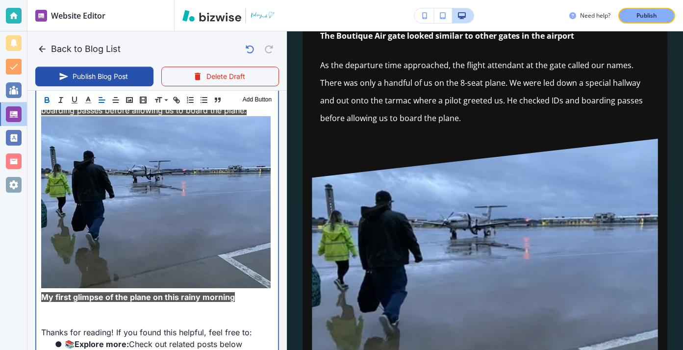
click at [74, 315] on p at bounding box center [157, 321] width 232 height 12
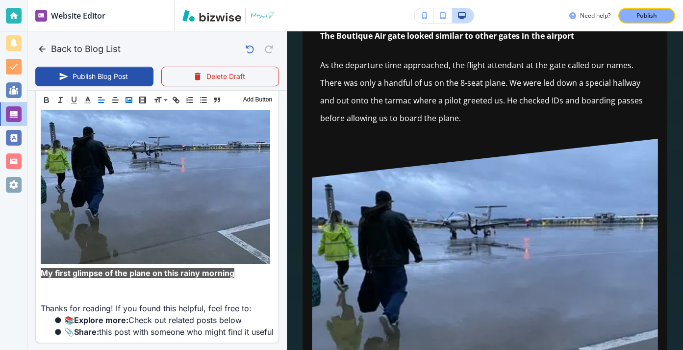
click at [131, 99] on icon "button" at bounding box center [129, 100] width 9 height 9
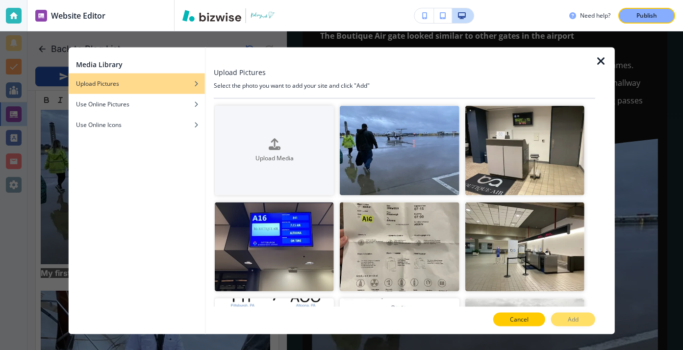
click at [508, 314] on button "Cancel" at bounding box center [519, 320] width 52 height 14
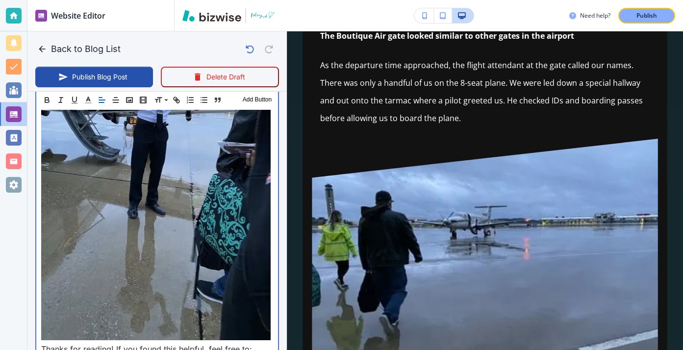
scroll to position [3307, 0]
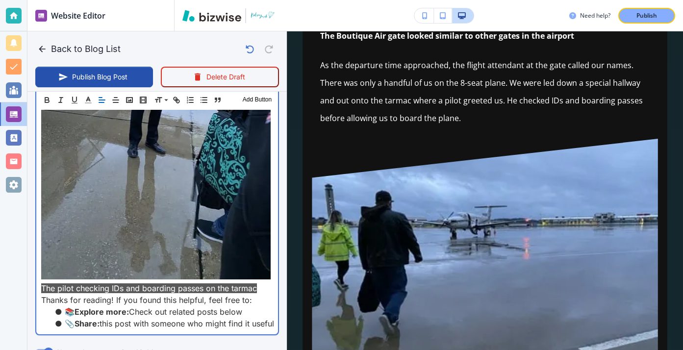
scroll to position [3321, 0]
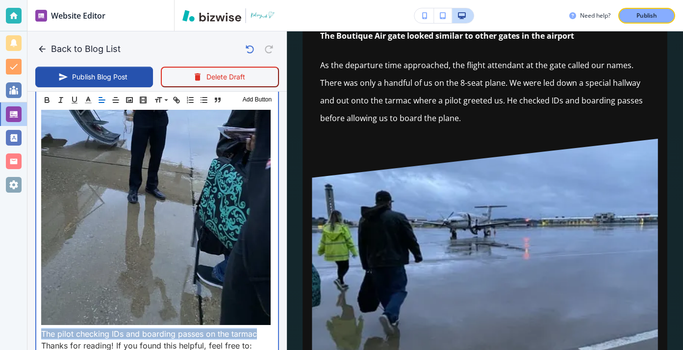
drag, startPoint x: 264, startPoint y: 267, endPoint x: 36, endPoint y: 265, distance: 228.5
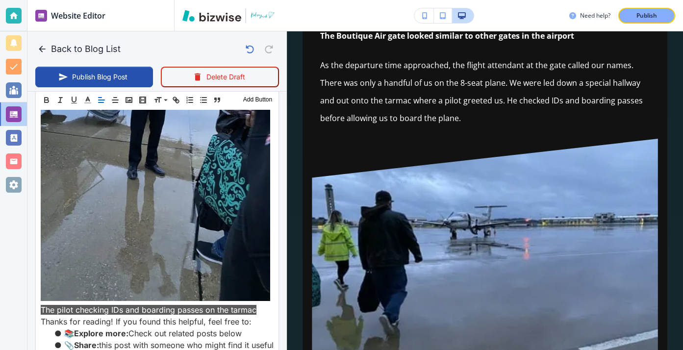
scroll to position [3321, 0]
click at [47, 93] on div "Header 1 Header 2 Header 3 Body Text Add Button" at bounding box center [157, 100] width 243 height 20
click at [45, 103] on icon "button" at bounding box center [46, 100] width 9 height 9
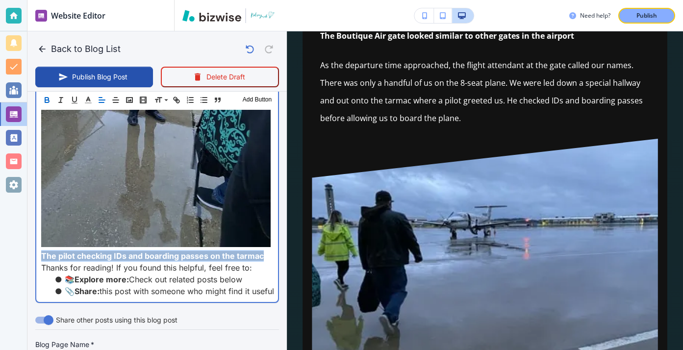
scroll to position [3397, 0]
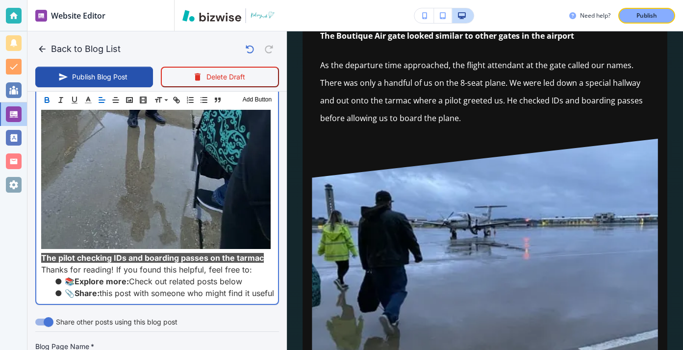
click at [175, 264] on p "Thanks for reading! If you found this helpful, feel free to:" at bounding box center [157, 270] width 232 height 12
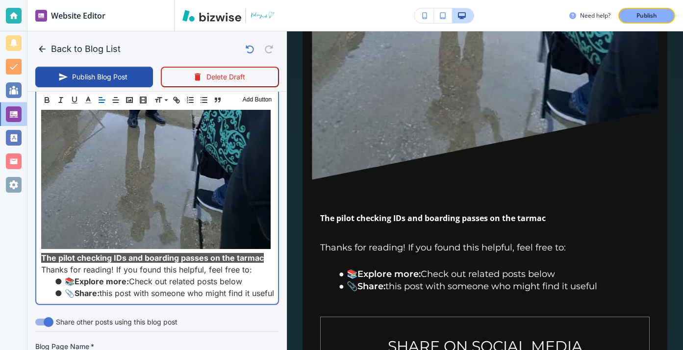
scroll to position [5109, 0]
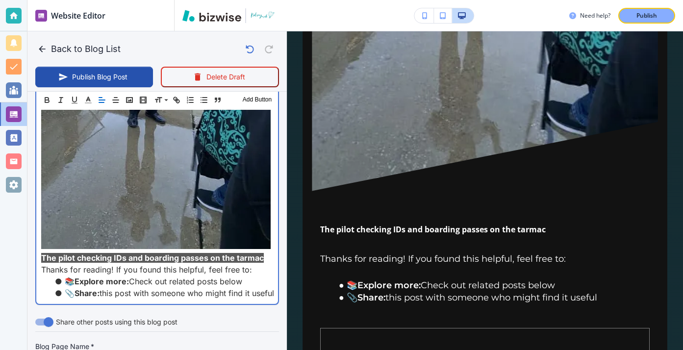
click at [266, 252] on p "The pilot checking IDs and boarding passes on the tarmac" at bounding box center [157, 258] width 232 height 12
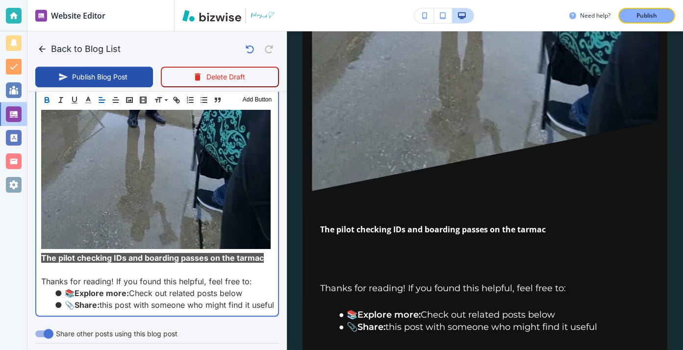
scroll to position [3397, 0]
click at [61, 264] on p "﻿" at bounding box center [157, 270] width 232 height 12
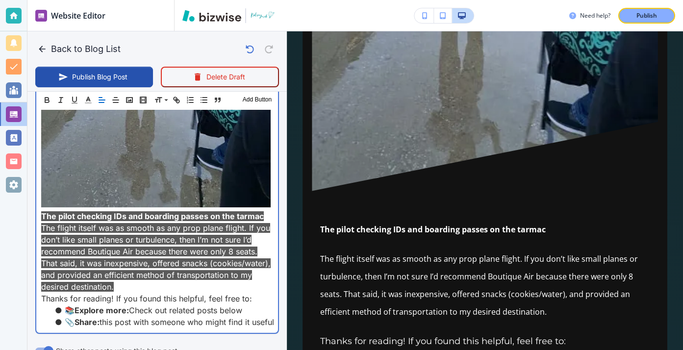
scroll to position [3393, 0]
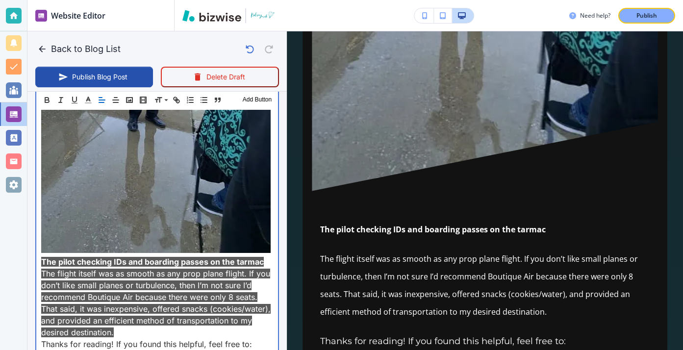
click at [121, 268] on p "﻿The flight itself was as smooth as any prop plane flight. If you don’t like sm…" at bounding box center [157, 303] width 232 height 71
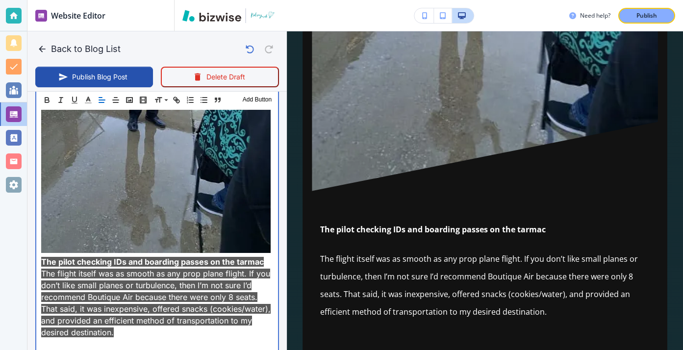
click at [150, 350] on p "﻿" at bounding box center [157, 356] width 232 height 12
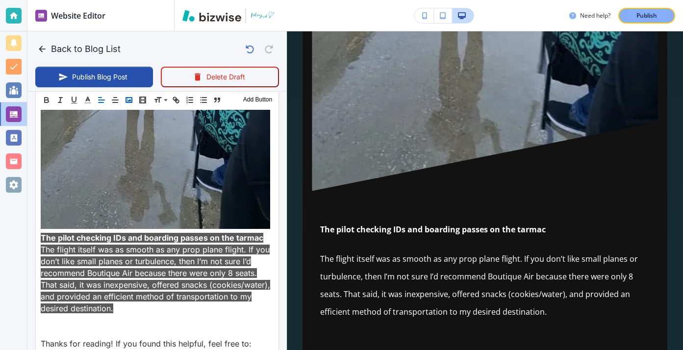
click at [129, 101] on polyline "button" at bounding box center [129, 100] width 4 height 2
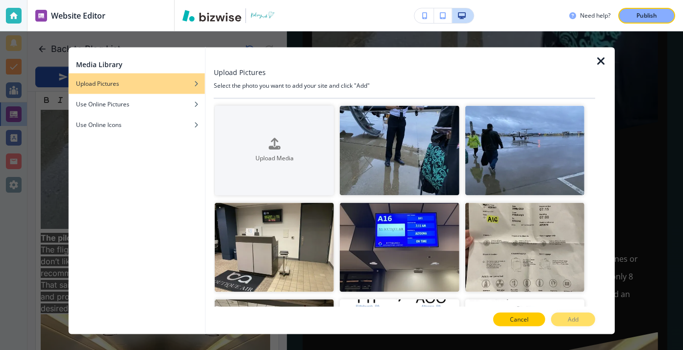
click at [530, 314] on button "Cancel" at bounding box center [519, 320] width 52 height 14
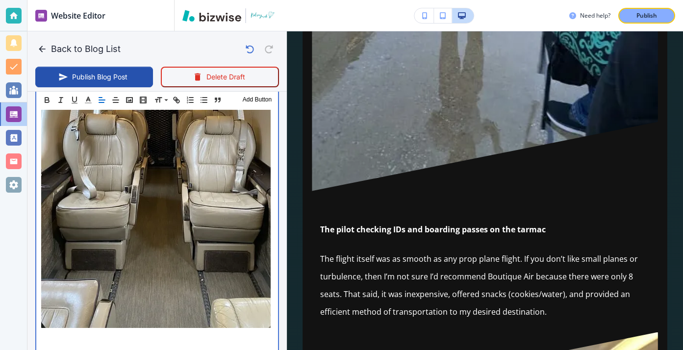
click at [51, 331] on p at bounding box center [157, 337] width 232 height 12
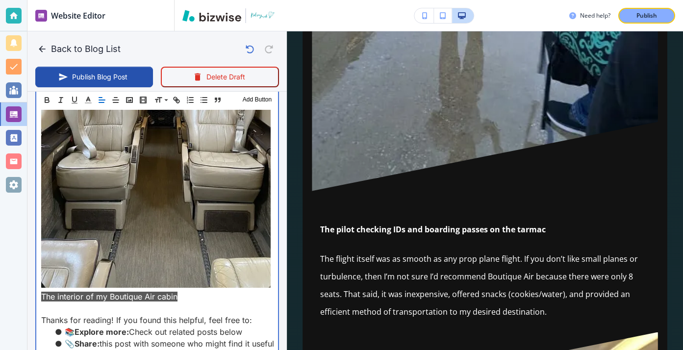
scroll to position [3714, 0]
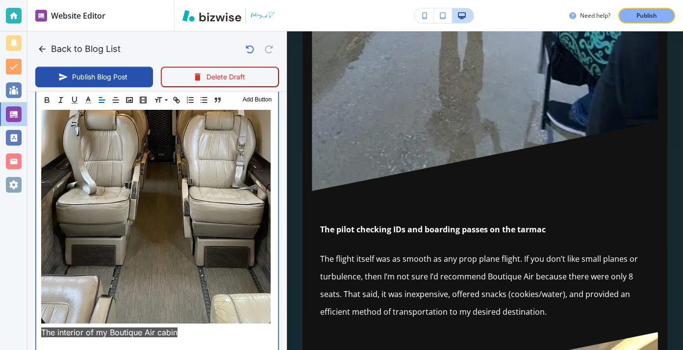
click at [200, 327] on p "The interior of my Boutique Air cabin" at bounding box center [157, 333] width 232 height 12
drag, startPoint x: 200, startPoint y: 262, endPoint x: 45, endPoint y: 260, distance: 154.9
click at [45, 327] on p "The interior of my Boutique Air cabin" at bounding box center [157, 333] width 232 height 12
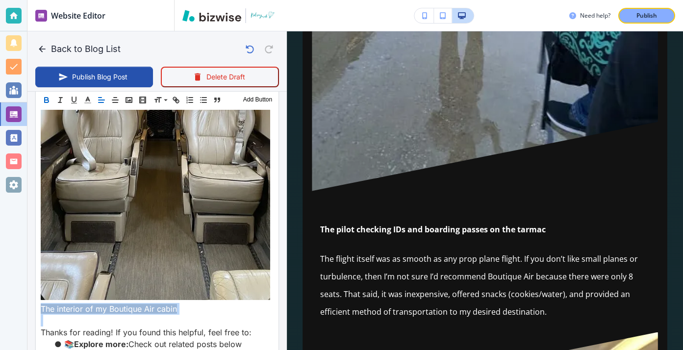
click at [50, 103] on icon "button" at bounding box center [46, 100] width 9 height 9
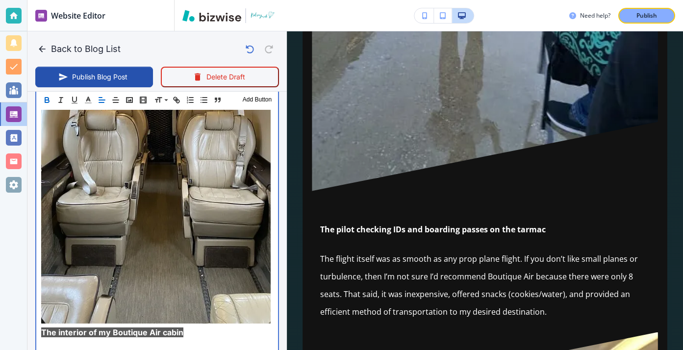
click at [190, 327] on p "The interior of my Boutique Air cabin" at bounding box center [157, 333] width 232 height 12
click at [91, 338] on p "﻿" at bounding box center [157, 344] width 232 height 12
click at [99, 338] on p "﻿" at bounding box center [157, 344] width 232 height 12
click at [90, 350] on p at bounding box center [157, 356] width 232 height 12
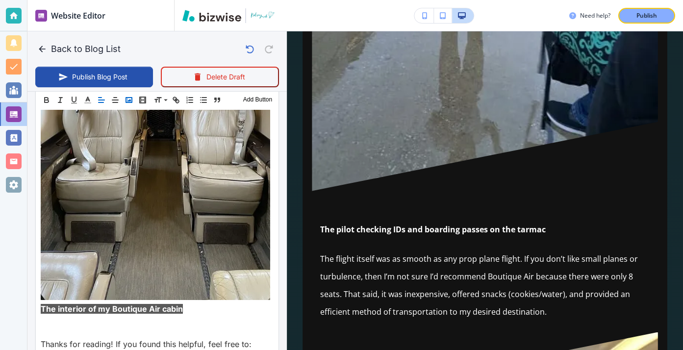
click at [133, 101] on button "button" at bounding box center [129, 100] width 14 height 12
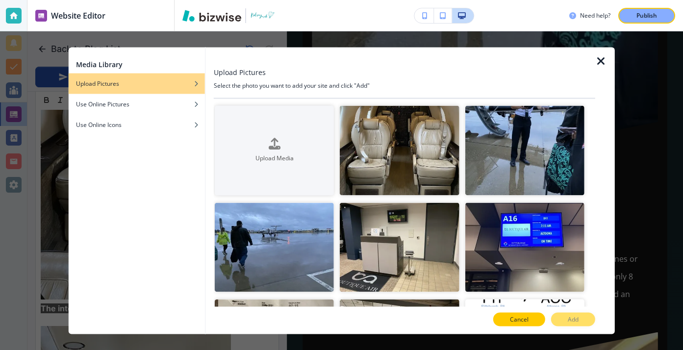
click at [532, 317] on button "Cancel" at bounding box center [519, 320] width 52 height 14
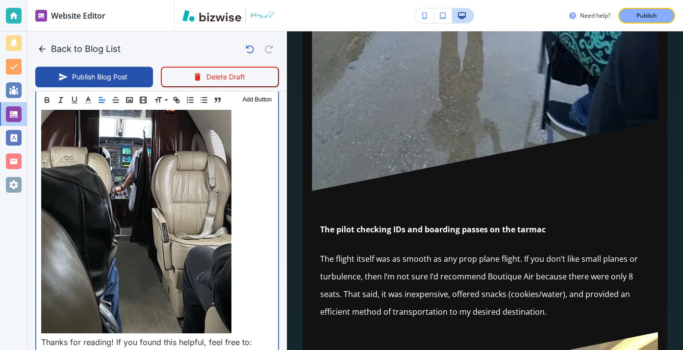
click at [224, 336] on p "Thanks for reading! If you found this helpful, feel free to:" at bounding box center [157, 342] width 232 height 12
click at [235, 263] on p at bounding box center [157, 175] width 232 height 321
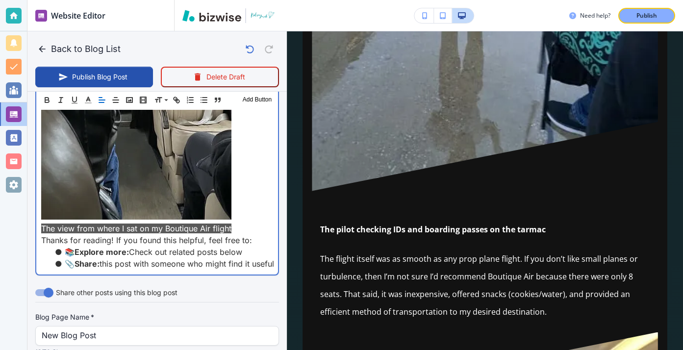
scroll to position [4121, 0]
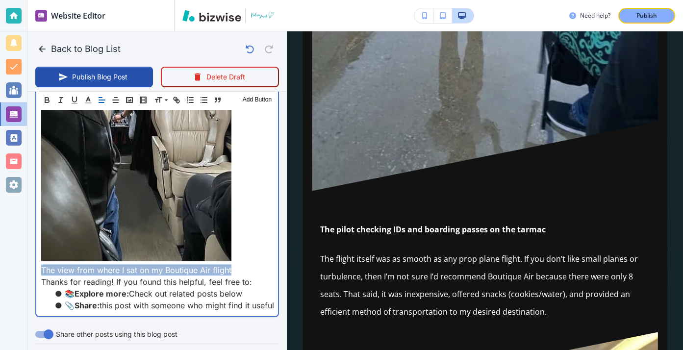
drag, startPoint x: 242, startPoint y: 198, endPoint x: 41, endPoint y: 201, distance: 200.5
click at [41, 264] on p "The view from where I sat on my Boutique Air flight" at bounding box center [157, 270] width 232 height 12
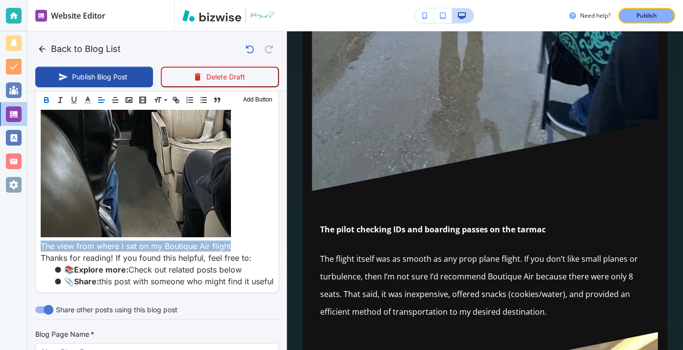
click at [49, 97] on icon "button" at bounding box center [46, 100] width 9 height 9
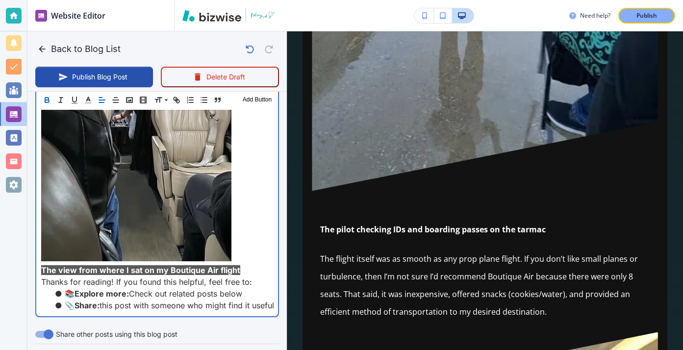
click at [241, 264] on p "The view from where I sat on my Boutique Air flight" at bounding box center [157, 270] width 232 height 12
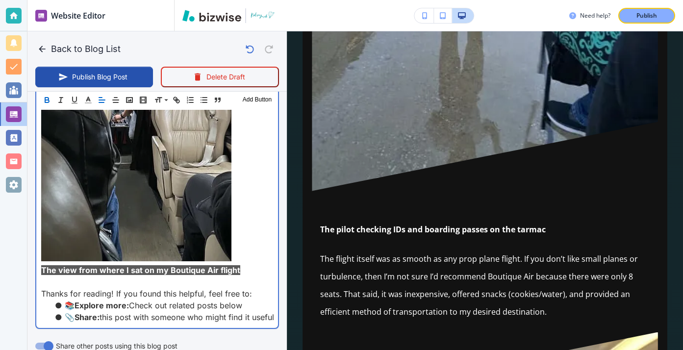
click at [65, 276] on p "﻿" at bounding box center [157, 282] width 232 height 12
click at [262, 264] on p "The view from where I sat on my Boutique Air flight" at bounding box center [157, 270] width 232 height 12
click at [54, 276] on p at bounding box center [157, 282] width 232 height 12
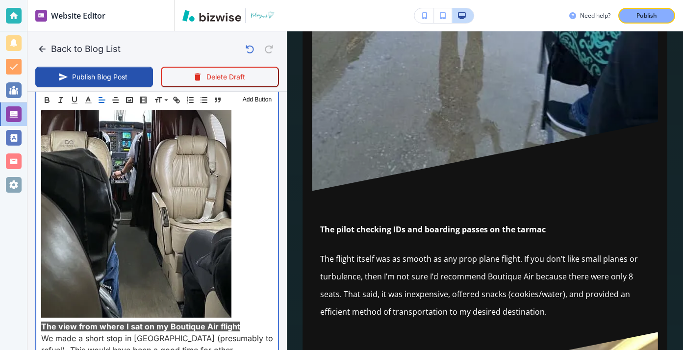
scroll to position [4455, 0]
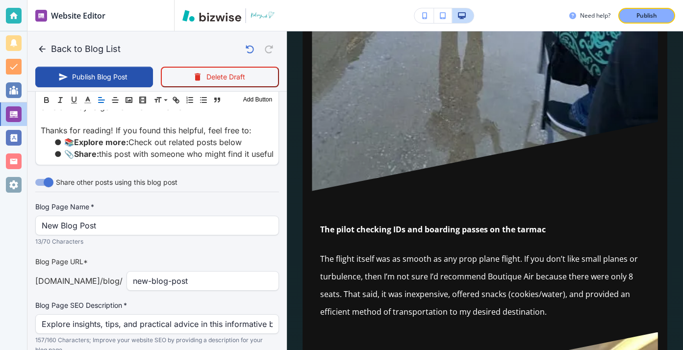
click at [115, 237] on p "13/70 Characters" at bounding box center [153, 242] width 237 height 10
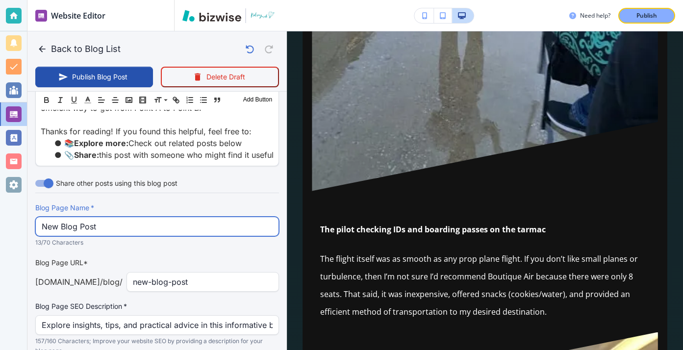
drag, startPoint x: 125, startPoint y: 178, endPoint x: 40, endPoint y: 177, distance: 84.3
click at [40, 217] on div "New Blog Post Blog Page Name   *" at bounding box center [157, 227] width 244 height 20
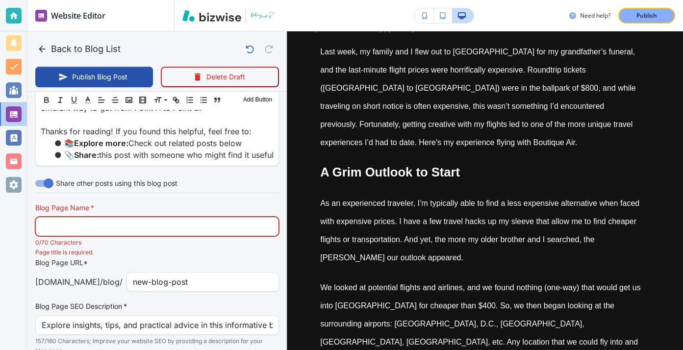
scroll to position [0, 0]
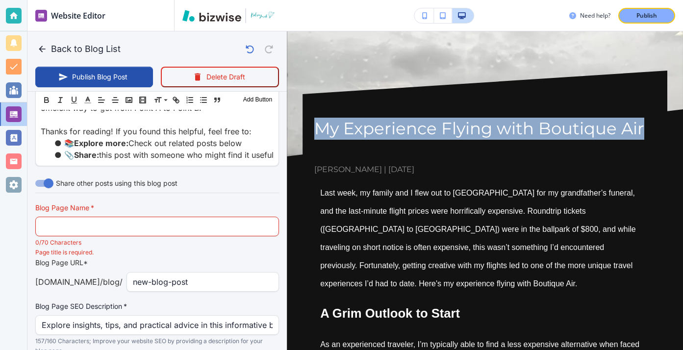
drag, startPoint x: 645, startPoint y: 131, endPoint x: 321, endPoint y: 135, distance: 324.1
click at [321, 135] on h1 "My Experience Flying with Boutique Air" at bounding box center [484, 129] width 341 height 22
copy h1 "My Experience Flying with Boutique Air"
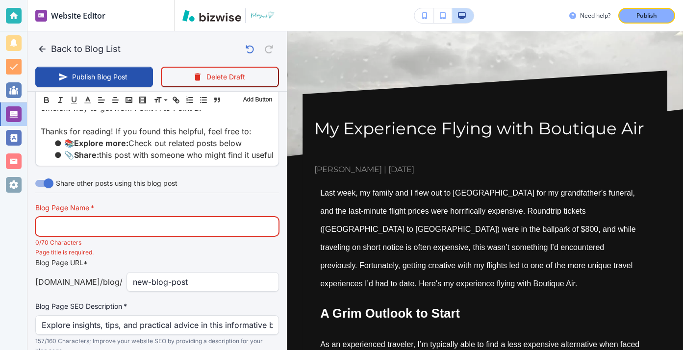
click at [149, 217] on input "text" at bounding box center [157, 226] width 231 height 19
paste input "My Experience Flying with Boutique Air"
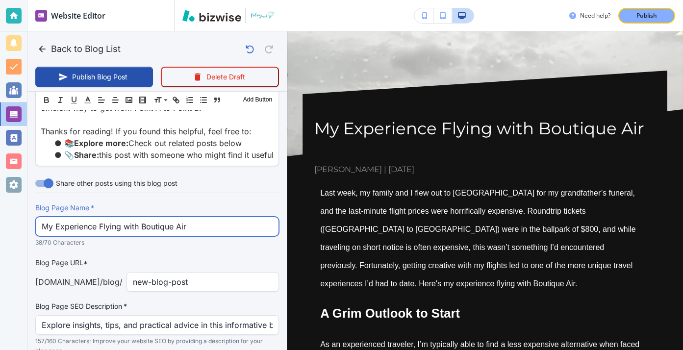
type input "My Experience Flying with Boutique Air"
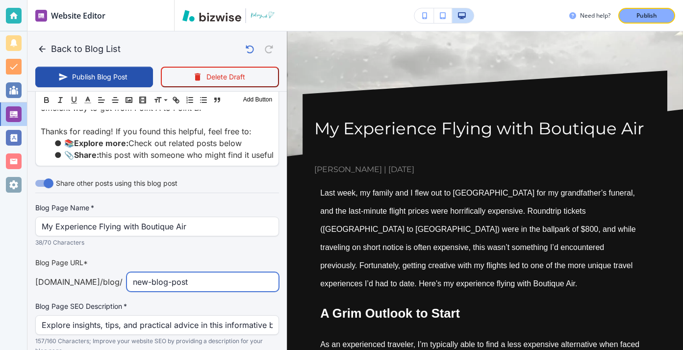
drag, startPoint x: 212, startPoint y: 239, endPoint x: 62, endPoint y: 225, distance: 151.2
click at [62, 257] on div "Blog Page URL* [DOMAIN_NAME] /blog / new-blog-post ​" at bounding box center [157, 274] width 244 height 34
type input "my-experience-flying-boutique-air"
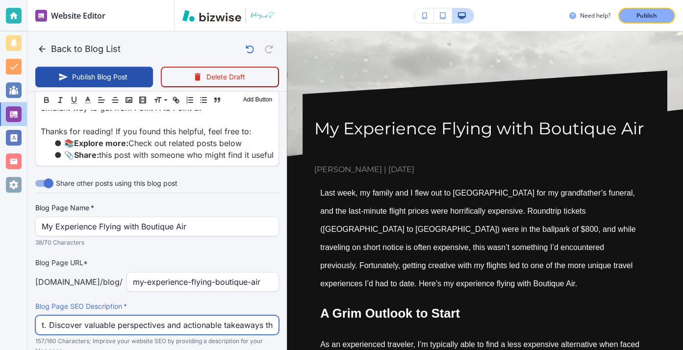
scroll to position [0, 343]
drag, startPoint x: 42, startPoint y: 279, endPoint x: 322, endPoint y: 279, distance: 279.9
click at [682, 281] on div "Back to Blog List Publish Blog Post Delete Draft Your Blog is automatically sav…" at bounding box center [683, 175] width 0 height 350
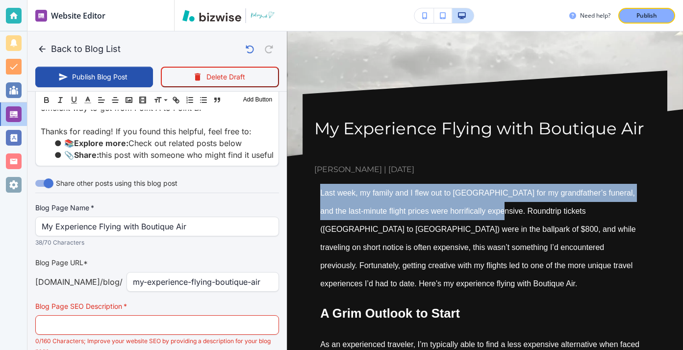
drag, startPoint x: 483, startPoint y: 214, endPoint x: 300, endPoint y: 186, distance: 185.4
copy span "Last week, my family and I flew out to [GEOGRAPHIC_DATA] for my grandfather’s f…"
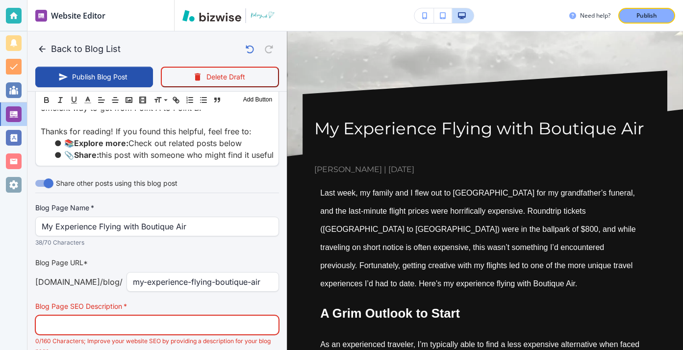
click at [222, 316] on input "text" at bounding box center [157, 325] width 231 height 19
paste input "Last week, my family and I flew out to [GEOGRAPHIC_DATA] for my grandfather’s f…"
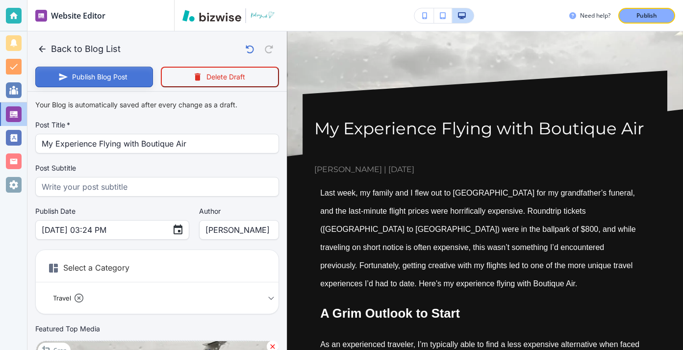
type input "Last week, my family and I flew out to [GEOGRAPHIC_DATA] for my grandfather’s f…"
click at [127, 72] on button "Publish Blog Post" at bounding box center [94, 77] width 118 height 21
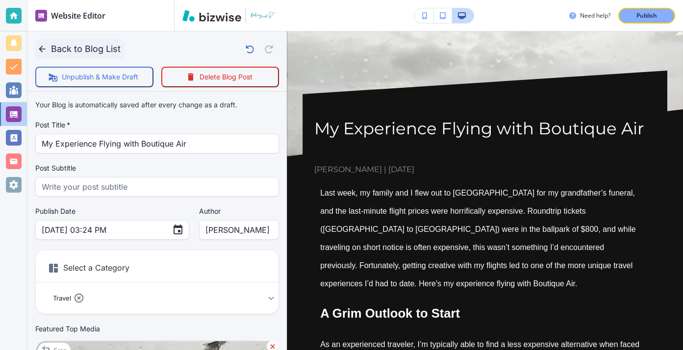
click at [49, 52] on button "Back to Blog List" at bounding box center [79, 49] width 89 height 20
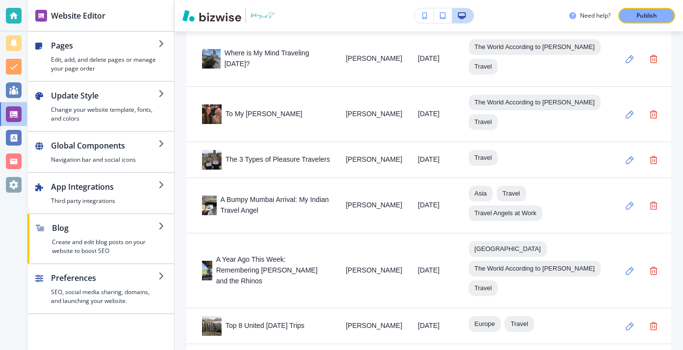
scroll to position [700, 0]
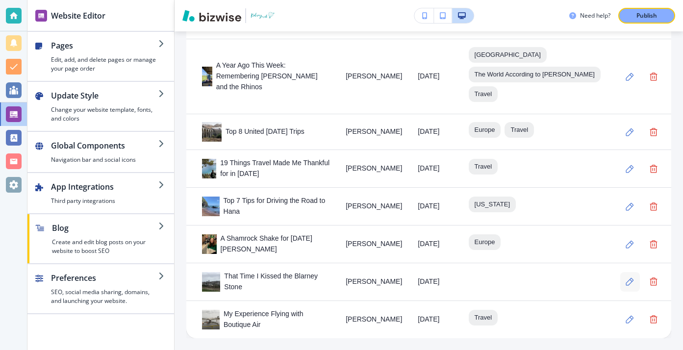
click at [625, 286] on button "button" at bounding box center [630, 282] width 20 height 20
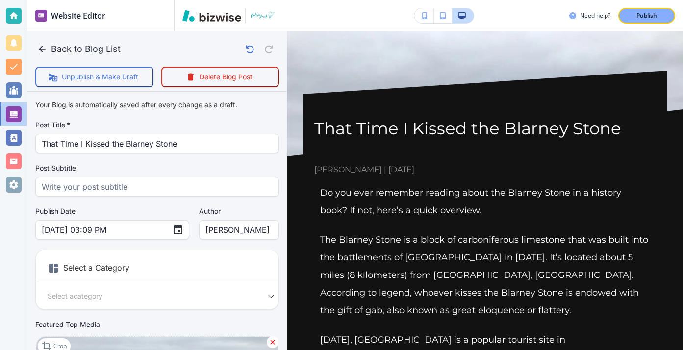
scroll to position [30, 0]
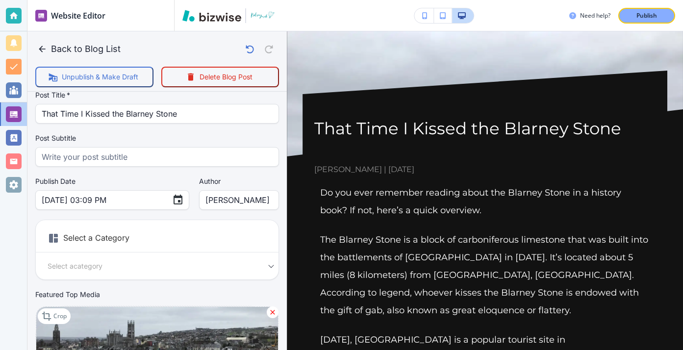
click at [136, 237] on h6 "Select a Category" at bounding box center [157, 240] width 243 height 25
click at [200, 253] on div "Select a Category Select a category Select a Category" at bounding box center [157, 250] width 244 height 60
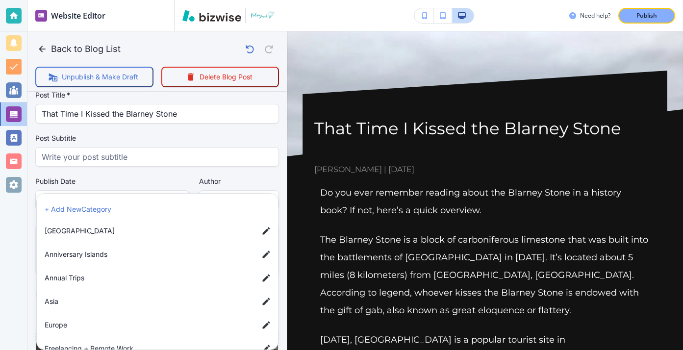
click at [255, 0] on body "Website Editor Pages Edit, add, and delete pages or manage your page order Upda…" at bounding box center [341, 0] width 683 height 0
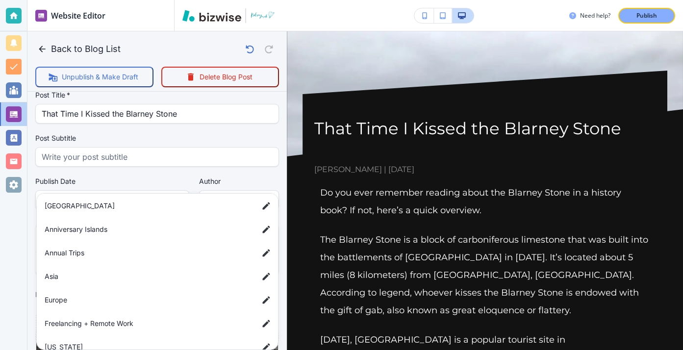
click at [187, 304] on span "Europe" at bounding box center [148, 300] width 206 height 11
type input "a50a6f385796766b77c22"
click at [240, 132] on div at bounding box center [341, 175] width 683 height 350
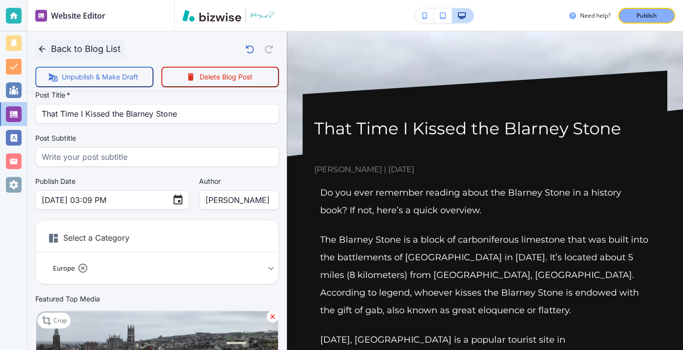
click at [42, 46] on icon "button" at bounding box center [42, 49] width 6 height 6
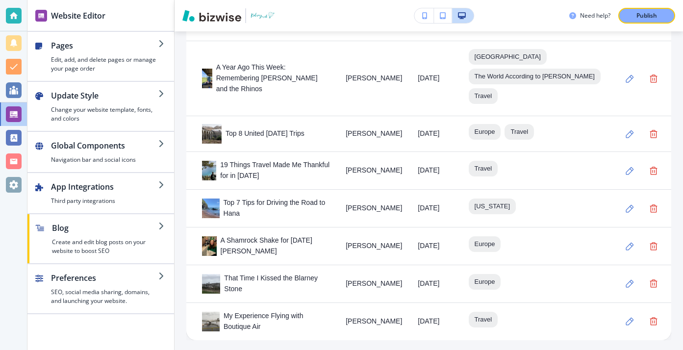
scroll to position [700, 0]
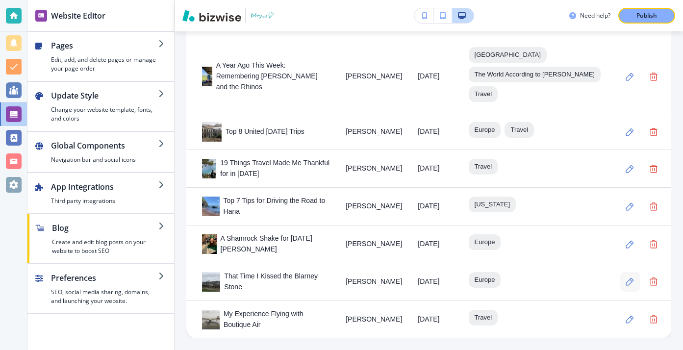
click at [636, 283] on button "button" at bounding box center [630, 282] width 20 height 20
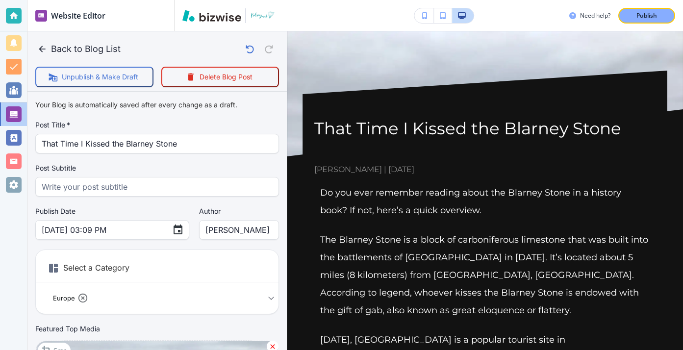
scroll to position [27, 0]
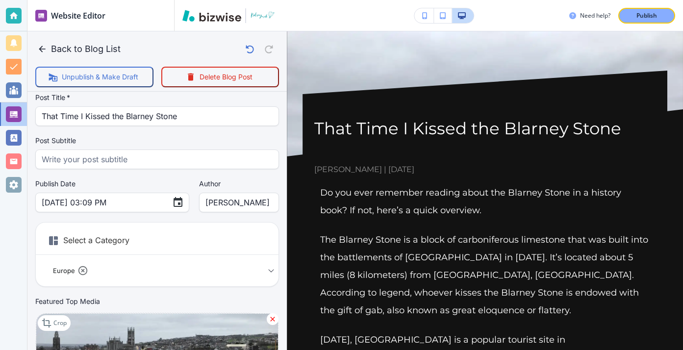
click at [145, 241] on h6 "Select a Category" at bounding box center [157, 242] width 243 height 25
click at [267, 270] on div "Europe a50a6f385796766b77c22 Select a Category" at bounding box center [157, 271] width 243 height 16
click at [271, 268] on div "Europe a50a6f385796766b77c22 Select a Category" at bounding box center [157, 271] width 243 height 16
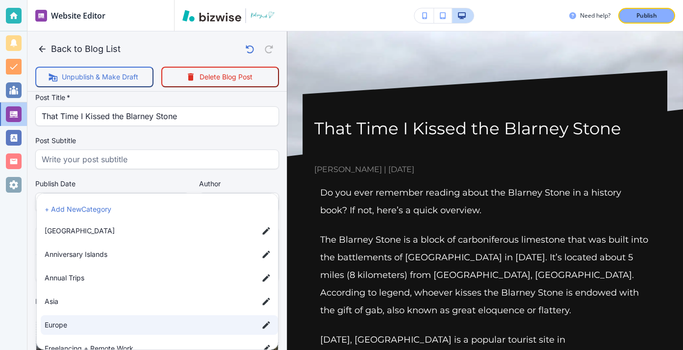
click at [257, 0] on body "Website Editor Pages Edit, add, and delete pages or manage your page order Upda…" at bounding box center [341, 0] width 683 height 0
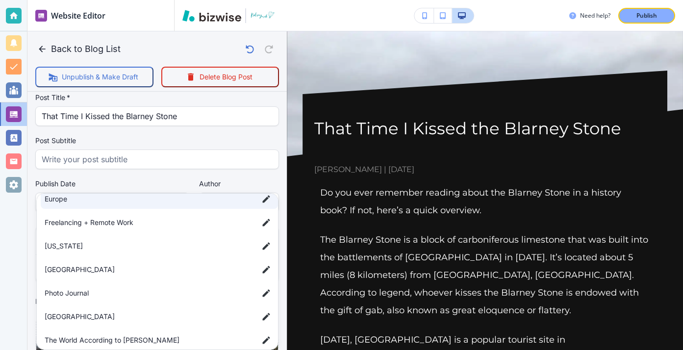
scroll to position [181, 0]
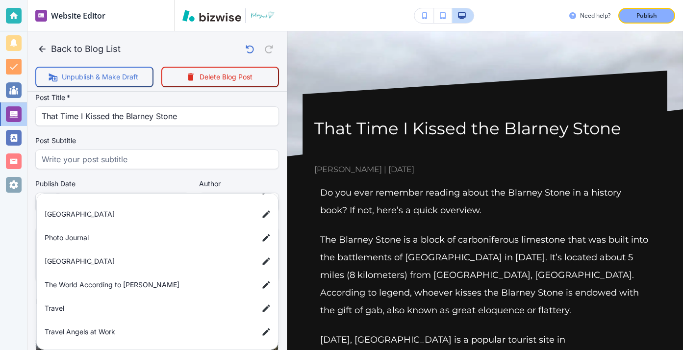
click at [187, 305] on span "Travel" at bounding box center [148, 308] width 206 height 11
type input "a50a6f385796766b77c22,a7d5d0a3501f3a2933ba1"
click at [208, 171] on div at bounding box center [341, 175] width 683 height 350
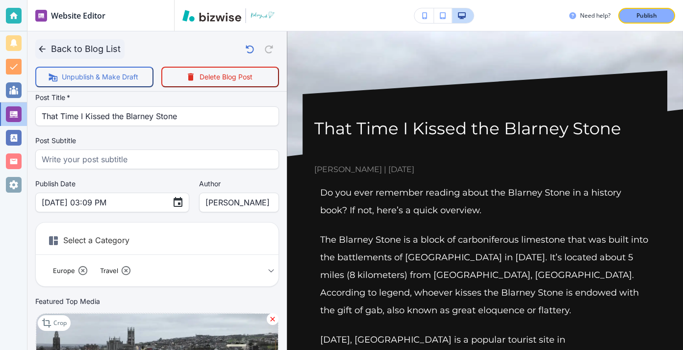
click at [62, 50] on button "Back to Blog List" at bounding box center [79, 49] width 89 height 20
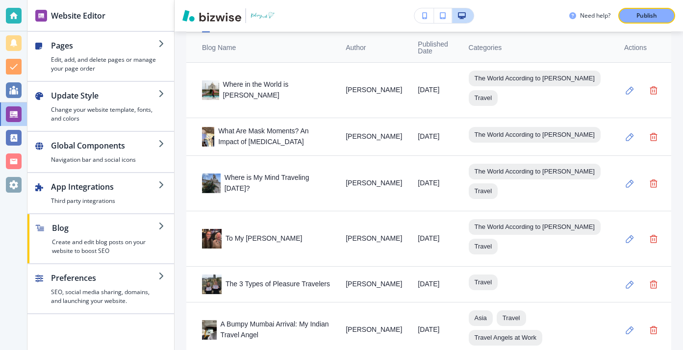
scroll to position [700, 0]
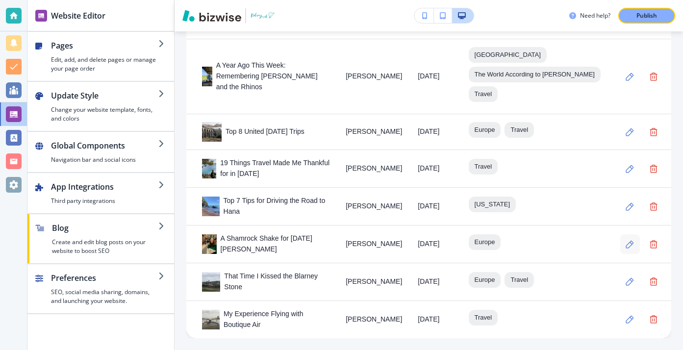
click at [627, 242] on icon "button" at bounding box center [630, 244] width 8 height 8
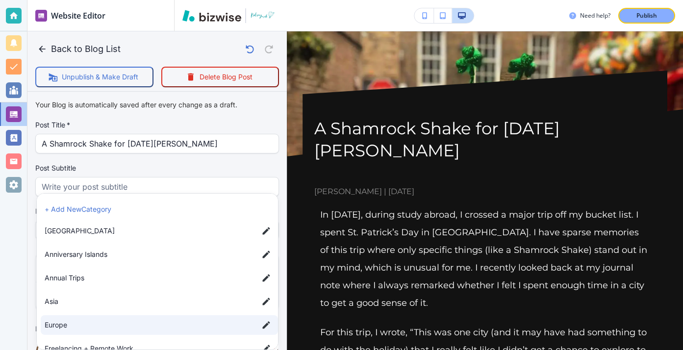
click at [254, 0] on body "Website Editor Pages Edit, add, and delete pages or manage your page order Upda…" at bounding box center [341, 0] width 683 height 0
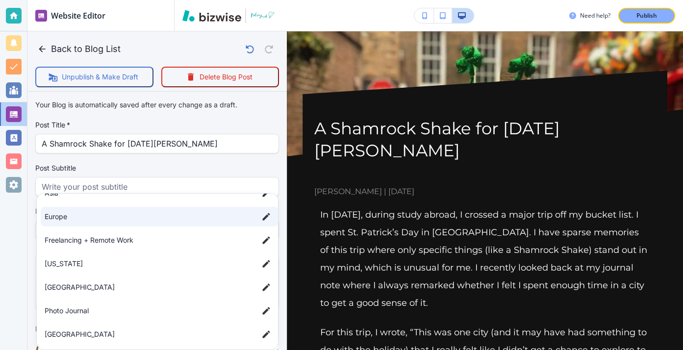
scroll to position [181, 0]
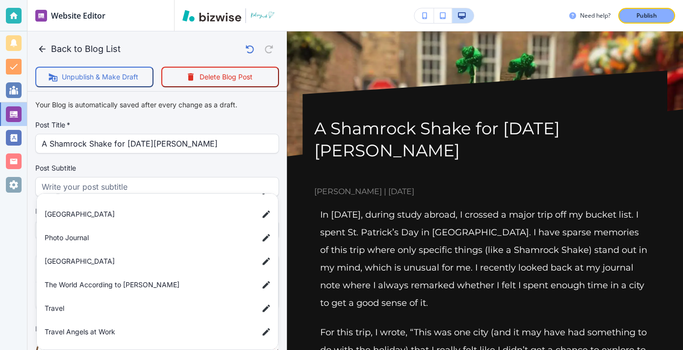
click at [180, 309] on span "Travel" at bounding box center [148, 308] width 206 height 11
type input "a50a6f385796766b77c22,a7d5d0a3501f3a2933ba1"
click at [242, 146] on div at bounding box center [341, 175] width 683 height 350
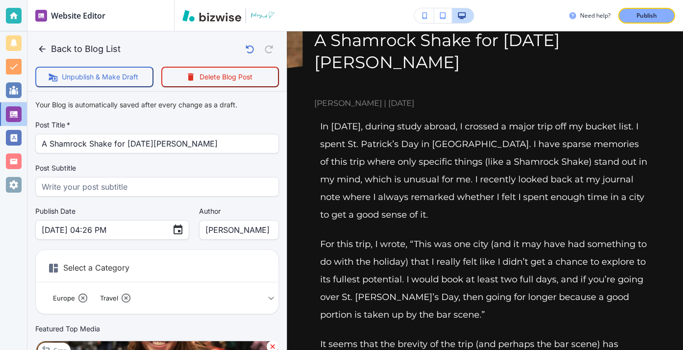
scroll to position [138, 0]
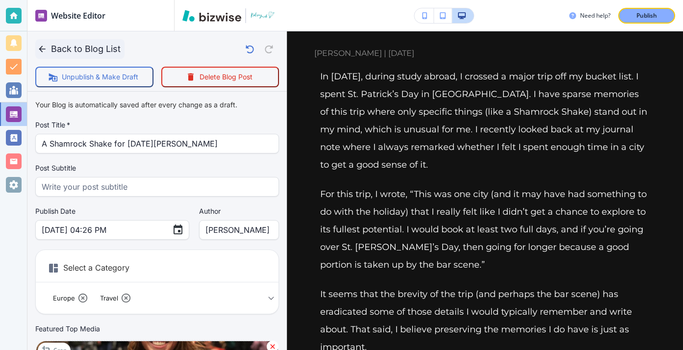
click at [92, 49] on button "Back to Blog List" at bounding box center [79, 49] width 89 height 20
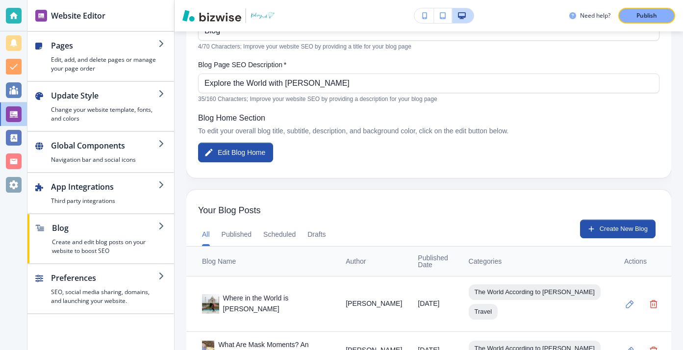
scroll to position [150, 0]
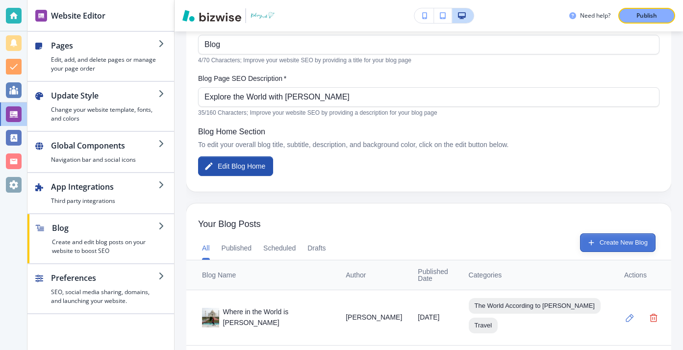
click at [601, 241] on button "Create New Blog" at bounding box center [617, 242] width 75 height 19
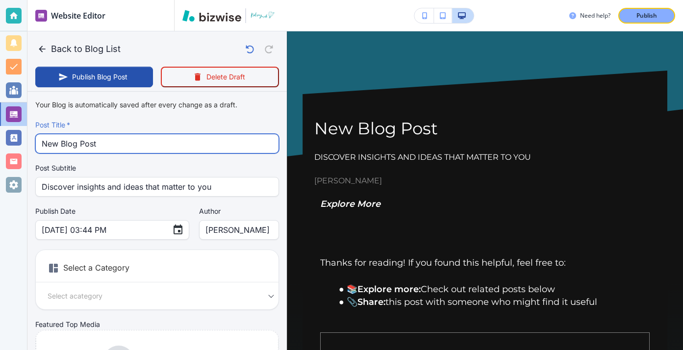
drag, startPoint x: 133, startPoint y: 150, endPoint x: 39, endPoint y: 136, distance: 94.7
click at [39, 136] on div "New Blog Post Post Title   *" at bounding box center [157, 144] width 244 height 20
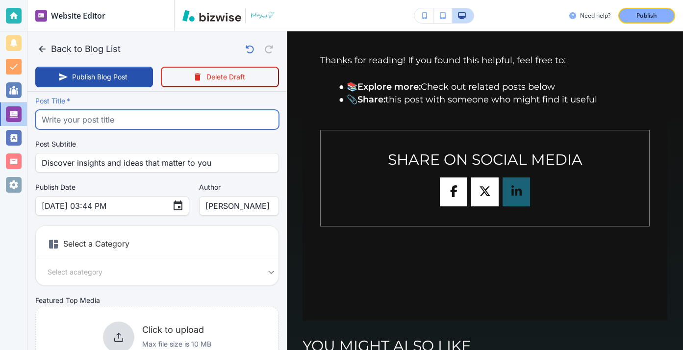
scroll to position [32, 0]
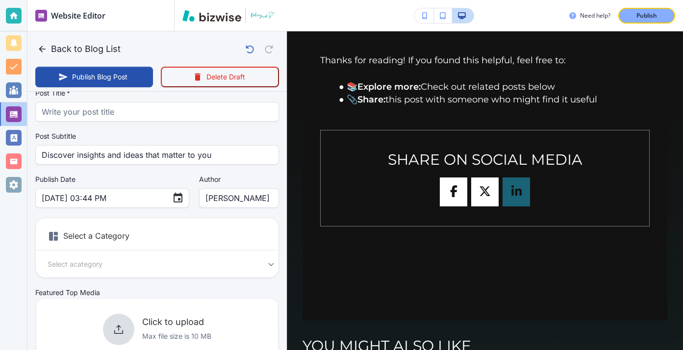
click at [124, 304] on div "Click to upload Max file size is 10 MB" at bounding box center [157, 329] width 243 height 79
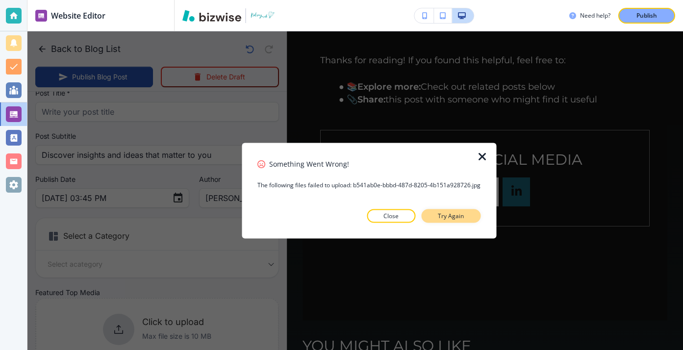
click at [426, 214] on button "Try Again" at bounding box center [450, 216] width 59 height 14
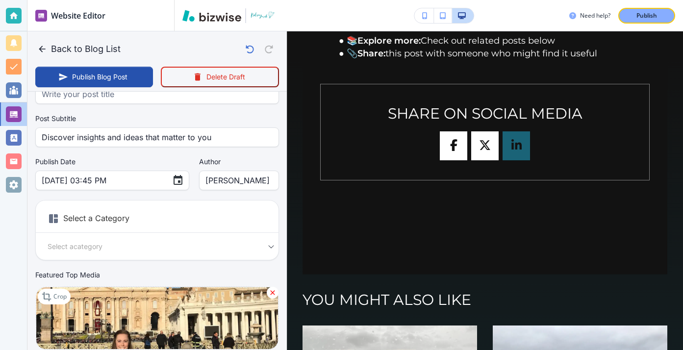
scroll to position [36, 0]
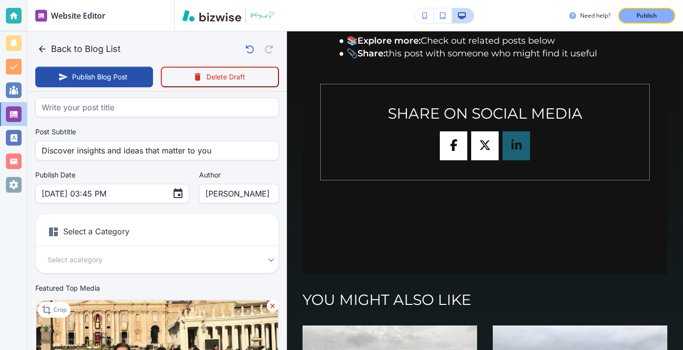
click at [141, 238] on h6 "Select a Category" at bounding box center [157, 234] width 243 height 25
click at [124, 232] on h6 "Select a Category" at bounding box center [157, 234] width 243 height 25
click at [223, 249] on div "Select a Category Select a category Select a Category" at bounding box center [157, 243] width 244 height 60
click at [273, 259] on div "Select a category Select a Category" at bounding box center [157, 259] width 243 height 11
click at [268, 258] on div "Select a category Select a Category" at bounding box center [157, 259] width 243 height 11
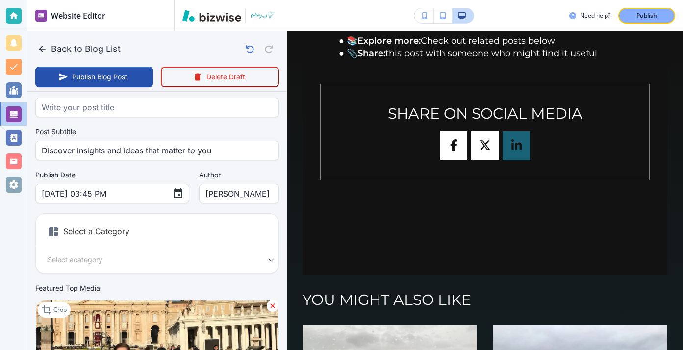
click at [215, 0] on body "Website Editor Pages Edit, add, and delete pages or manage your page order Upda…" at bounding box center [341, 0] width 683 height 0
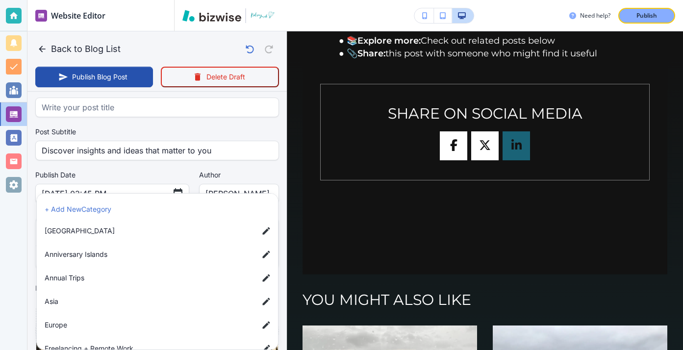
click at [172, 321] on span "Europe" at bounding box center [148, 325] width 206 height 11
type input "[DATE] 03:46 PM"
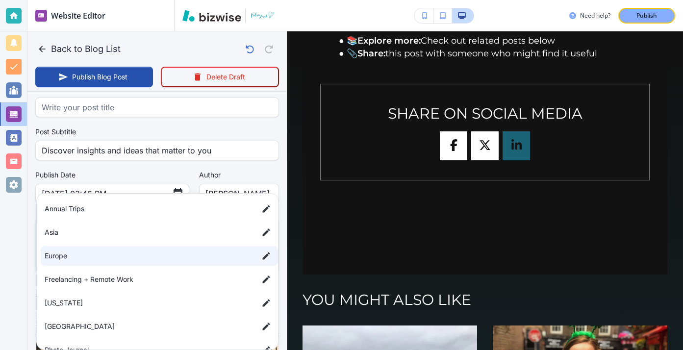
scroll to position [181, 0]
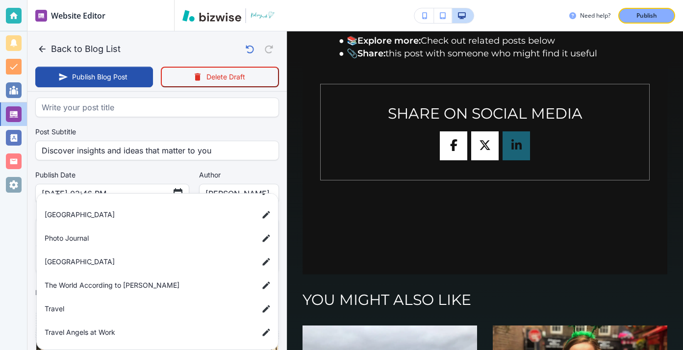
click at [199, 301] on li "Travel" at bounding box center [159, 309] width 237 height 20
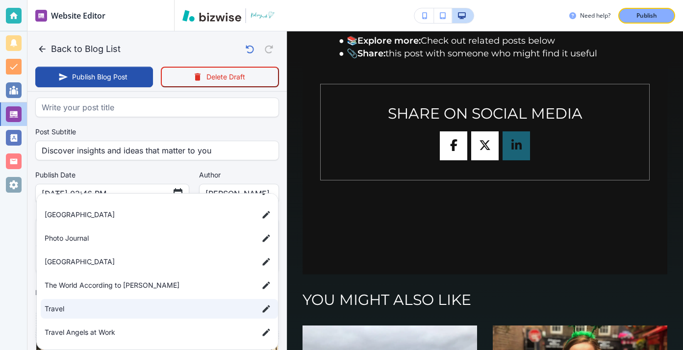
click at [198, 306] on span "Travel" at bounding box center [148, 308] width 206 height 11
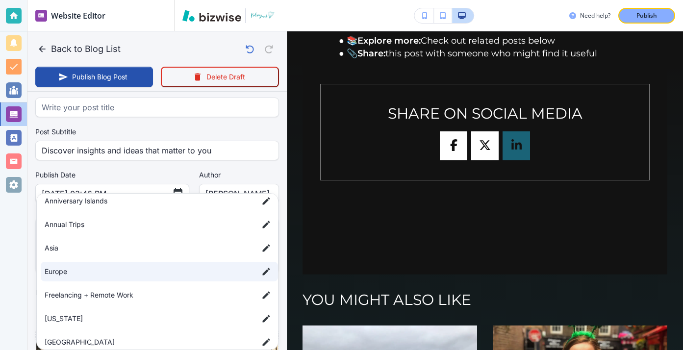
click at [222, 151] on div at bounding box center [341, 175] width 683 height 350
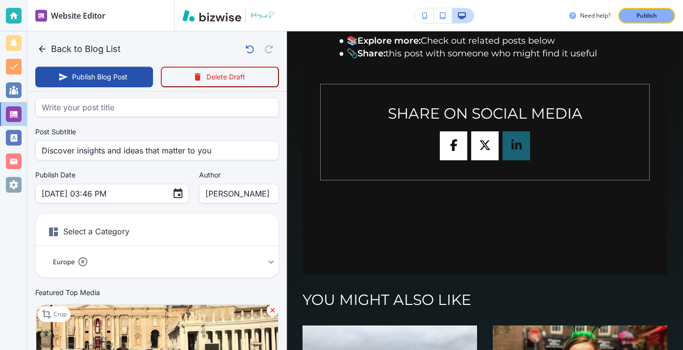
click at [254, 0] on body "Website Editor Pages Edit, add, and delete pages or manage your page order Upda…" at bounding box center [341, 0] width 683 height 0
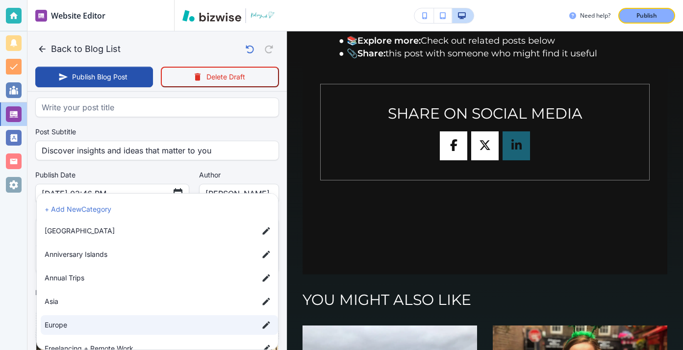
scroll to position [181, 0]
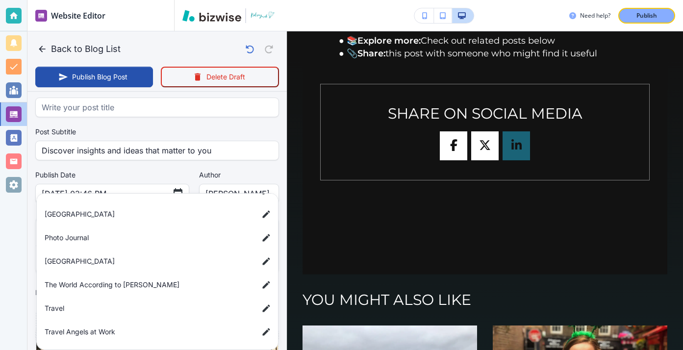
click at [157, 302] on li "Travel" at bounding box center [159, 309] width 237 height 20
type input "a50a6f385796766b77c22,a7d5d0a3501f3a2933ba1"
click at [211, 158] on div at bounding box center [341, 175] width 683 height 350
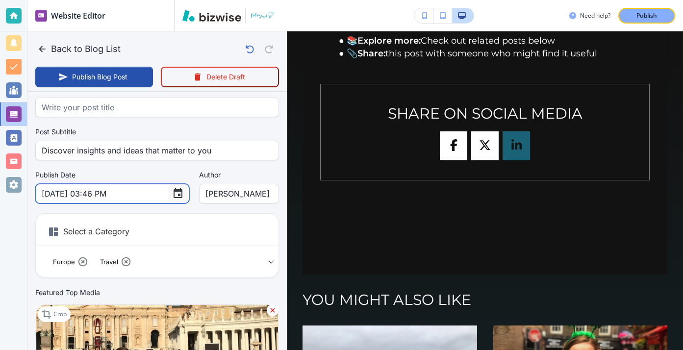
click at [168, 201] on button "Choose date, selected date is Aug 14, 2025" at bounding box center [178, 194] width 20 height 20
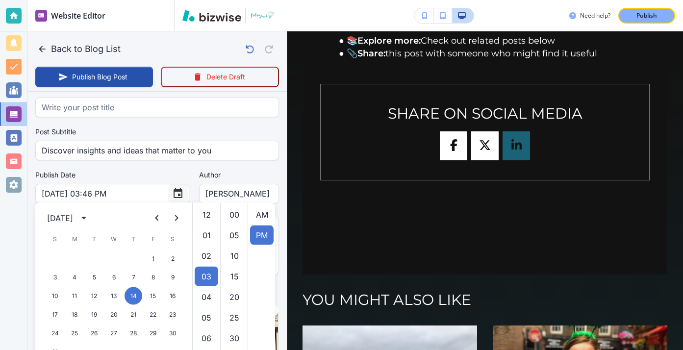
scroll to position [21, 0]
click at [156, 214] on icon "Previous month" at bounding box center [157, 218] width 12 height 12
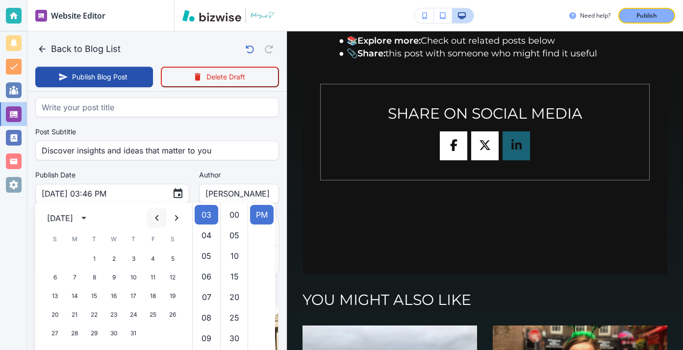
click at [156, 214] on icon "Previous month" at bounding box center [157, 218] width 12 height 12
click at [76, 220] on div "[DATE]" at bounding box center [61, 218] width 29 height 12
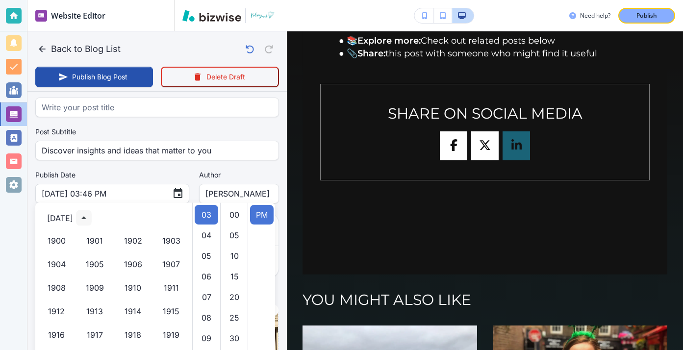
scroll to position [673, 0]
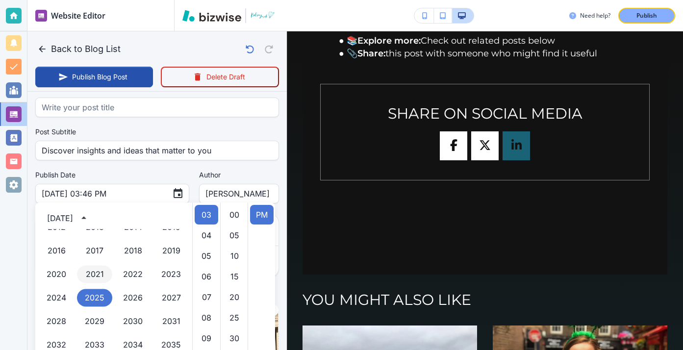
click at [101, 271] on button "2021" at bounding box center [94, 275] width 35 height 18
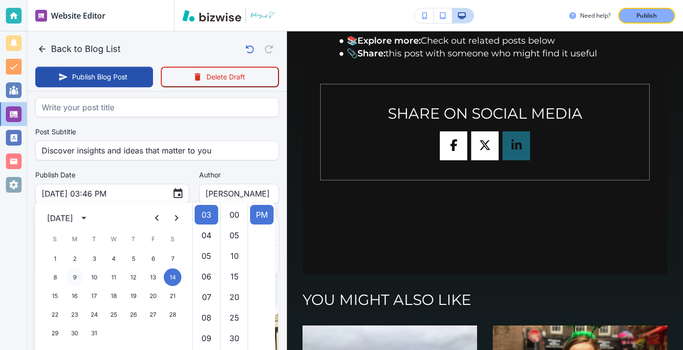
click at [77, 276] on button "9" at bounding box center [75, 278] width 18 height 18
click at [175, 0] on body "Website Editor Pages Edit, add, and delete pages or manage your page order Upda…" at bounding box center [341, 0] width 683 height 0
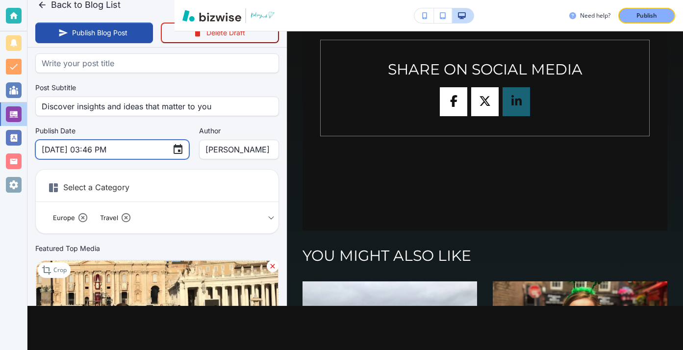
scroll to position [0, 0]
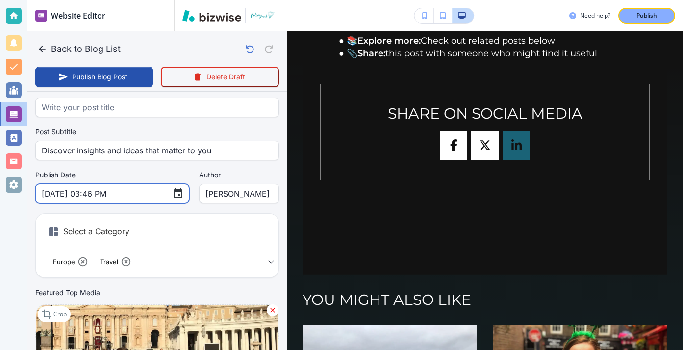
click at [80, 193] on input "[DATE] 03:46 PM" at bounding box center [103, 193] width 123 height 19
click at [174, 196] on icon "Choose date, selected date is Aug 9, 2021" at bounding box center [178, 193] width 9 height 10
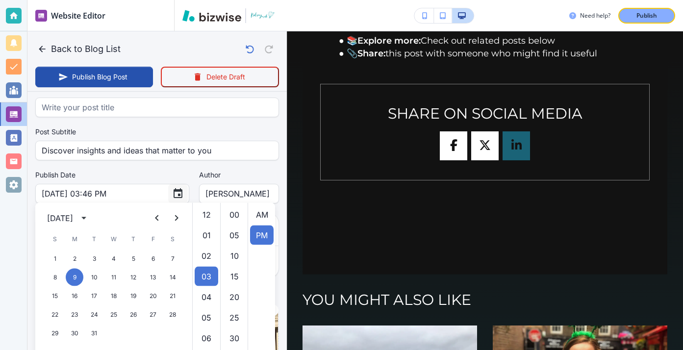
scroll to position [21, 0]
click at [151, 217] on icon "Previous month" at bounding box center [157, 218] width 12 height 12
click at [152, 217] on icon "Previous month" at bounding box center [157, 218] width 12 height 12
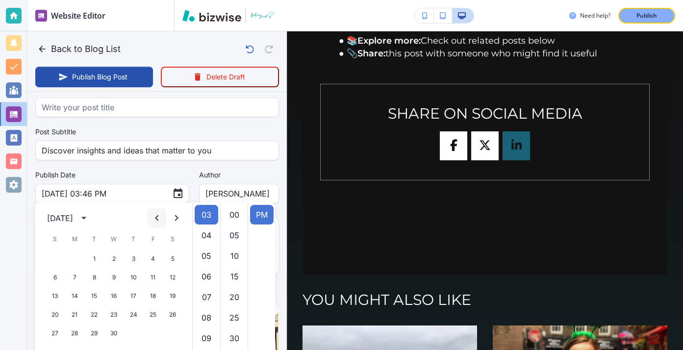
click at [152, 217] on icon "Previous month" at bounding box center [157, 218] width 12 height 12
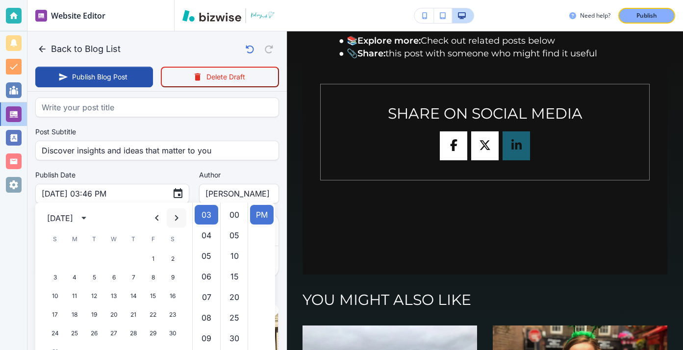
click at [169, 217] on button "Next month" at bounding box center [177, 218] width 20 height 20
click at [154, 279] on button "9" at bounding box center [153, 278] width 18 height 18
type input "[DATE] 03:46 PM"
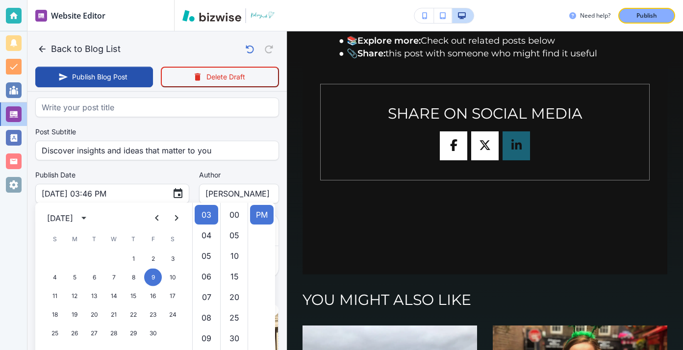
click at [202, 0] on body "Website Editor Pages Edit, add, and delete pages or manage your page order Upda…" at bounding box center [341, 0] width 683 height 0
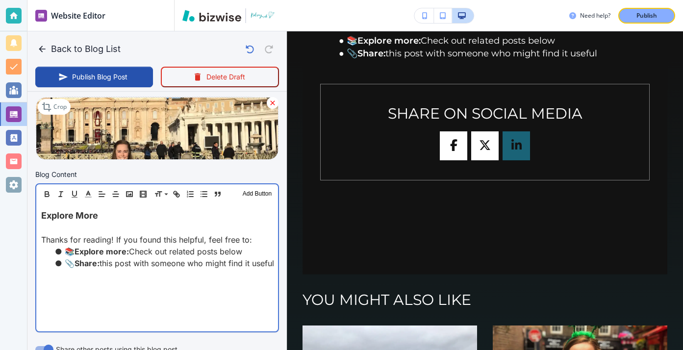
scroll to position [244, 0]
drag, startPoint x: 149, startPoint y: 227, endPoint x: 29, endPoint y: 217, distance: 120.6
click at [31, 217] on div "Blog Content Header 1 Header 2 Header 3 Body Text Add Button Explore More Thank…" at bounding box center [156, 254] width 259 height 171
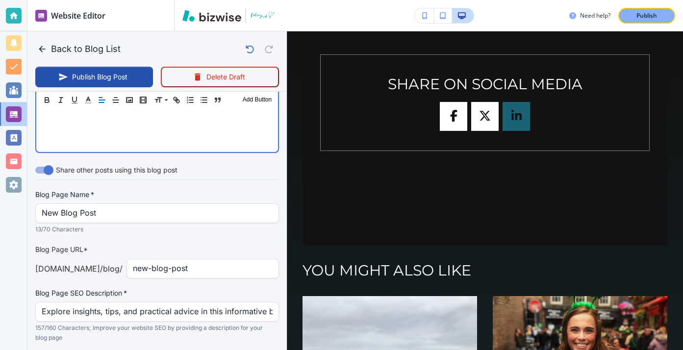
scroll to position [384, 0]
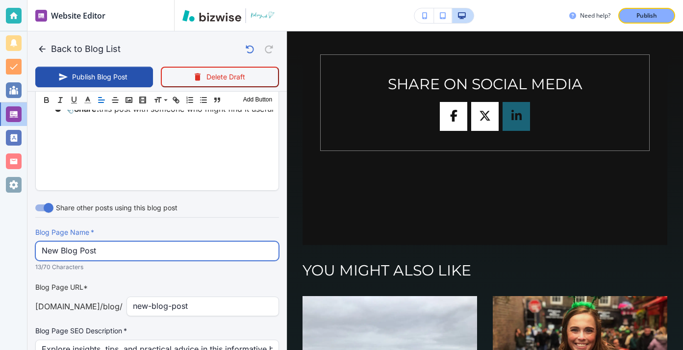
drag, startPoint x: 226, startPoint y: 245, endPoint x: 176, endPoint y: 226, distance: 52.7
click at [176, 227] on div "Blog Page Name   * New Blog Post Blog Page Name   * 13/70 Characters" at bounding box center [157, 249] width 244 height 45
paste input "How I Attended [DATE] Mass at [GEOGRAPHIC_DATA]"
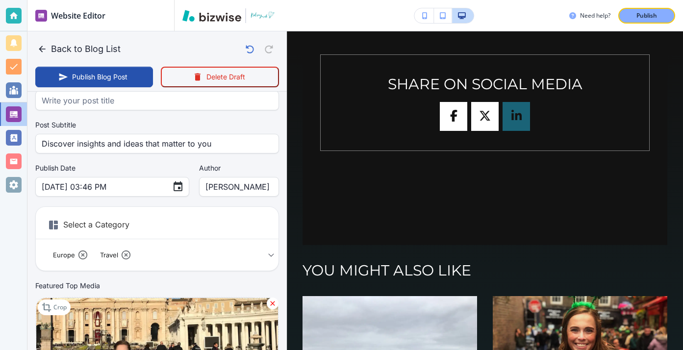
scroll to position [0, 0]
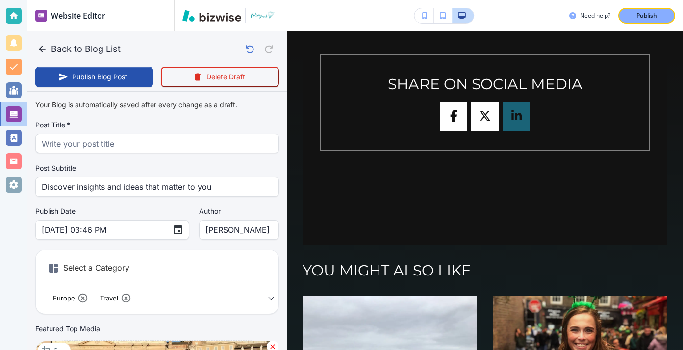
type input "How I Attended [DATE] Mass at [GEOGRAPHIC_DATA]"
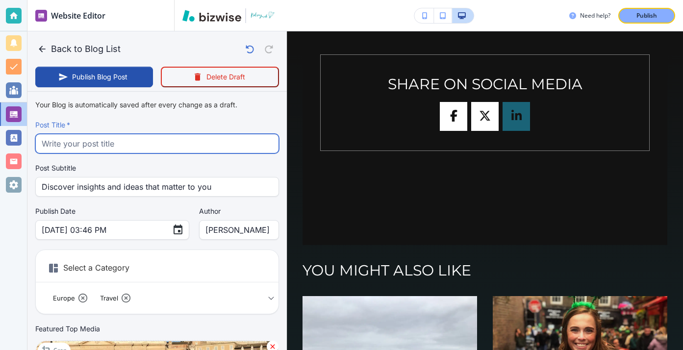
click at [213, 146] on input "text" at bounding box center [157, 143] width 231 height 19
paste input "How I Attended [DATE] Mass at [GEOGRAPHIC_DATA]"
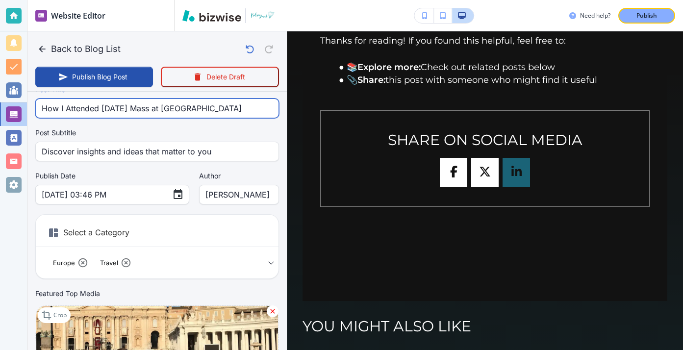
scroll to position [43, 0]
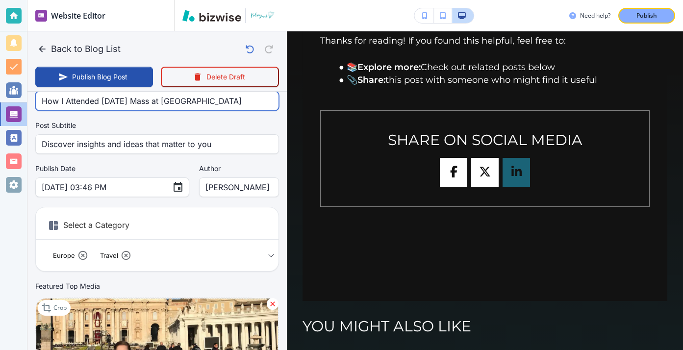
type input "How I Attended [DATE] Mass at [GEOGRAPHIC_DATA]"
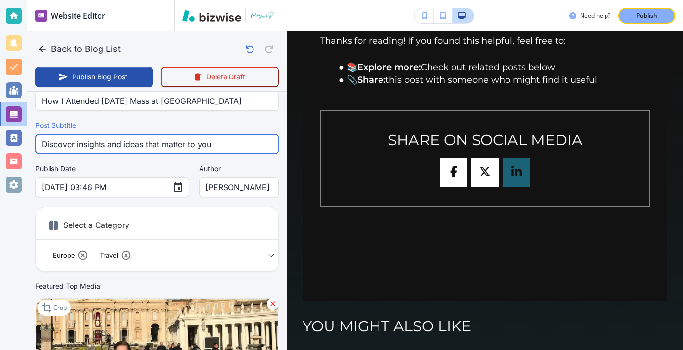
drag, startPoint x: 234, startPoint y: 151, endPoint x: 45, endPoint y: 134, distance: 189.5
click at [46, 133] on div "Post Subtitle Discover insights and ideas that matter to you Post Subtitle" at bounding box center [157, 137] width 244 height 33
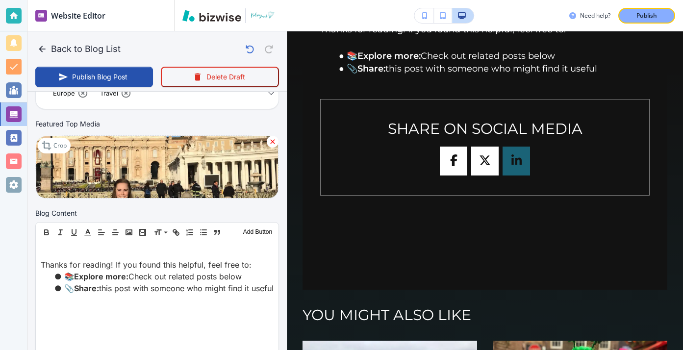
scroll to position [280, 0]
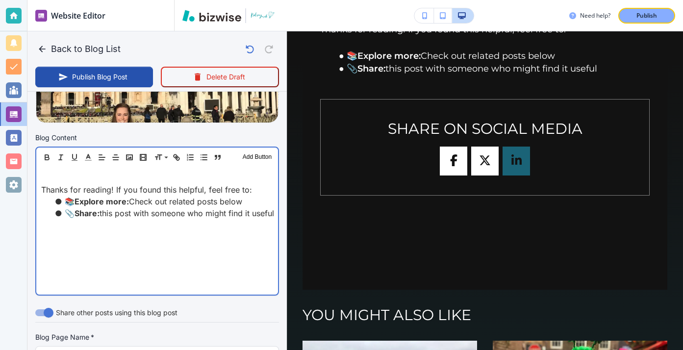
click at [99, 174] on p at bounding box center [157, 178] width 232 height 12
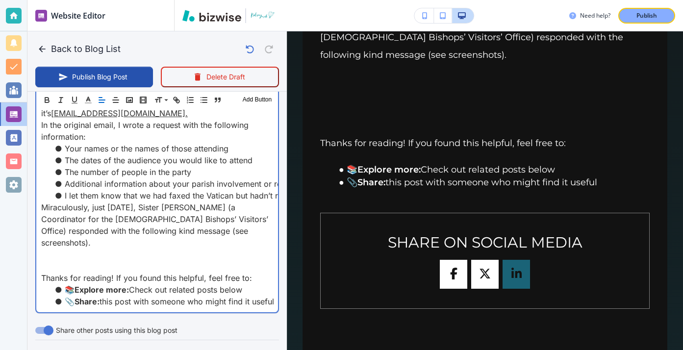
scroll to position [686, 0]
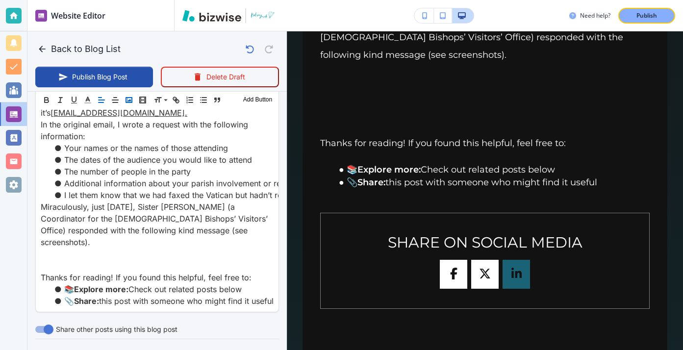
click at [126, 101] on rect "button" at bounding box center [129, 100] width 6 height 5
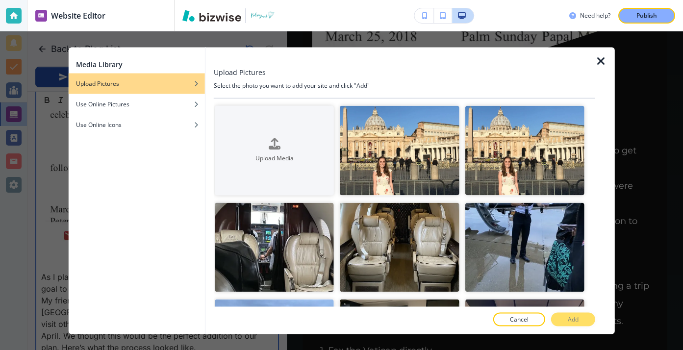
scroll to position [1191, 0]
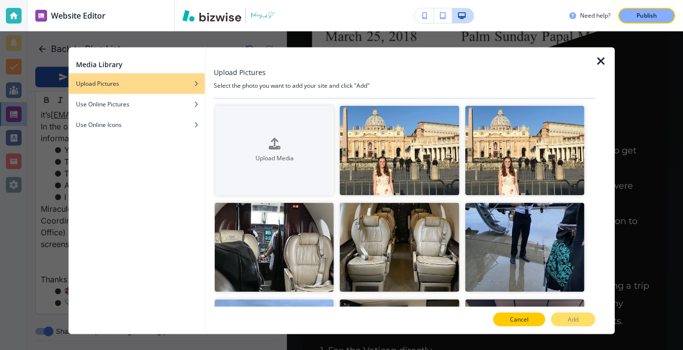
click at [501, 317] on button "Cancel" at bounding box center [519, 320] width 52 height 14
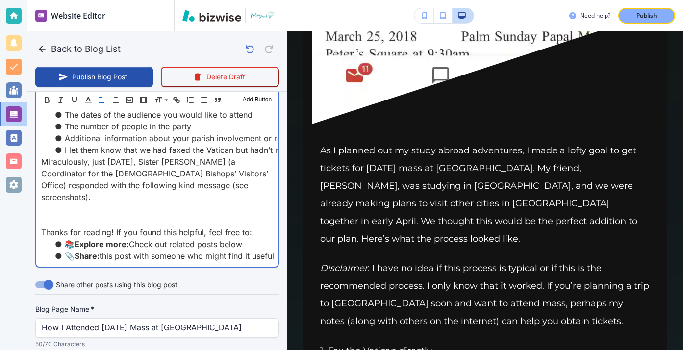
click at [90, 215] on p at bounding box center [157, 221] width 232 height 12
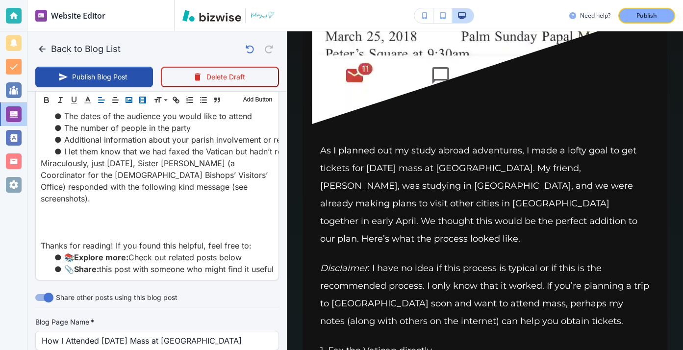
drag, startPoint x: 141, startPoint y: 102, endPoint x: 128, endPoint y: 98, distance: 13.5
click at [128, 98] on div "Header 1 Header 2 Header 3 Body Text Add Button" at bounding box center [157, 100] width 243 height 20
click at [128, 98] on icon "button" at bounding box center [129, 100] width 9 height 9
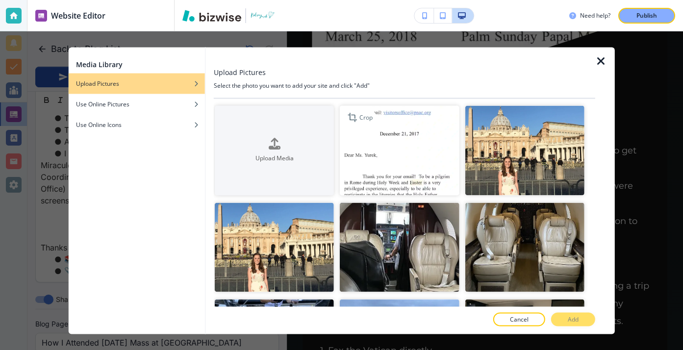
click at [373, 134] on img "button" at bounding box center [399, 151] width 119 height 90
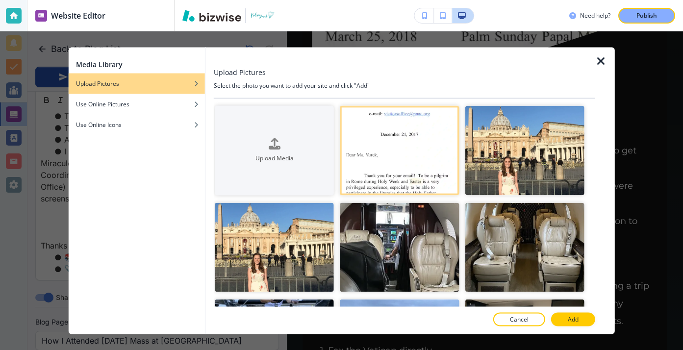
click at [563, 327] on div at bounding box center [404, 331] width 381 height 8
click at [564, 321] on button "Add" at bounding box center [573, 320] width 44 height 14
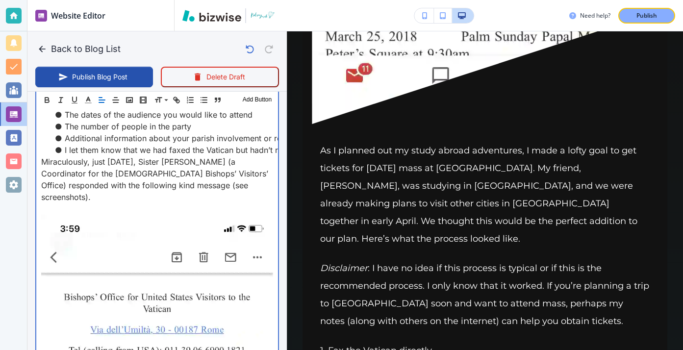
scroll to position [514, 0]
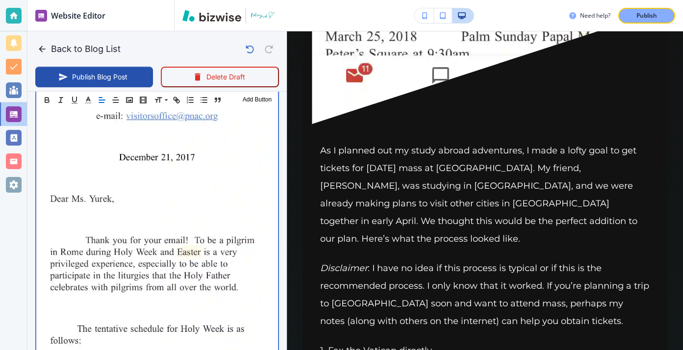
click at [52, 239] on img at bounding box center [157, 190] width 232 height 502
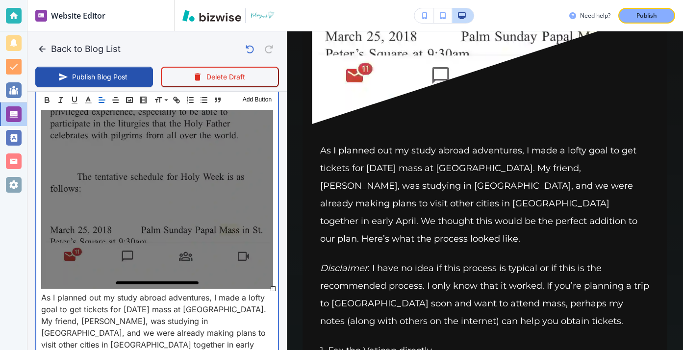
scroll to position [663, 0]
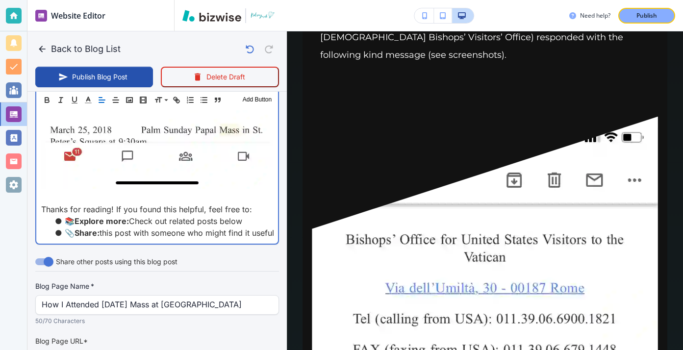
scroll to position [1261, 0]
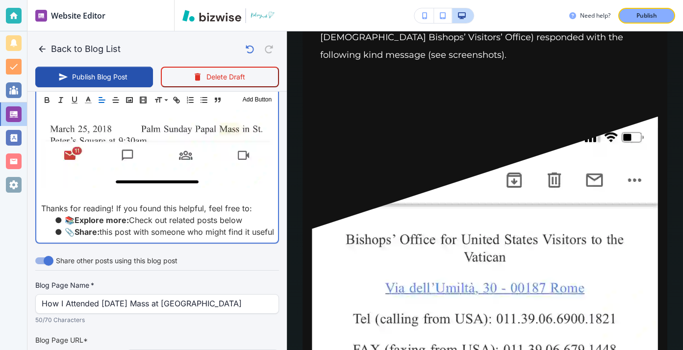
click at [106, 191] on p at bounding box center [157, 197] width 232 height 12
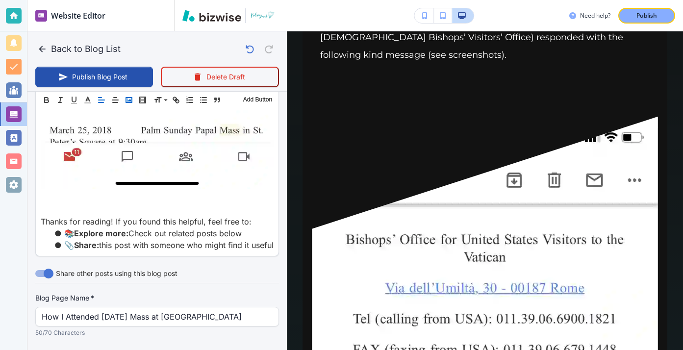
click at [131, 102] on icon "button" at bounding box center [129, 100] width 9 height 9
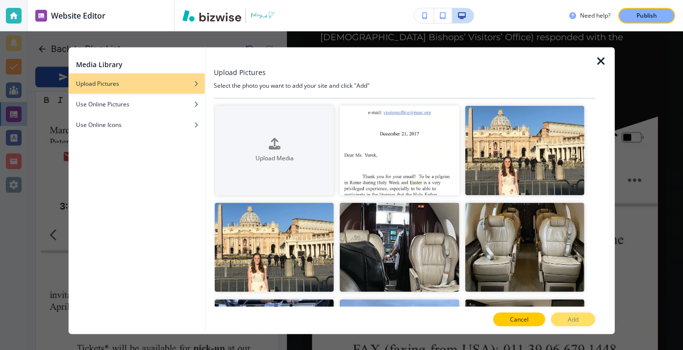
click at [537, 322] on button "Cancel" at bounding box center [519, 320] width 52 height 14
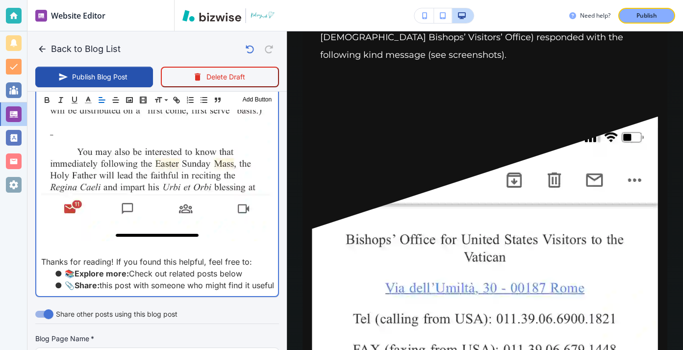
scroll to position [1711, 0]
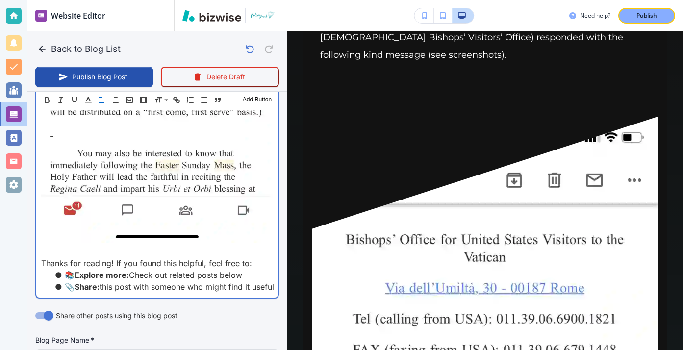
click at [231, 246] on p at bounding box center [157, 252] width 232 height 12
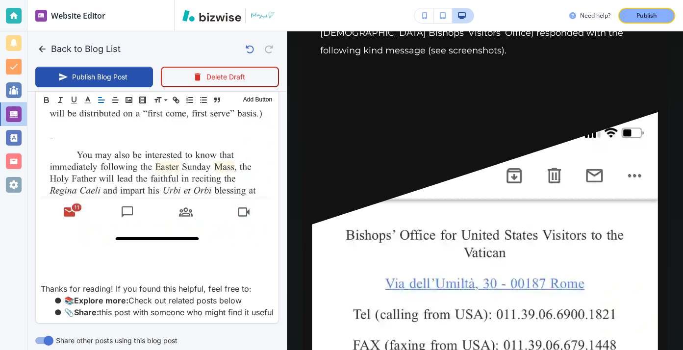
click at [127, 106] on div "Header 1 Header 2 Header 3 Body Text Add Button" at bounding box center [157, 100] width 243 height 20
click at [128, 103] on icon "button" at bounding box center [129, 100] width 9 height 9
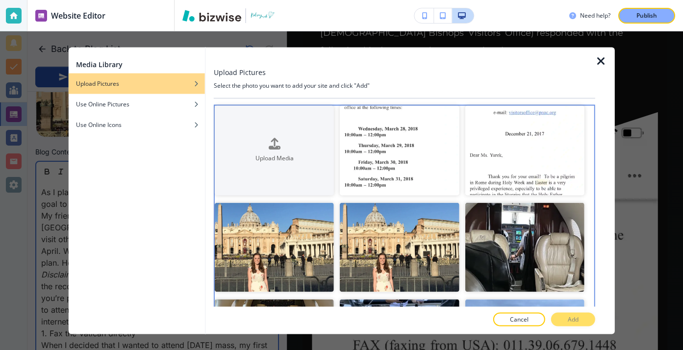
scroll to position [267, 0]
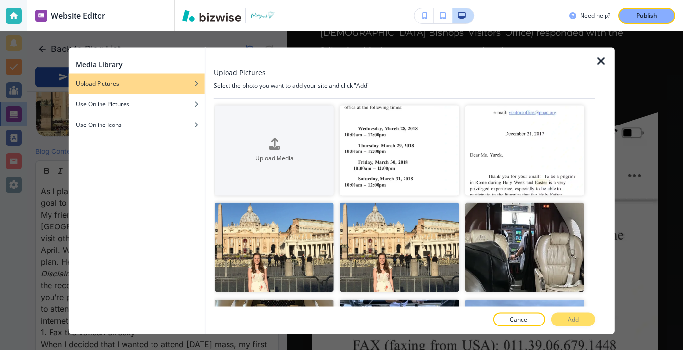
click at [535, 311] on div at bounding box center [404, 310] width 381 height 6
click at [535, 315] on button "Cancel" at bounding box center [519, 320] width 52 height 14
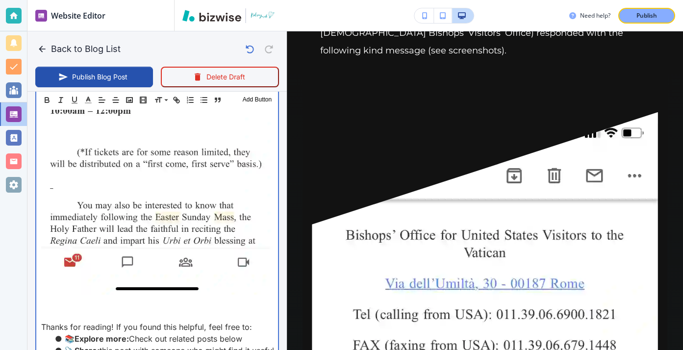
click at [101, 321] on p "Thanks for reading! If you found this helpful, feel free to:" at bounding box center [157, 327] width 232 height 12
click at [101, 309] on p at bounding box center [157, 315] width 232 height 12
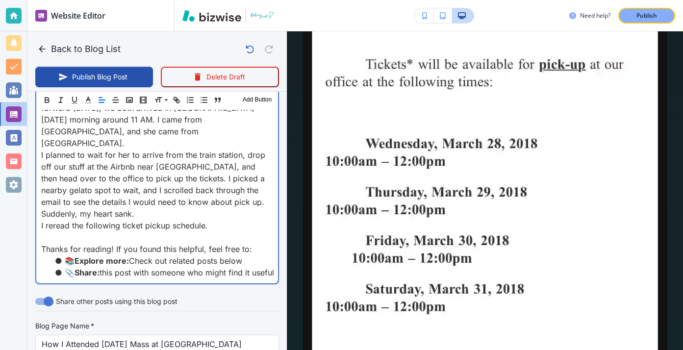
scroll to position [2393, 0]
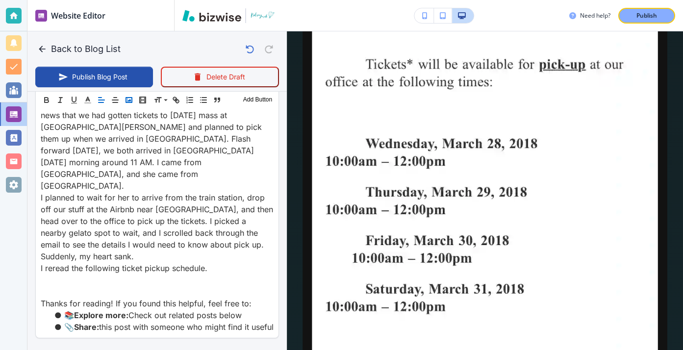
click at [128, 101] on icon "button" at bounding box center [129, 100] width 9 height 9
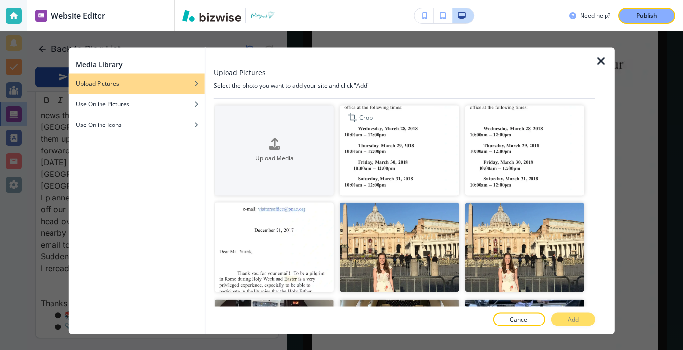
click at [437, 137] on img "button" at bounding box center [399, 151] width 119 height 90
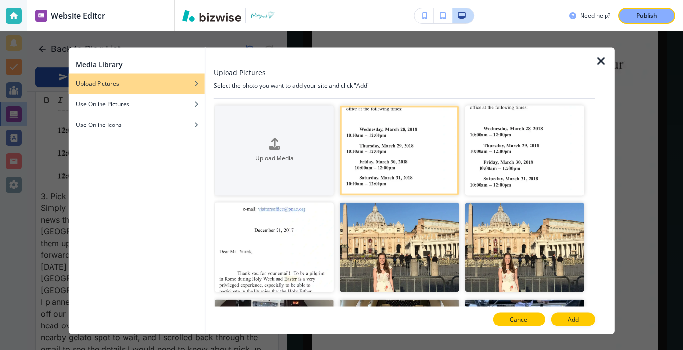
click at [519, 317] on p "Cancel" at bounding box center [519, 319] width 19 height 9
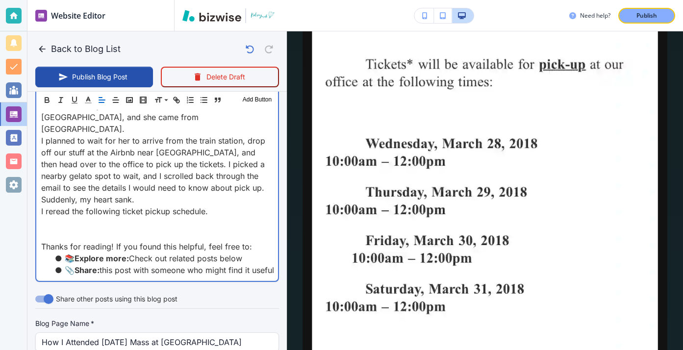
click at [141, 229] on p at bounding box center [157, 235] width 232 height 12
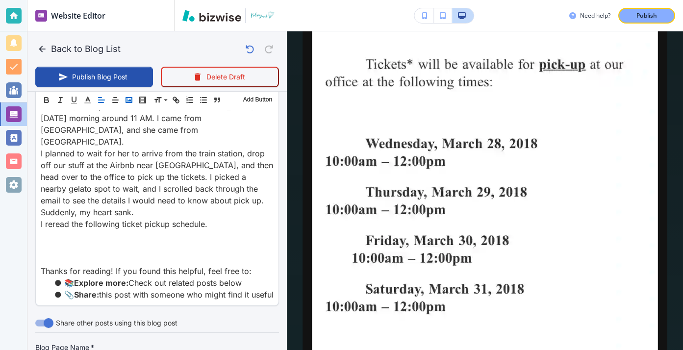
click at [132, 99] on rect "button" at bounding box center [129, 100] width 6 height 5
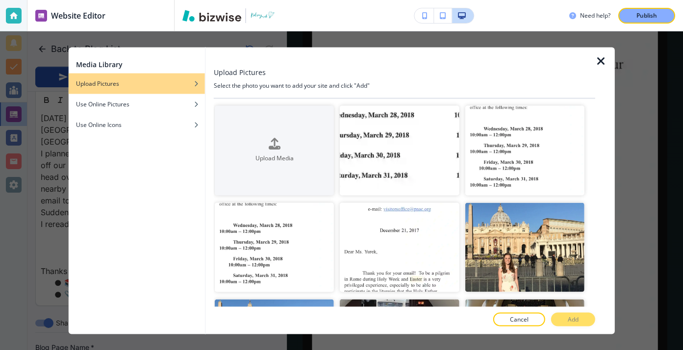
click at [339, 156] on div at bounding box center [337, 154] width 6 height 97
click at [367, 170] on img "button" at bounding box center [399, 151] width 119 height 90
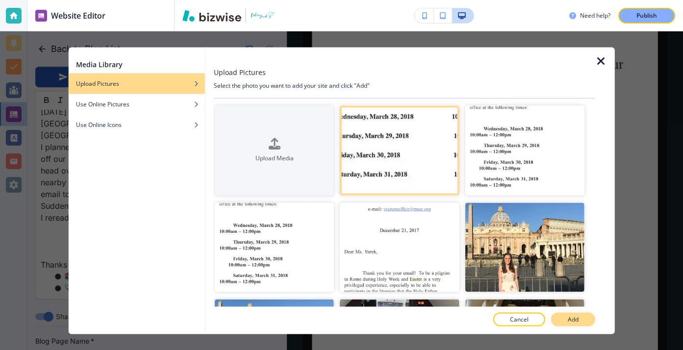
click at [557, 320] on button "Add" at bounding box center [573, 320] width 44 height 14
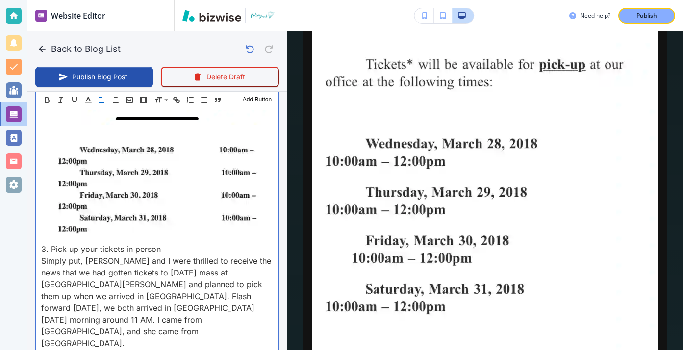
scroll to position [2333, 0]
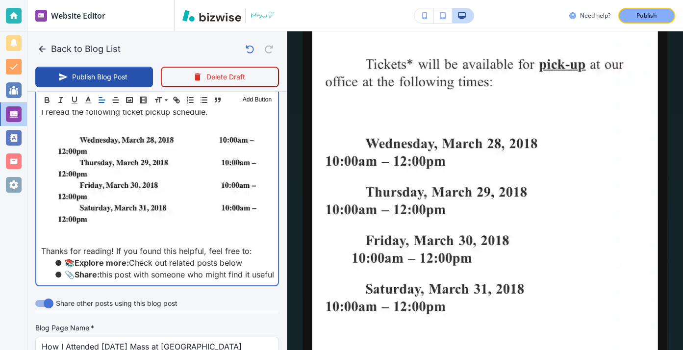
scroll to position [2525, 0]
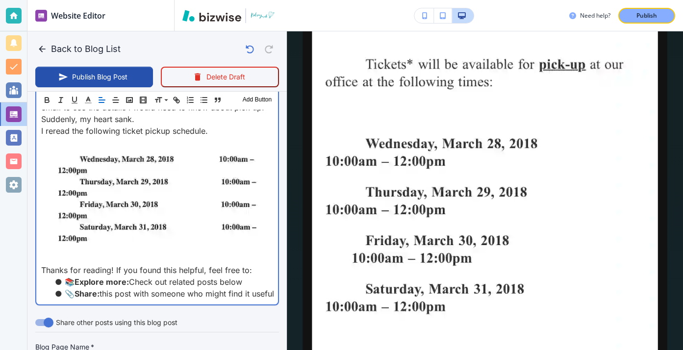
click at [98, 252] on p at bounding box center [157, 258] width 232 height 12
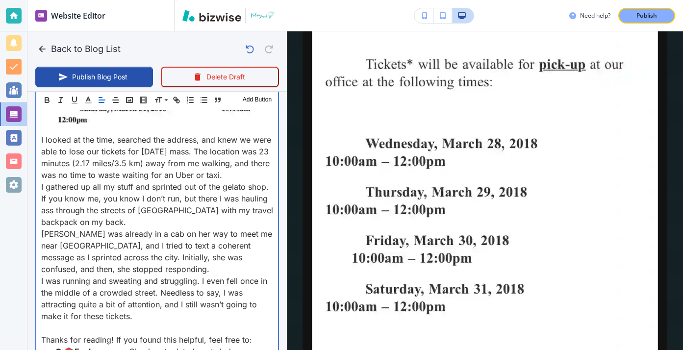
scroll to position [2851, 0]
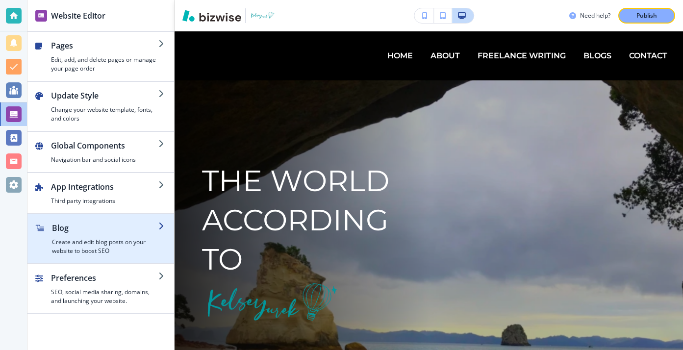
click at [143, 232] on h2 "Blog" at bounding box center [105, 228] width 106 height 12
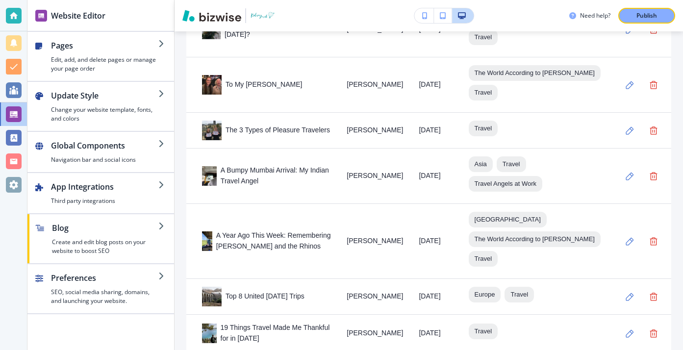
scroll to position [737, 0]
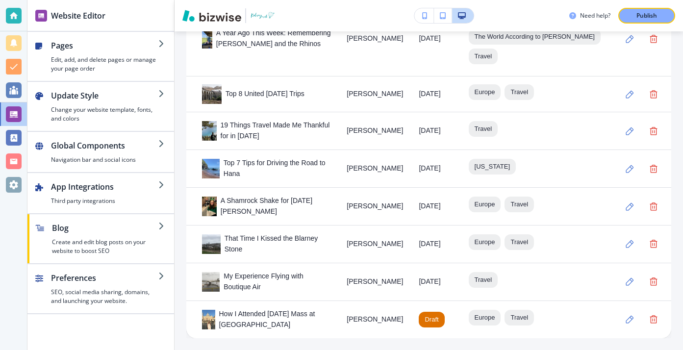
click at [250, 312] on div "How I Attended [DATE] Mass at [GEOGRAPHIC_DATA]" at bounding box center [266, 320] width 129 height 22
click at [291, 318] on div "How I Attended [DATE] Mass at [GEOGRAPHIC_DATA]" at bounding box center [266, 320] width 129 height 22
click at [623, 324] on button "button" at bounding box center [630, 320] width 20 height 20
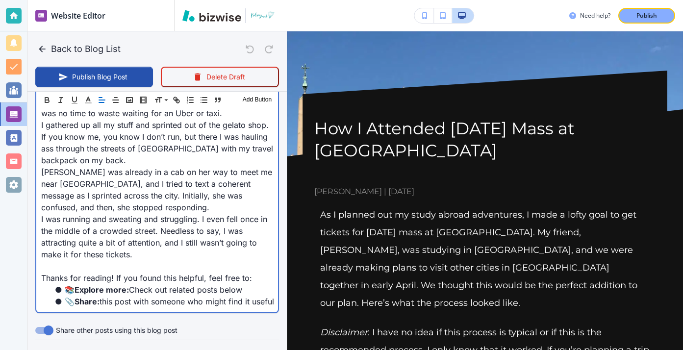
scroll to position [2699, 0]
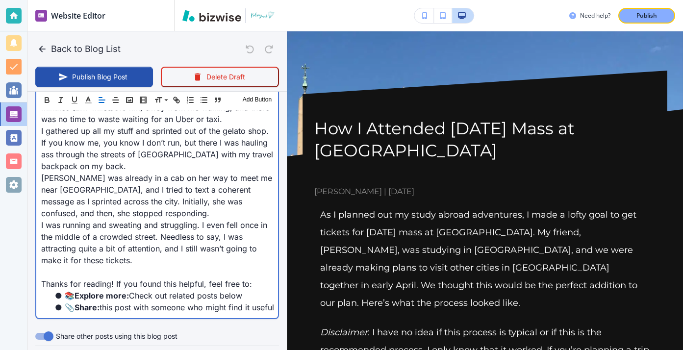
click at [170, 219] on p "I was running and sweating and struggling. I even fell once in the middle of a …" at bounding box center [157, 242] width 232 height 47
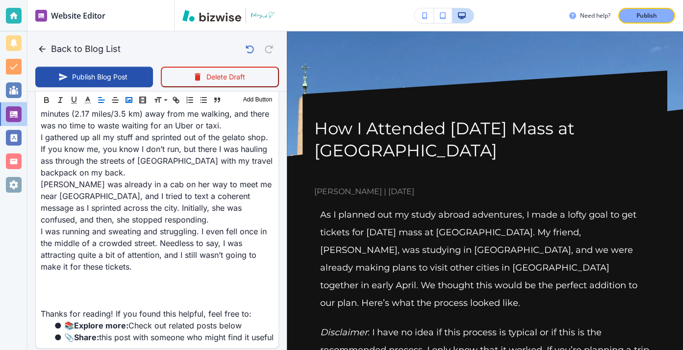
click at [132, 102] on rect "button" at bounding box center [129, 100] width 6 height 5
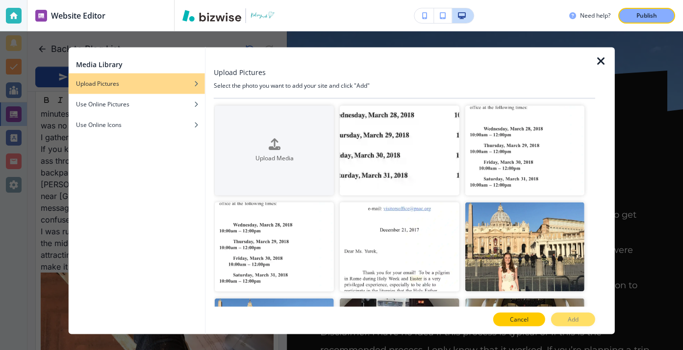
click at [535, 313] on button "Cancel" at bounding box center [519, 320] width 52 height 14
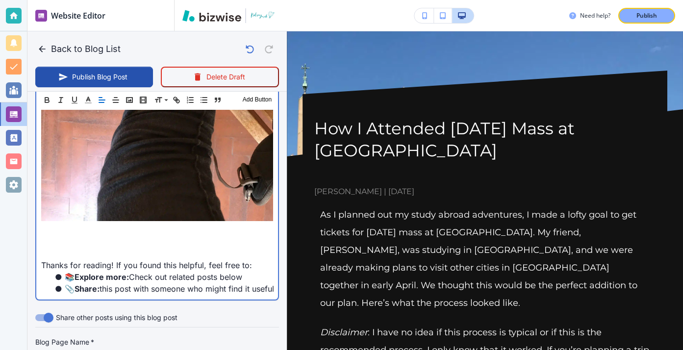
click at [127, 236] on p at bounding box center [157, 242] width 232 height 12
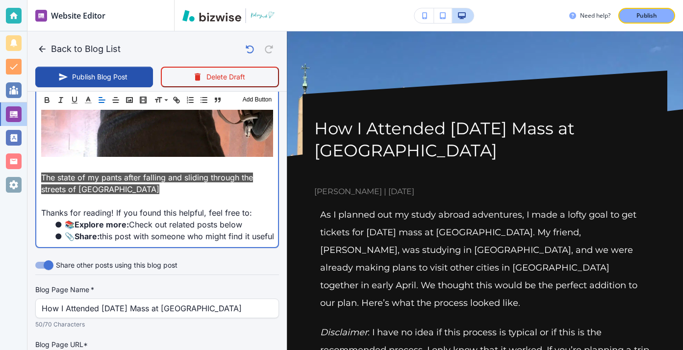
scroll to position [3037, 0]
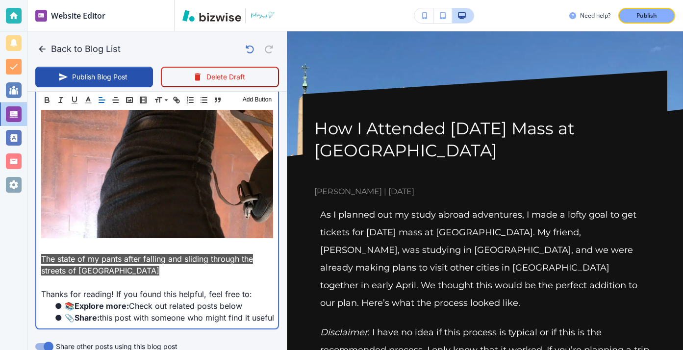
click at [52, 276] on p at bounding box center [157, 282] width 232 height 12
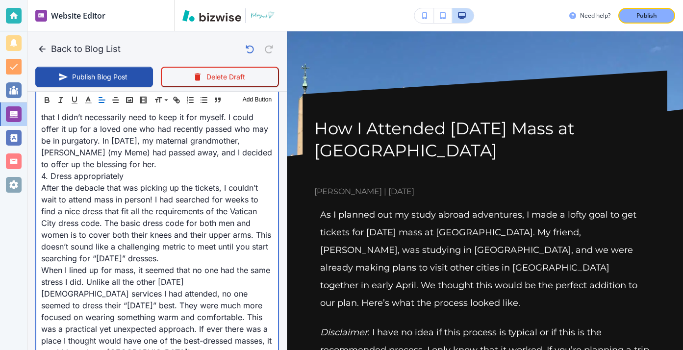
scroll to position [3624, 0]
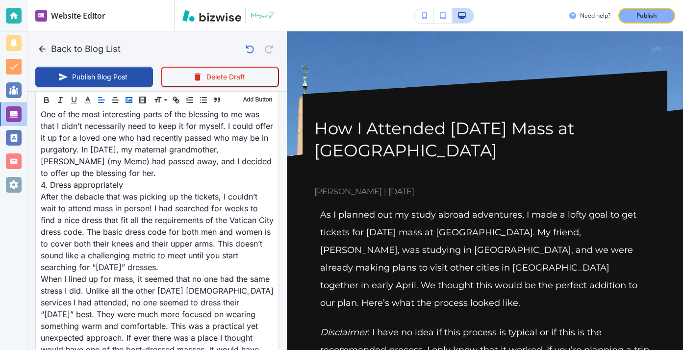
click at [126, 99] on icon "button" at bounding box center [129, 100] width 9 height 9
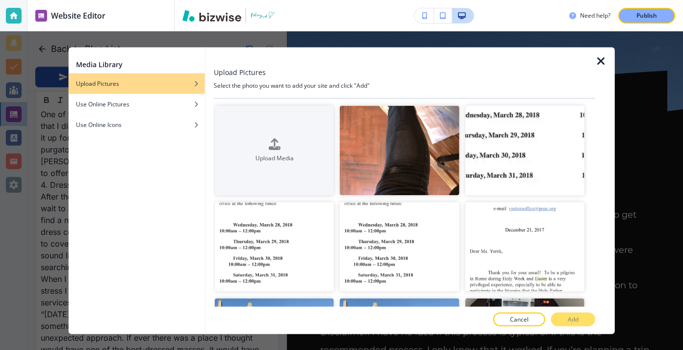
scroll to position [3632, 0]
click at [26, 200] on div "Media Library Upload Pictures Use Online Pictures Use Online Icons Upload Pictu…" at bounding box center [341, 190] width 683 height 319
click at [532, 324] on button "Cancel" at bounding box center [519, 320] width 52 height 14
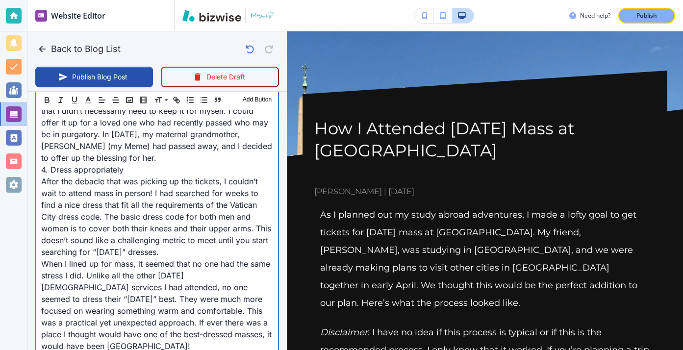
scroll to position [3624, 0]
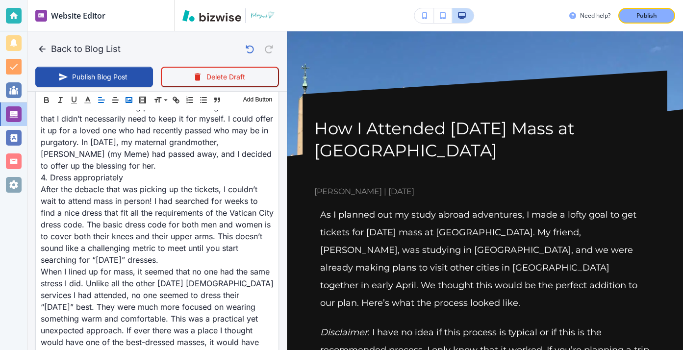
click at [124, 101] on button "button" at bounding box center [129, 100] width 14 height 12
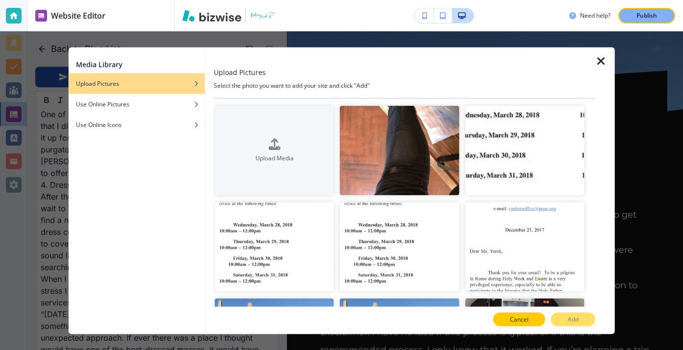
click at [520, 324] on p "Cancel" at bounding box center [519, 319] width 19 height 9
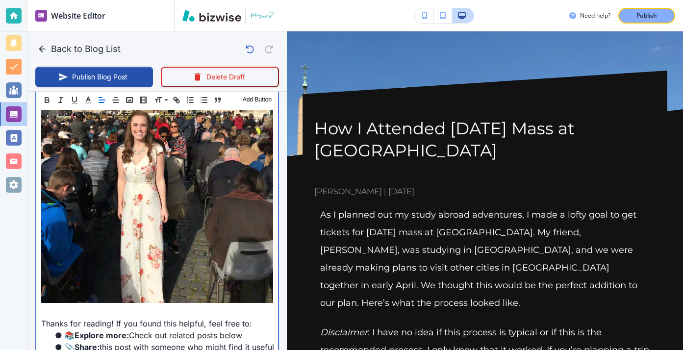
click at [254, 306] on p at bounding box center [157, 312] width 232 height 12
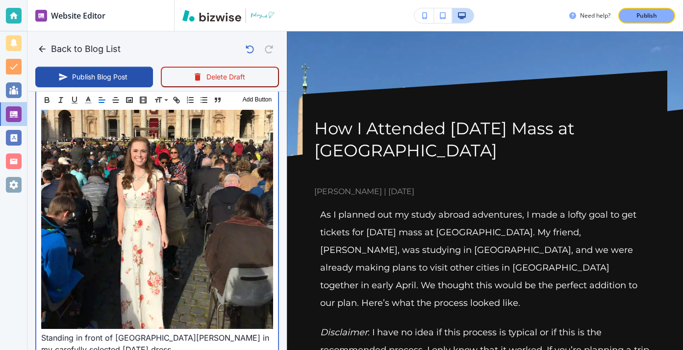
scroll to position [3959, 0]
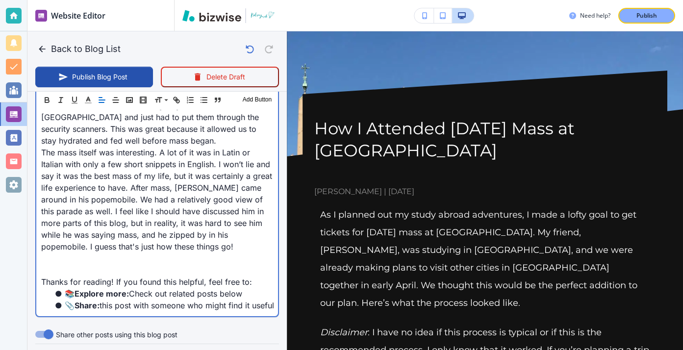
scroll to position [4540, 0]
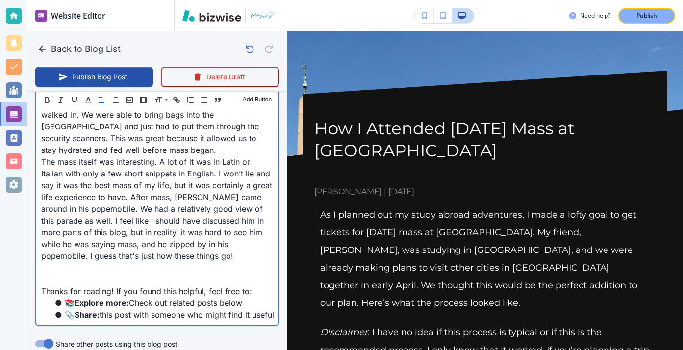
click at [66, 274] on p at bounding box center [157, 280] width 232 height 12
click at [69, 262] on p at bounding box center [157, 268] width 232 height 12
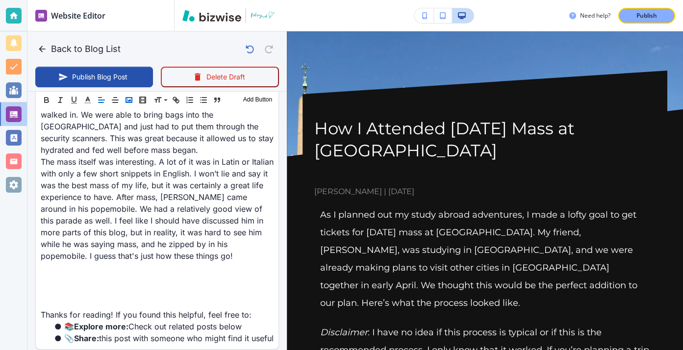
click at [131, 96] on icon "button" at bounding box center [129, 100] width 9 height 9
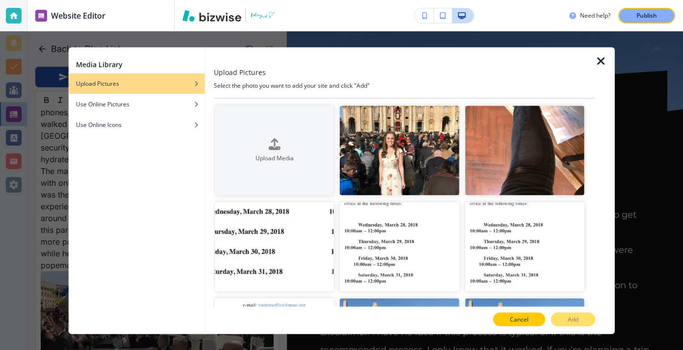
click at [502, 318] on button "Cancel" at bounding box center [519, 320] width 52 height 14
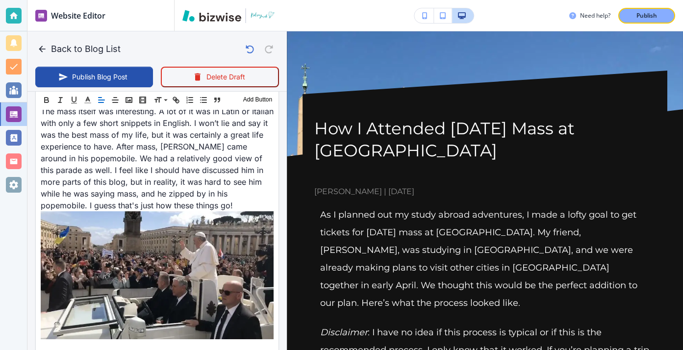
scroll to position [4635, 0]
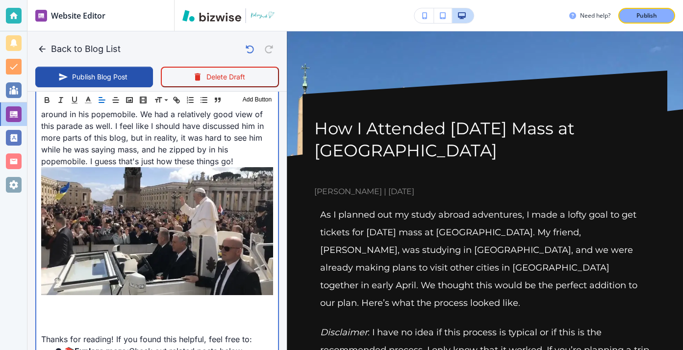
click at [86, 298] on p at bounding box center [157, 304] width 232 height 12
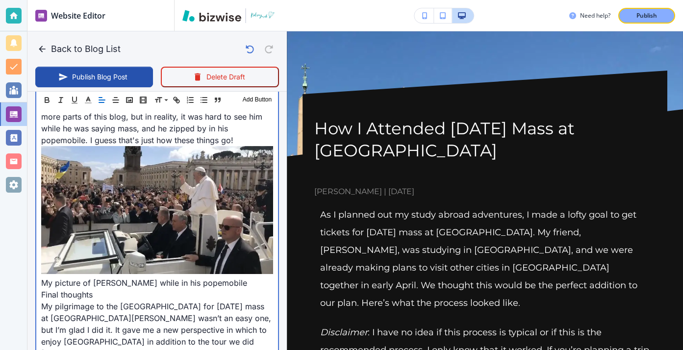
scroll to position [4661, 0]
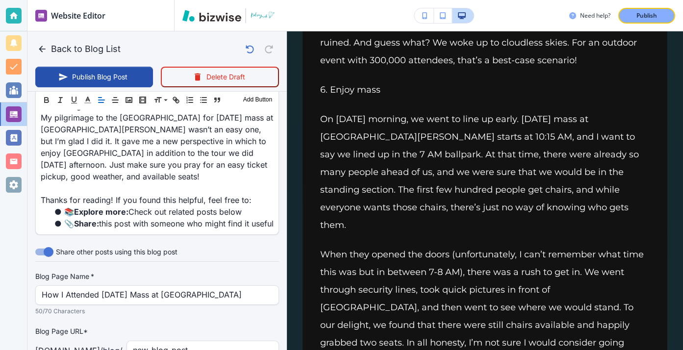
scroll to position [4863, 0]
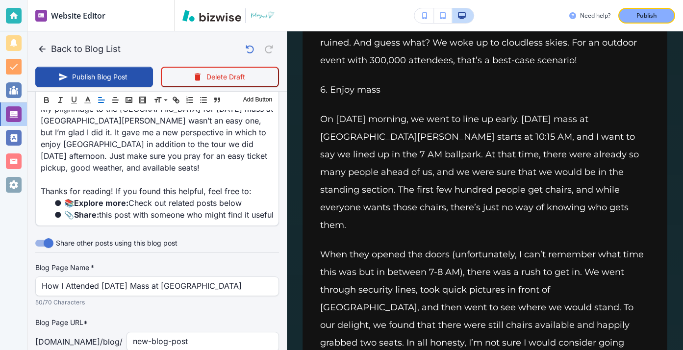
click at [196, 263] on div "Blog Page Name   * How I Attended [DATE] Mass at [GEOGRAPHIC_DATA][PERSON_NAME]…" at bounding box center [157, 339] width 244 height 153
drag, startPoint x: 210, startPoint y: 232, endPoint x: 24, endPoint y: 225, distance: 186.9
click at [24, 225] on div "Website Editor Pages Edit, add, and delete pages or manage your page order Upda…" at bounding box center [341, 175] width 683 height 350
type input "how-i-attended-[DATE]-mass-[GEOGRAPHIC_DATA][PERSON_NAME]"
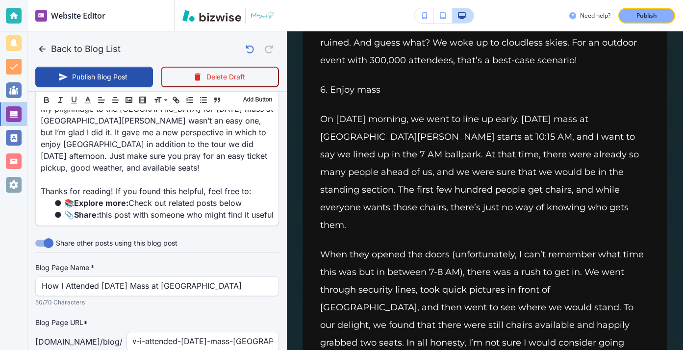
scroll to position [0, 0]
drag, startPoint x: 41, startPoint y: 279, endPoint x: 266, endPoint y: 281, distance: 225.0
drag, startPoint x: 274, startPoint y: 280, endPoint x: 179, endPoint y: 280, distance: 95.1
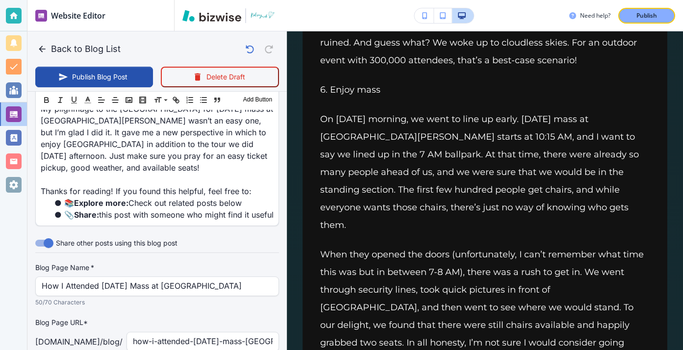
scroll to position [0, 343]
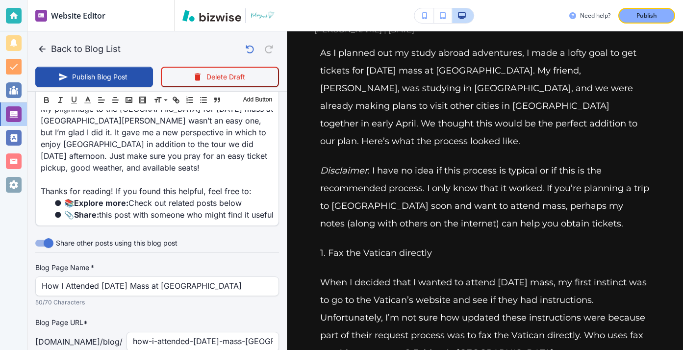
scroll to position [0, 0]
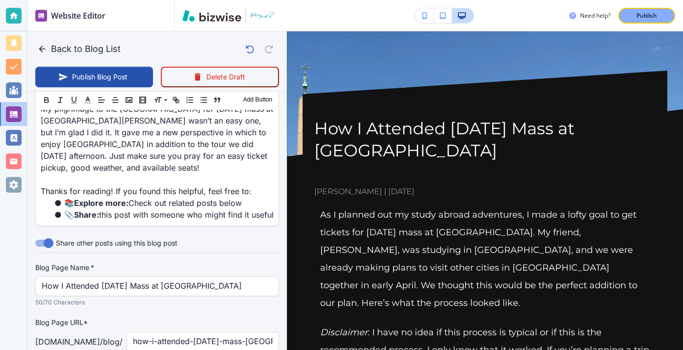
click at [435, 147] on h1 "How I Attended [DATE] Mass at [GEOGRAPHIC_DATA]" at bounding box center [484, 140] width 341 height 44
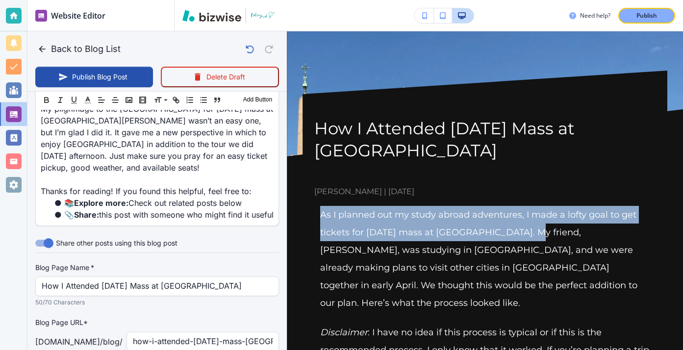
drag, startPoint x: 321, startPoint y: 216, endPoint x: 512, endPoint y: 236, distance: 192.7
click at [512, 236] on p "As I planned out my study abroad adventures, I made a lofty goal to get tickets…" at bounding box center [484, 259] width 329 height 106
copy p "As I planned out my study abroad adventures, I made a lofty goal to get tickets…"
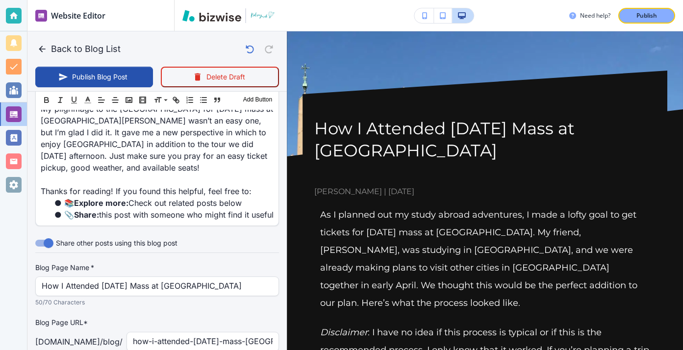
paste input "As I planned out my study abroad adventures, I made a lofty goal to get tickets…"
type input "As I planned out my study abroad adventures, I made a lofty goal to get tickets…"
click at [126, 70] on button "Publish Blog Post" at bounding box center [94, 77] width 118 height 21
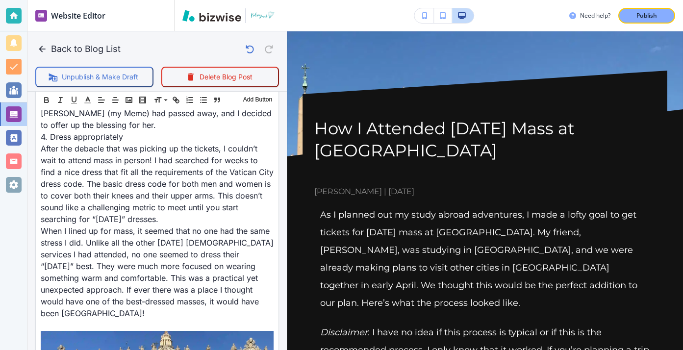
scroll to position [3516, 0]
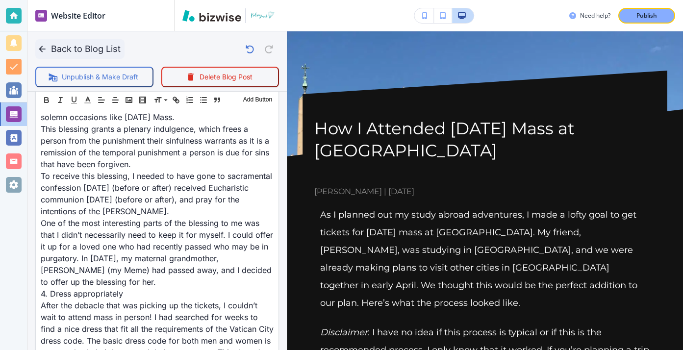
click at [44, 46] on icon "button" at bounding box center [42, 49] width 10 height 10
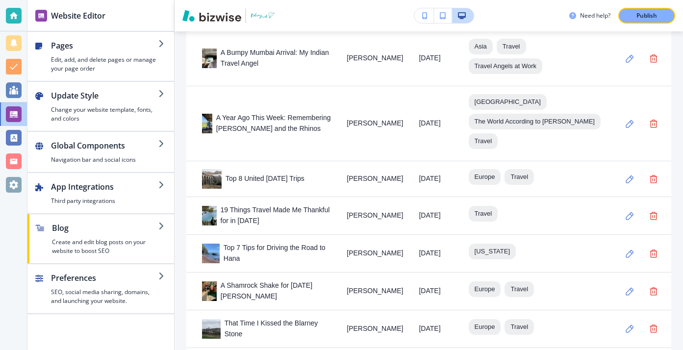
scroll to position [737, 0]
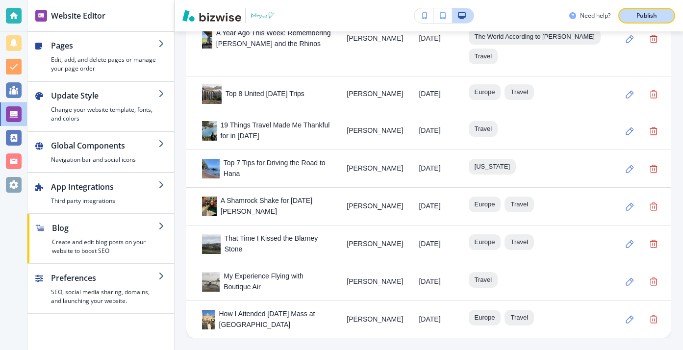
click at [659, 15] on div "Publish" at bounding box center [646, 15] width 31 height 9
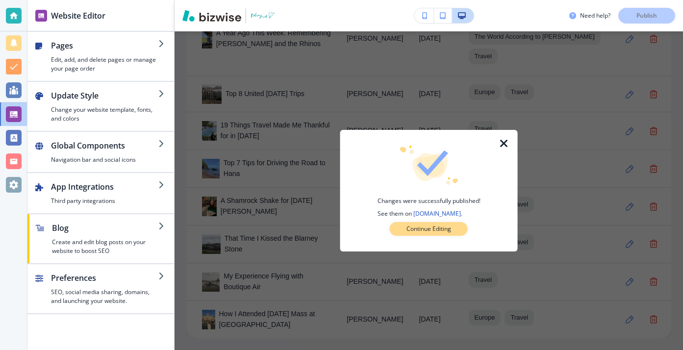
click at [449, 231] on p "Continue Editing" at bounding box center [428, 229] width 45 height 9
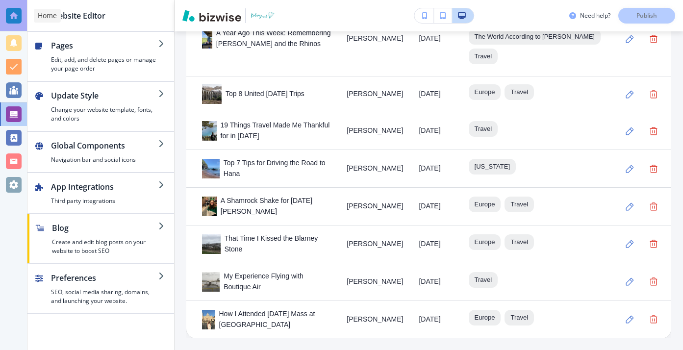
click at [11, 17] on div at bounding box center [14, 16] width 16 height 16
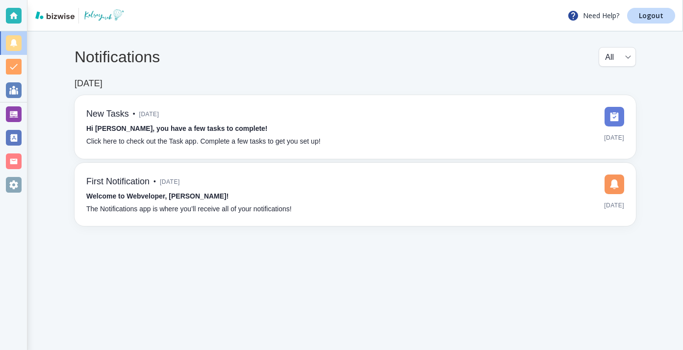
click at [660, 5] on div "Need Help? Logout" at bounding box center [354, 15] width 655 height 31
click at [657, 14] on p "Logout" at bounding box center [651, 15] width 25 height 7
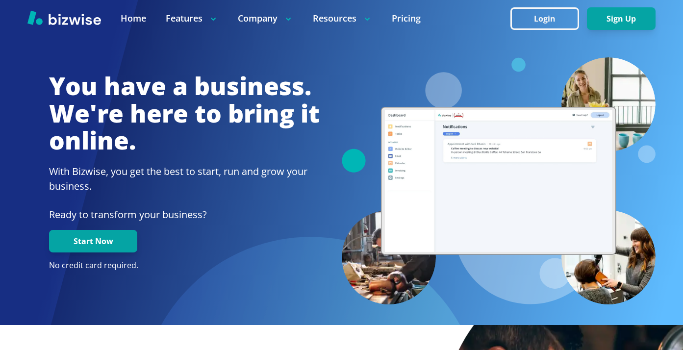
click at [537, 29] on div at bounding box center [341, 18] width 683 height 37
click at [548, 16] on button "Login" at bounding box center [544, 18] width 69 height 23
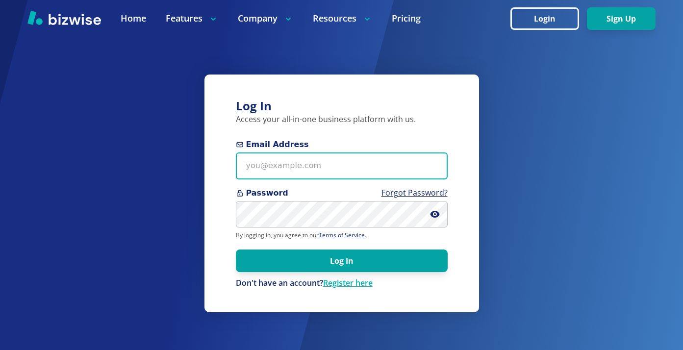
click at [320, 178] on input "Email Address" at bounding box center [342, 165] width 212 height 27
click at [308, 165] on input "Email Address" at bounding box center [342, 165] width 212 height 27
paste input "trendinteriors@mac.com"
type input "trendinteriors@mac.com"
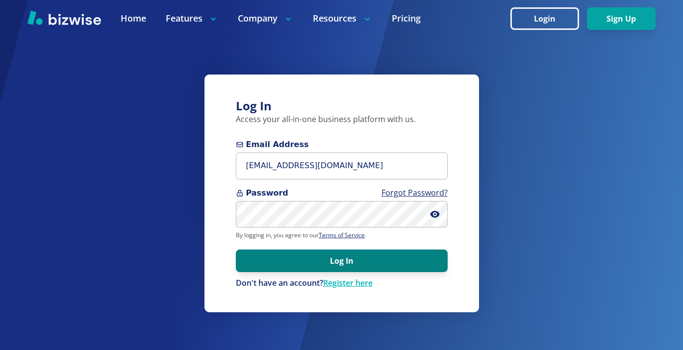
click at [393, 269] on button "Log In" at bounding box center [342, 261] width 212 height 23
